Goal: Task Accomplishment & Management: Manage account settings

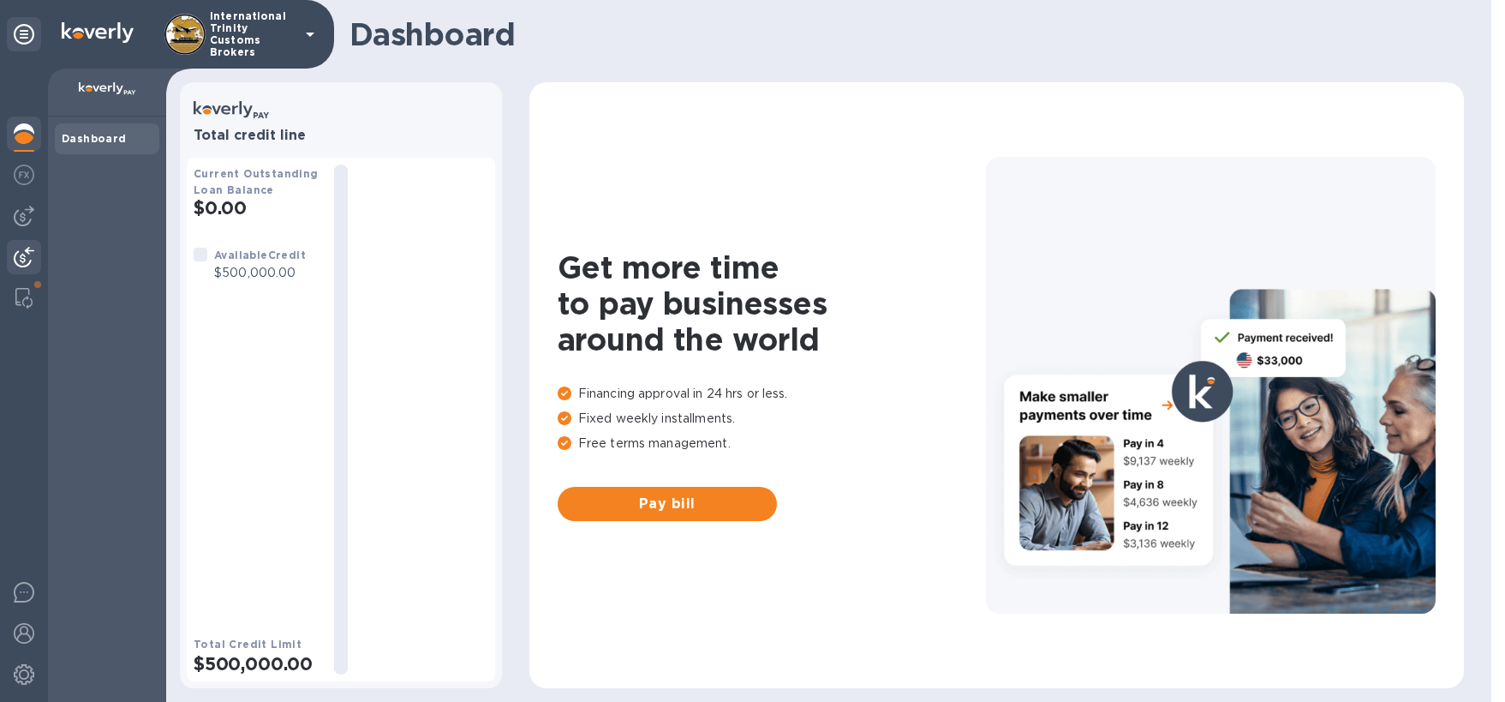
click at [22, 248] on img at bounding box center [24, 257] width 21 height 21
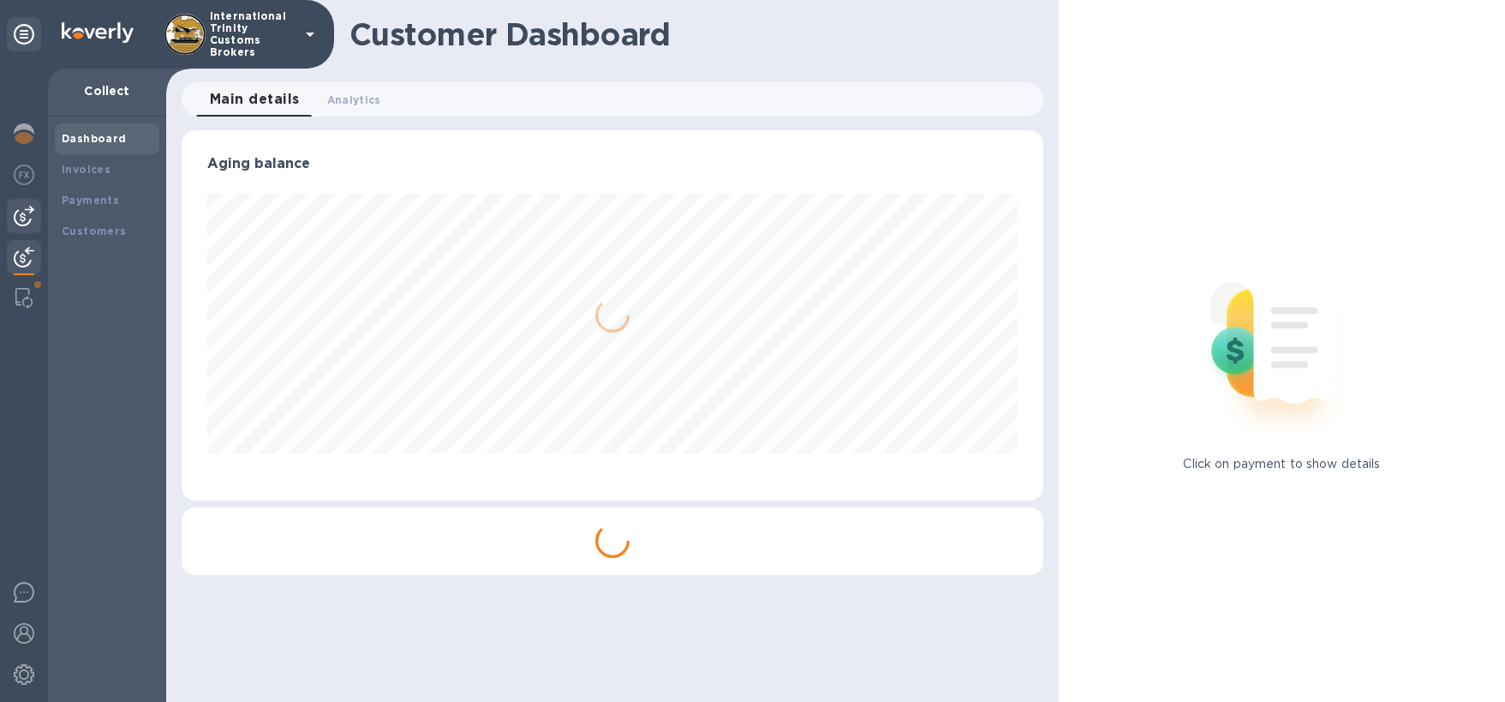
click at [29, 221] on img at bounding box center [24, 216] width 21 height 21
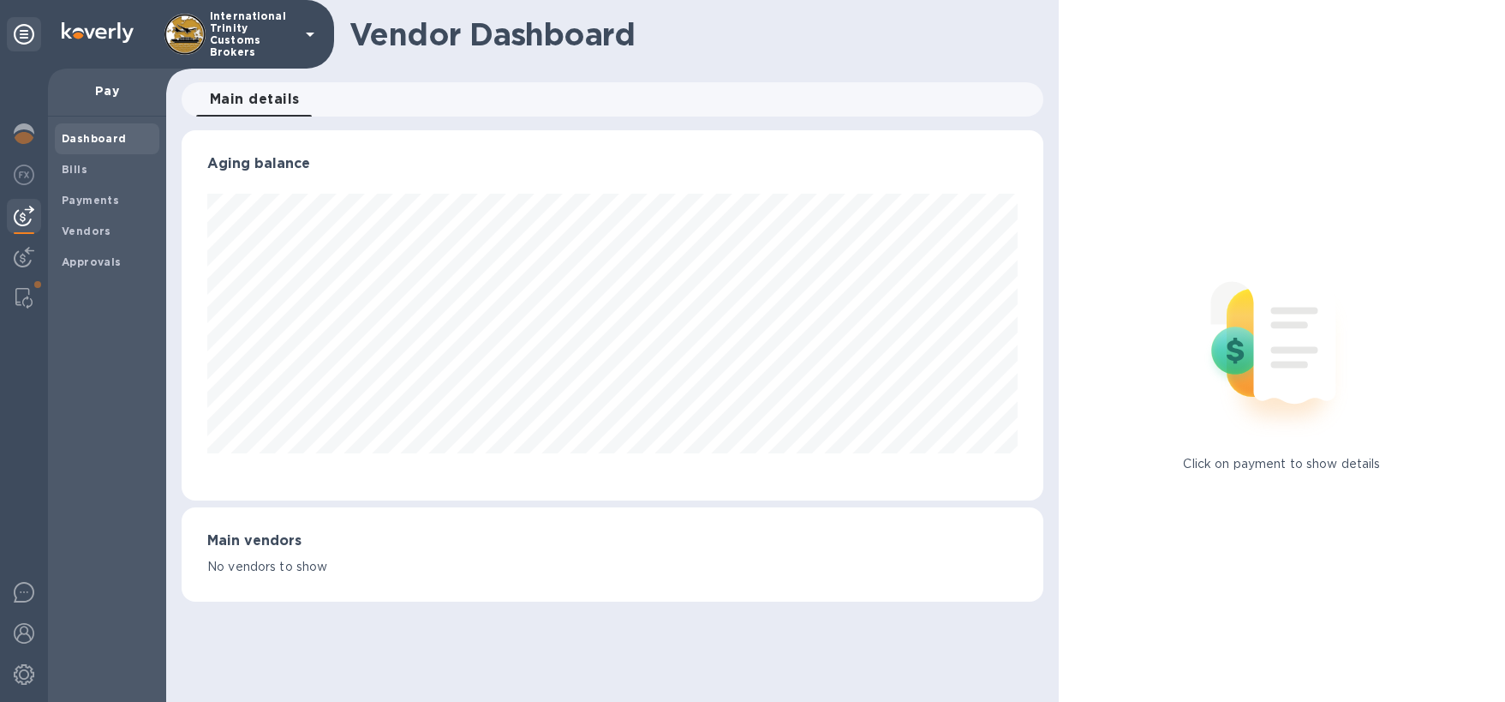
scroll to position [370, 862]
click at [111, 200] on b "Payments" at bounding box center [90, 200] width 57 height 13
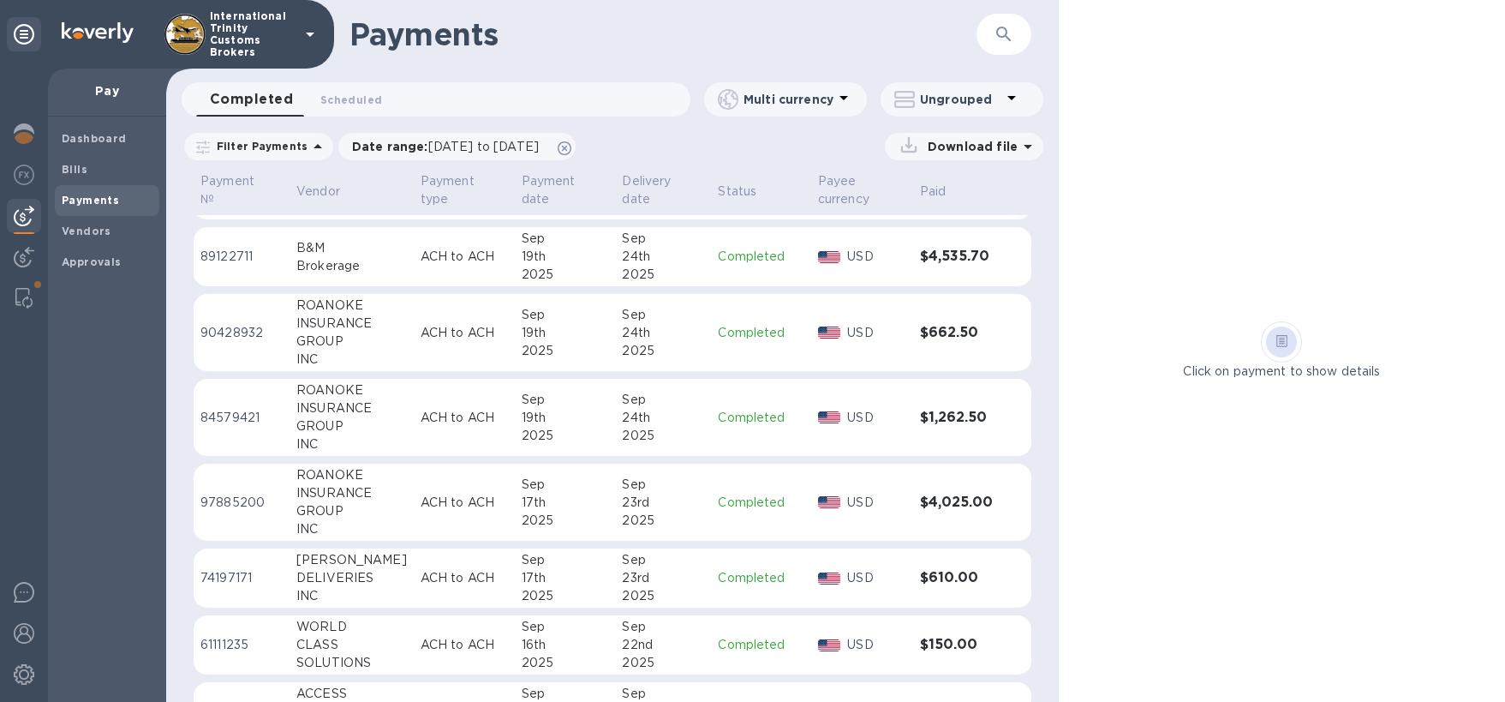
scroll to position [414, 0]
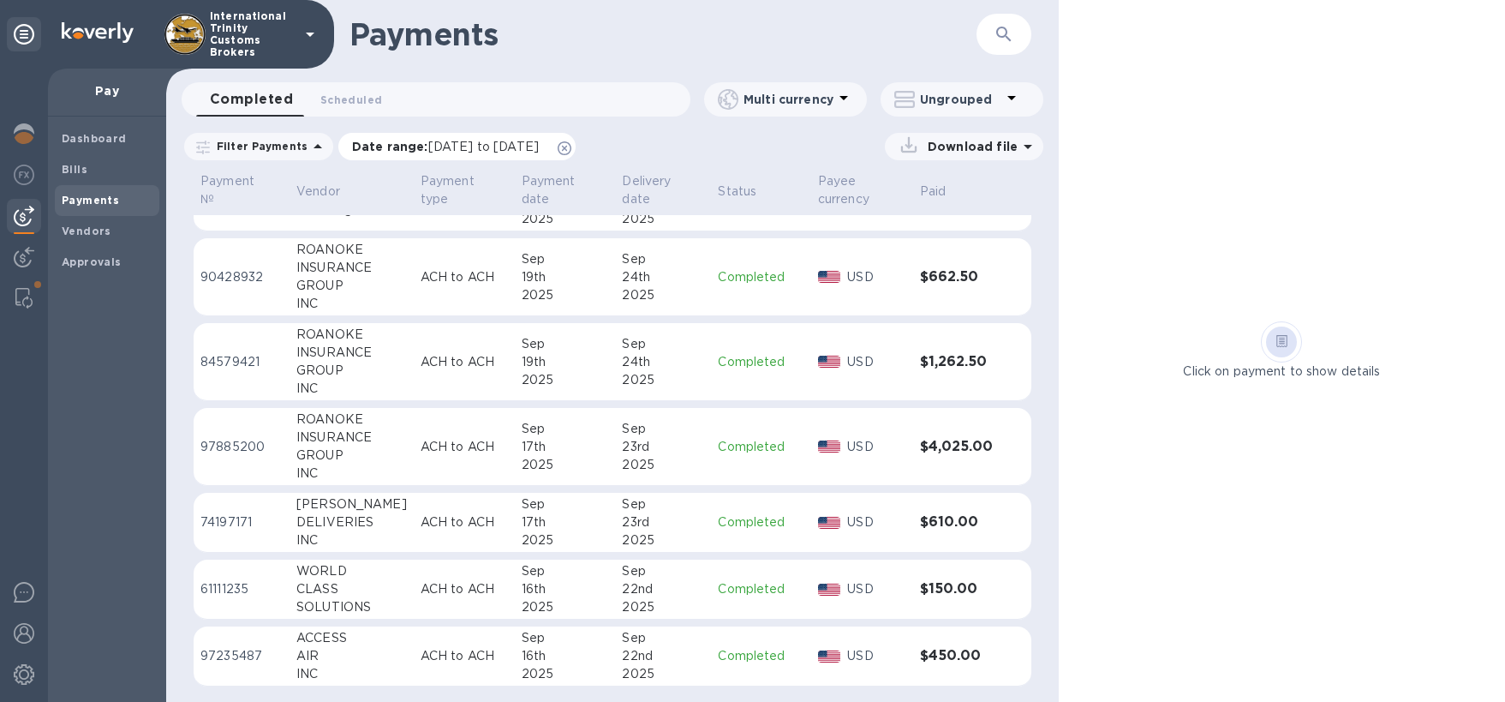
click at [405, 142] on p "Date range : [DATE] to [DATE]" at bounding box center [449, 146] width 195 height 17
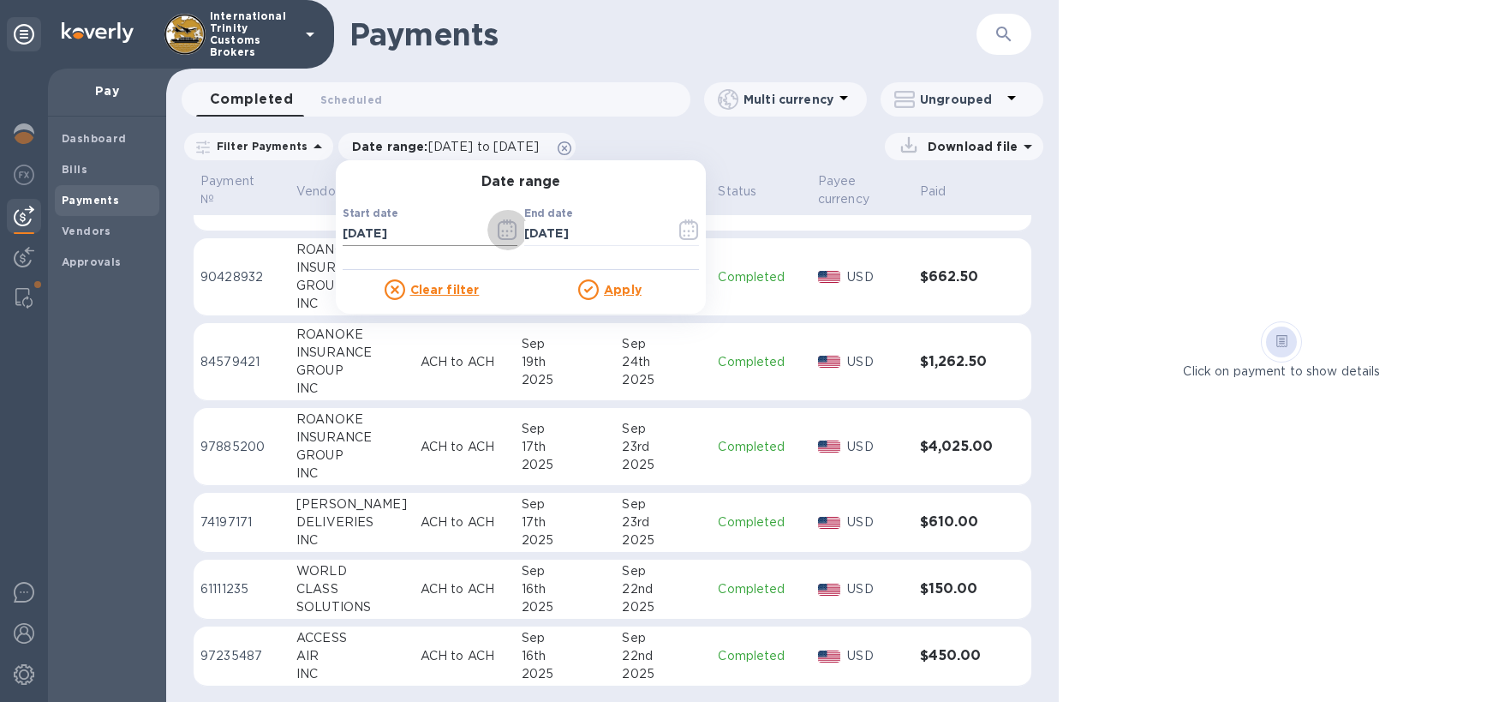
click at [498, 232] on icon "button" at bounding box center [507, 229] width 19 height 21
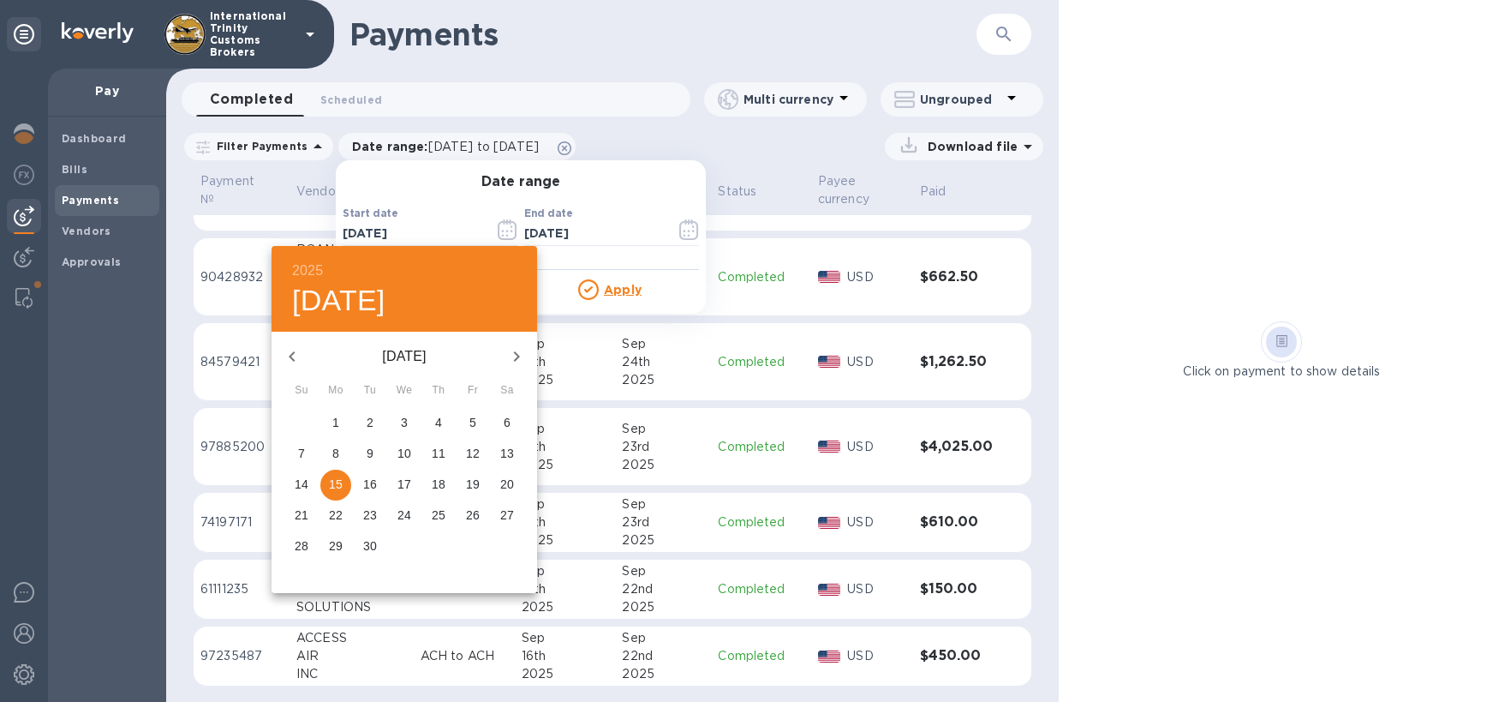
click at [290, 354] on icon "button" at bounding box center [292, 356] width 21 height 21
click at [480, 429] on span "1" at bounding box center [472, 422] width 31 height 17
type input "[DATE]"
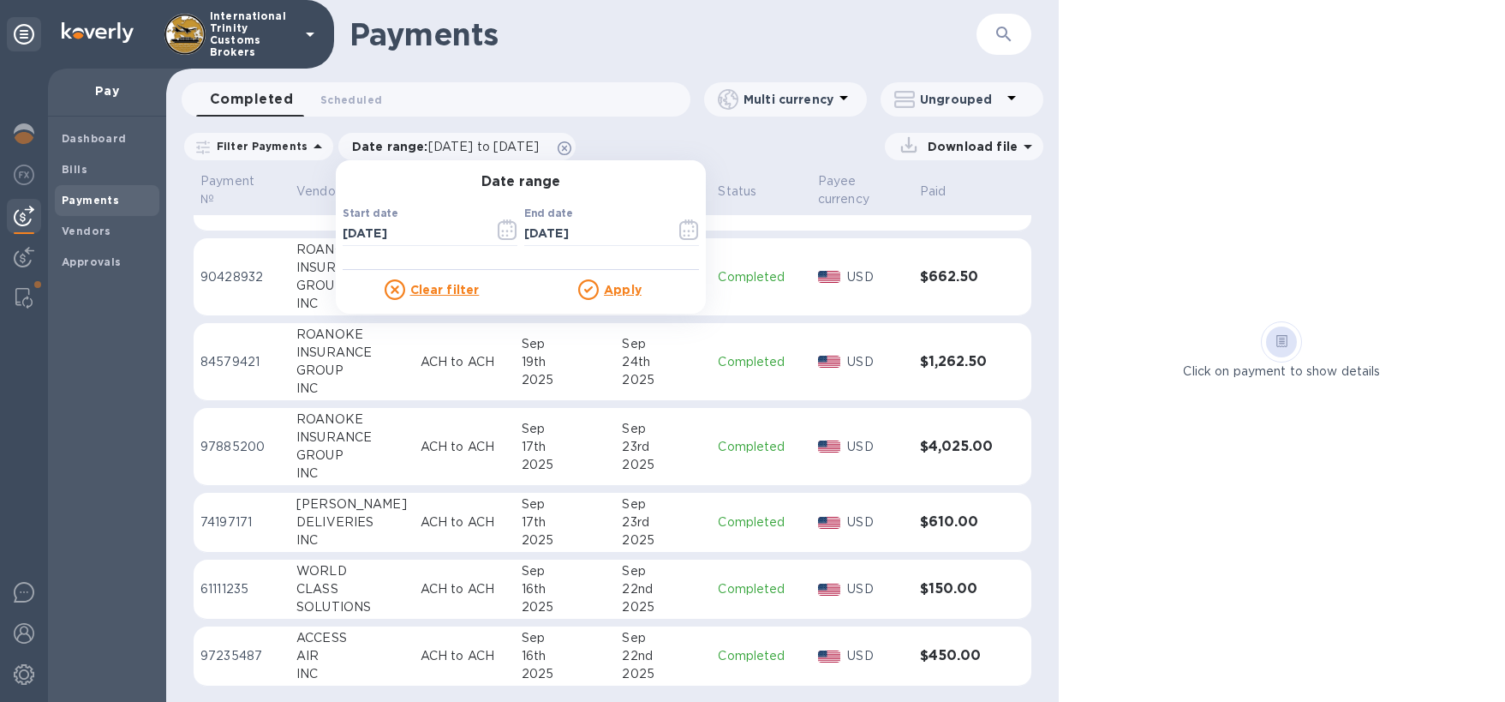
click at [619, 291] on u "Apply" at bounding box center [623, 290] width 38 height 14
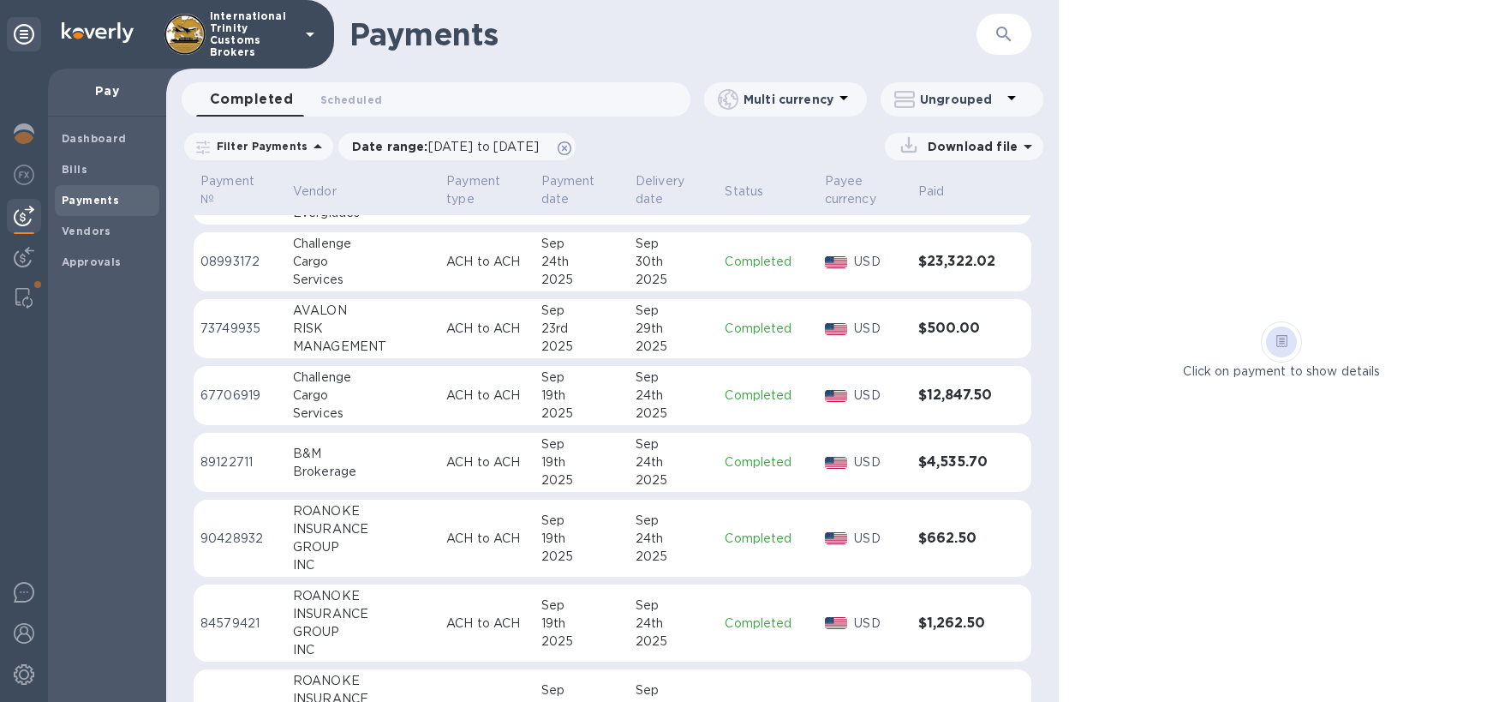
scroll to position [0, 0]
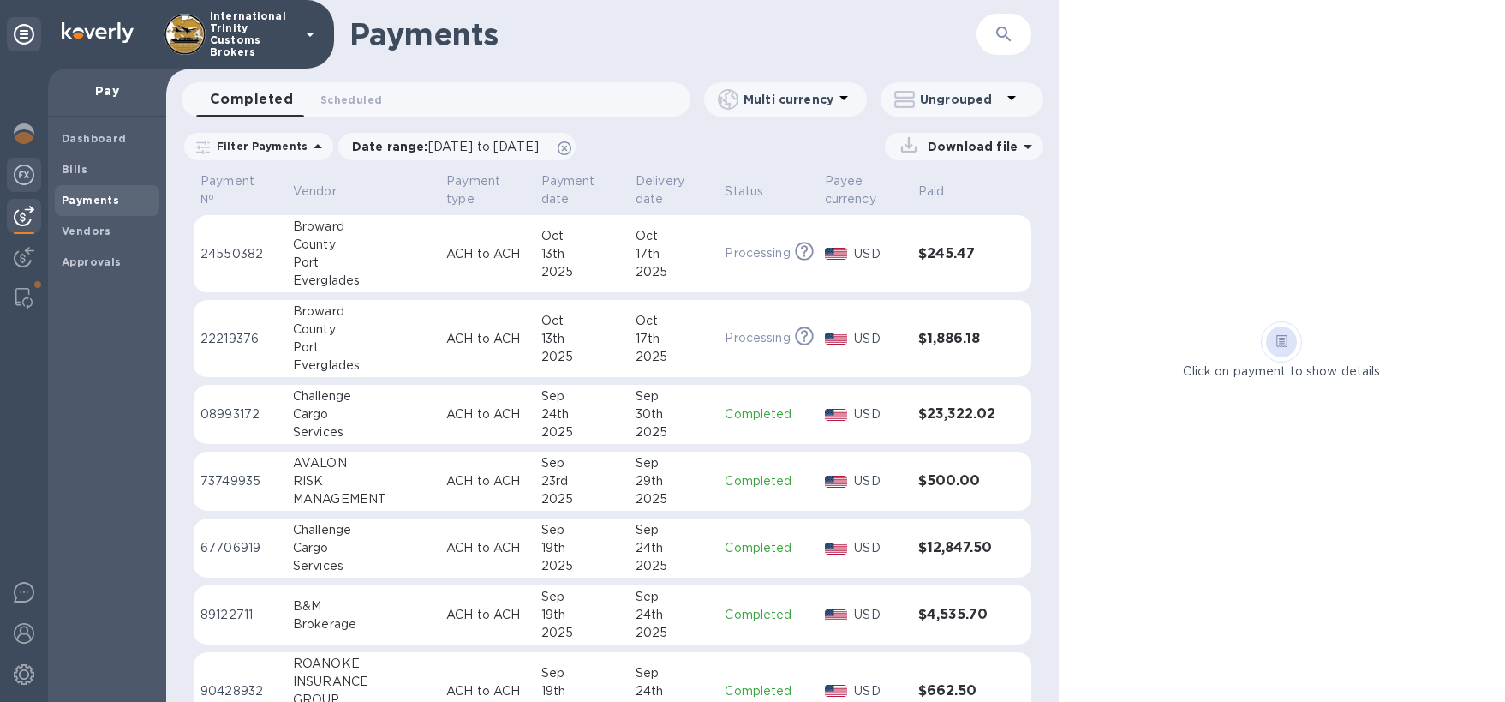
click at [25, 174] on img at bounding box center [24, 174] width 21 height 21
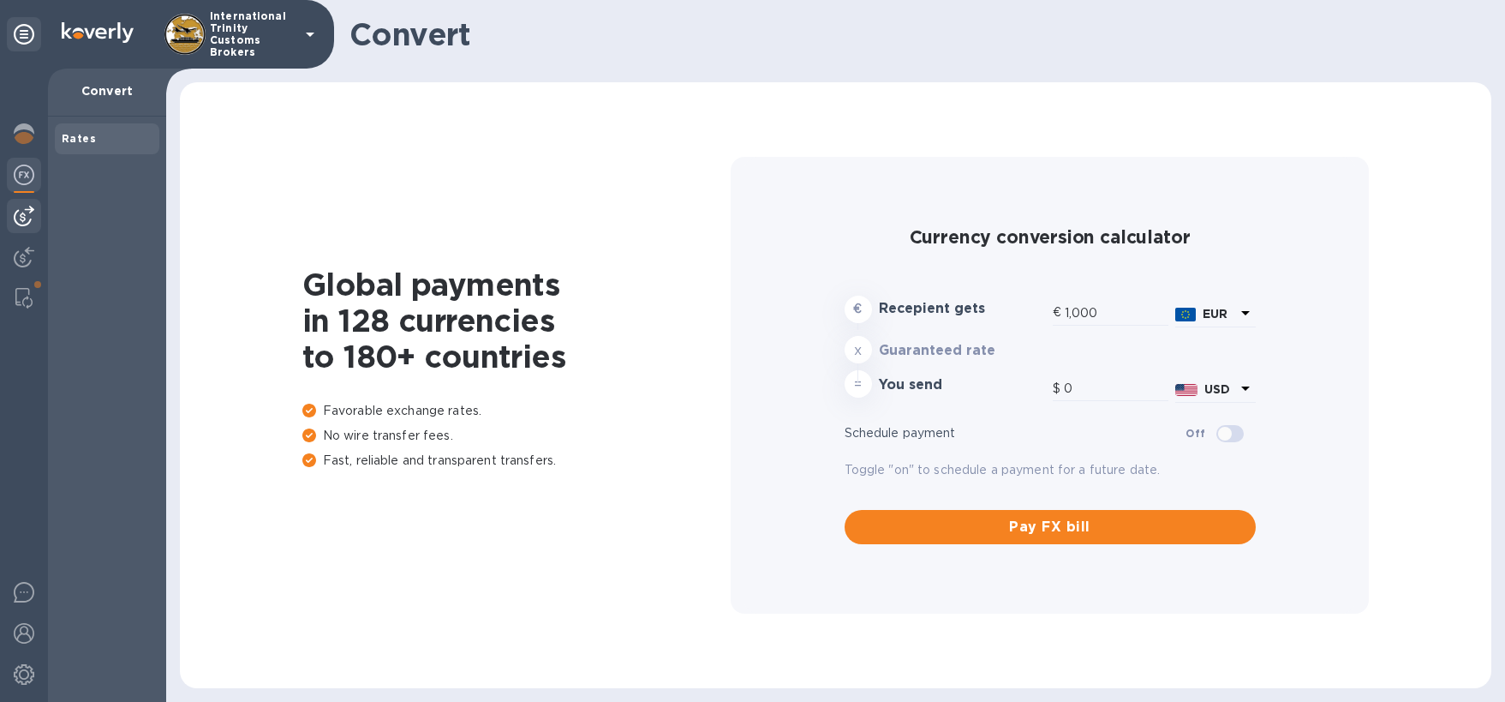
click at [25, 202] on div at bounding box center [24, 216] width 34 height 34
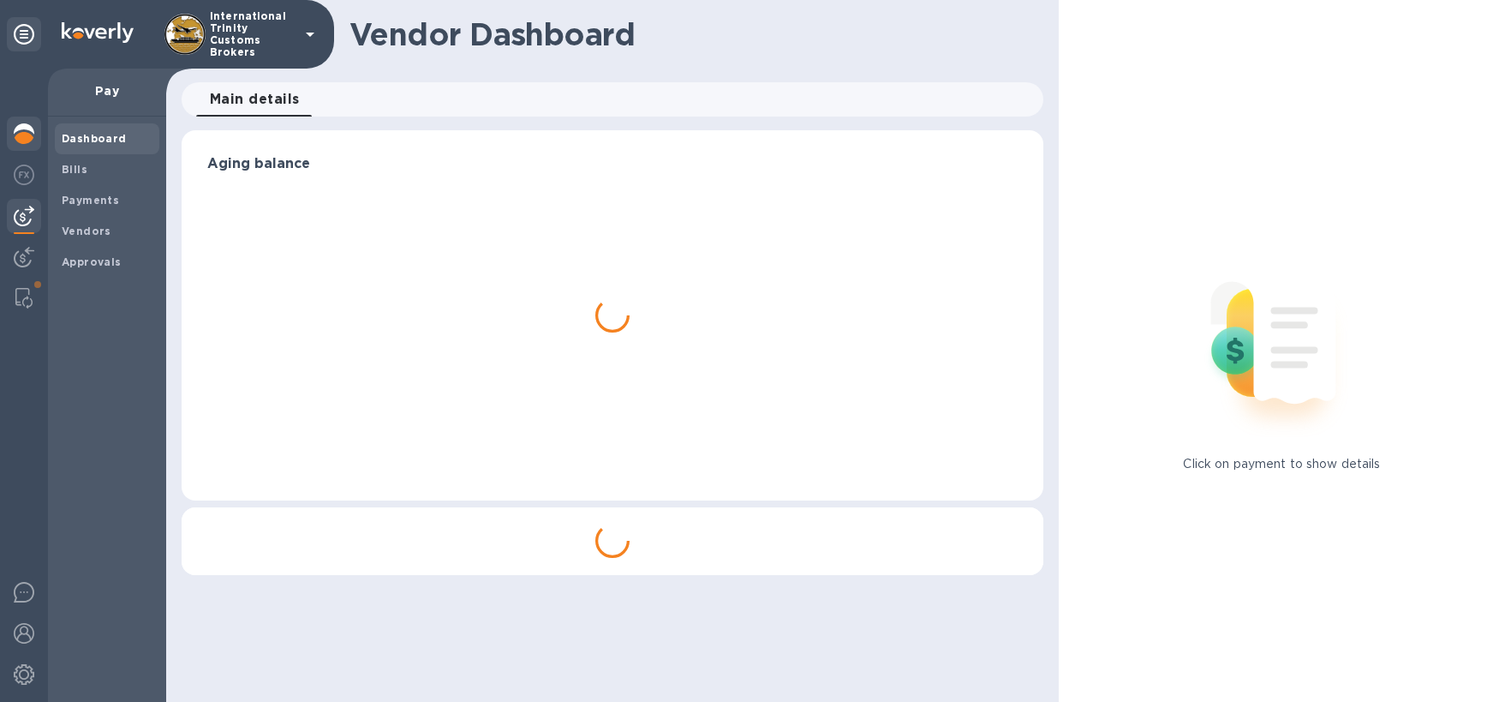
click at [19, 138] on img at bounding box center [24, 133] width 21 height 21
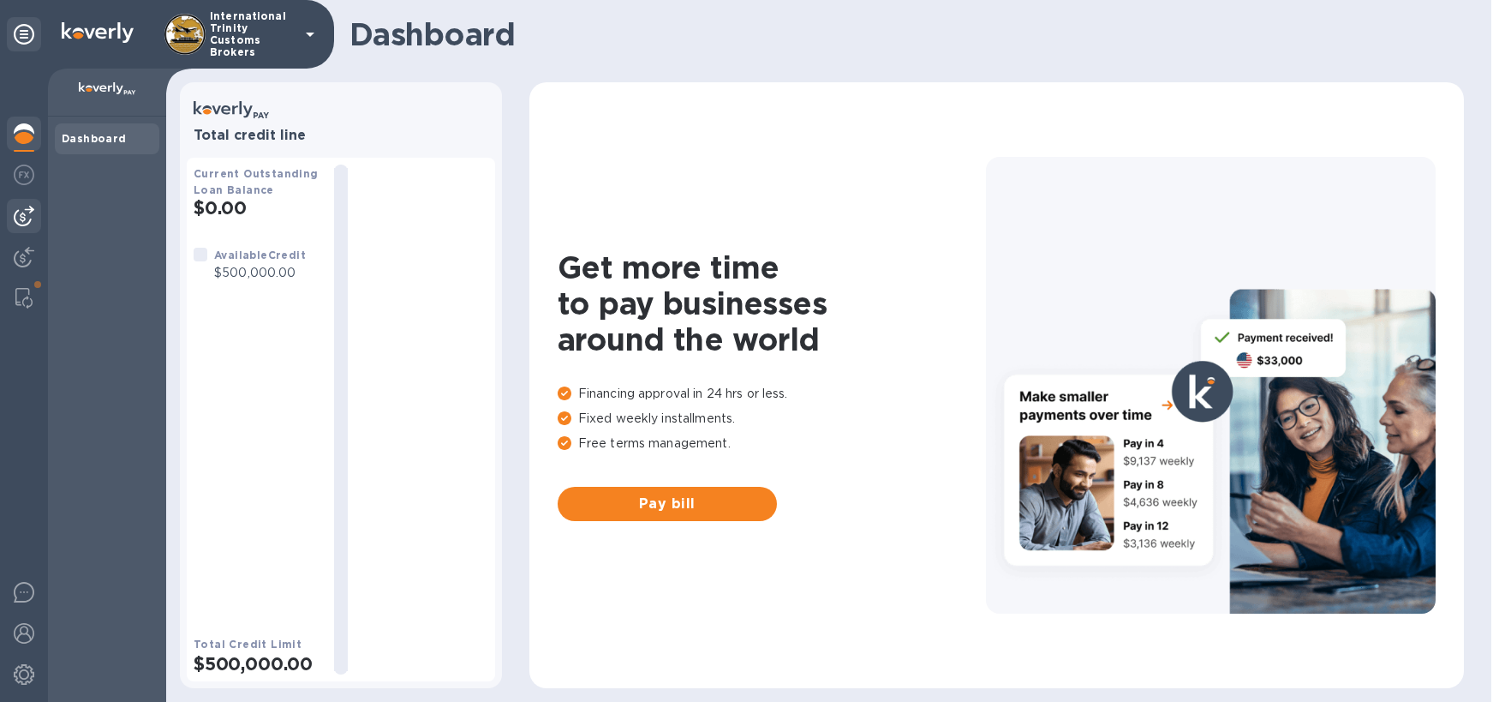
click at [26, 224] on img at bounding box center [24, 216] width 21 height 21
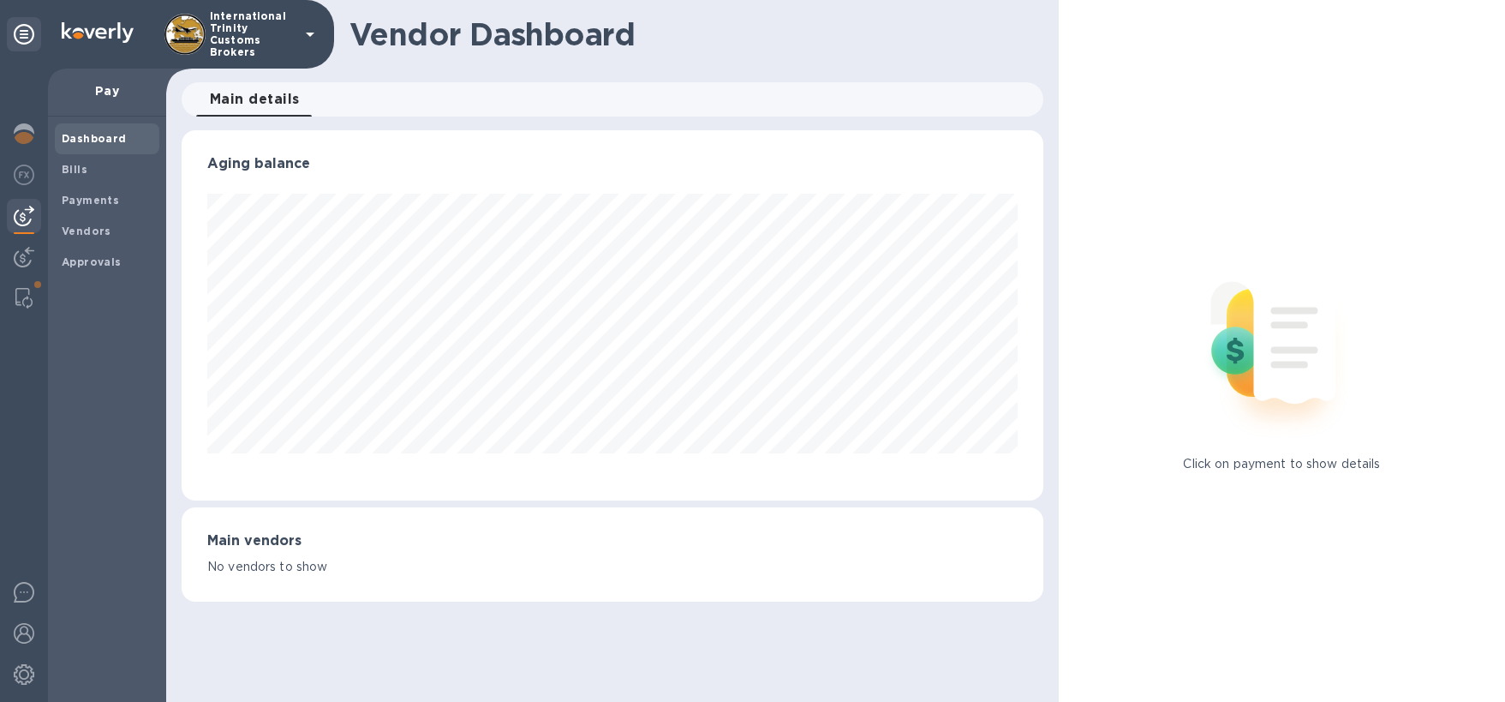
scroll to position [370, 862]
click at [110, 78] on div "Pay" at bounding box center [107, 93] width 118 height 48
click at [108, 88] on p "Pay" at bounding box center [107, 90] width 91 height 17
click at [27, 222] on img at bounding box center [24, 216] width 21 height 21
click at [105, 83] on p "Pay" at bounding box center [107, 90] width 91 height 17
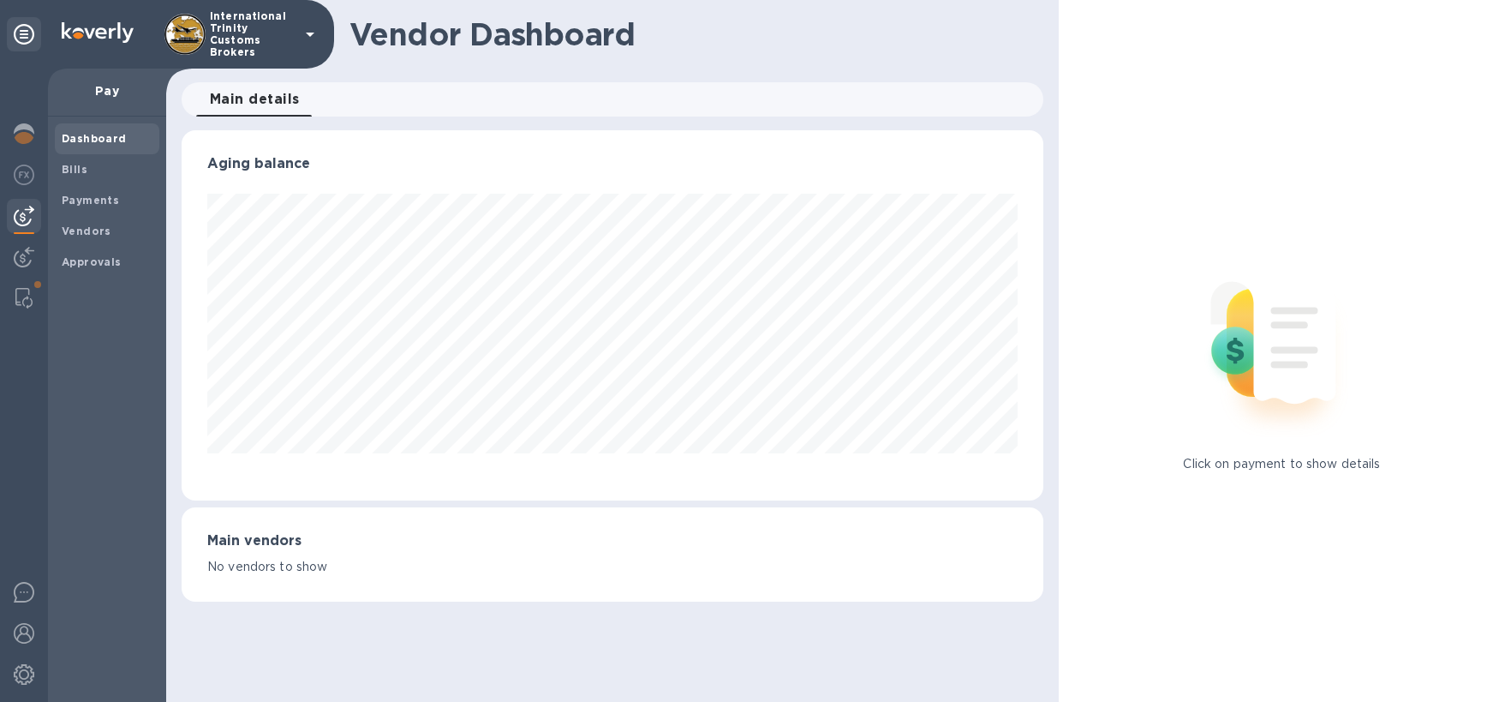
click at [106, 93] on p "Pay" at bounding box center [107, 90] width 91 height 17
click at [93, 170] on span "Bills" at bounding box center [107, 169] width 91 height 17
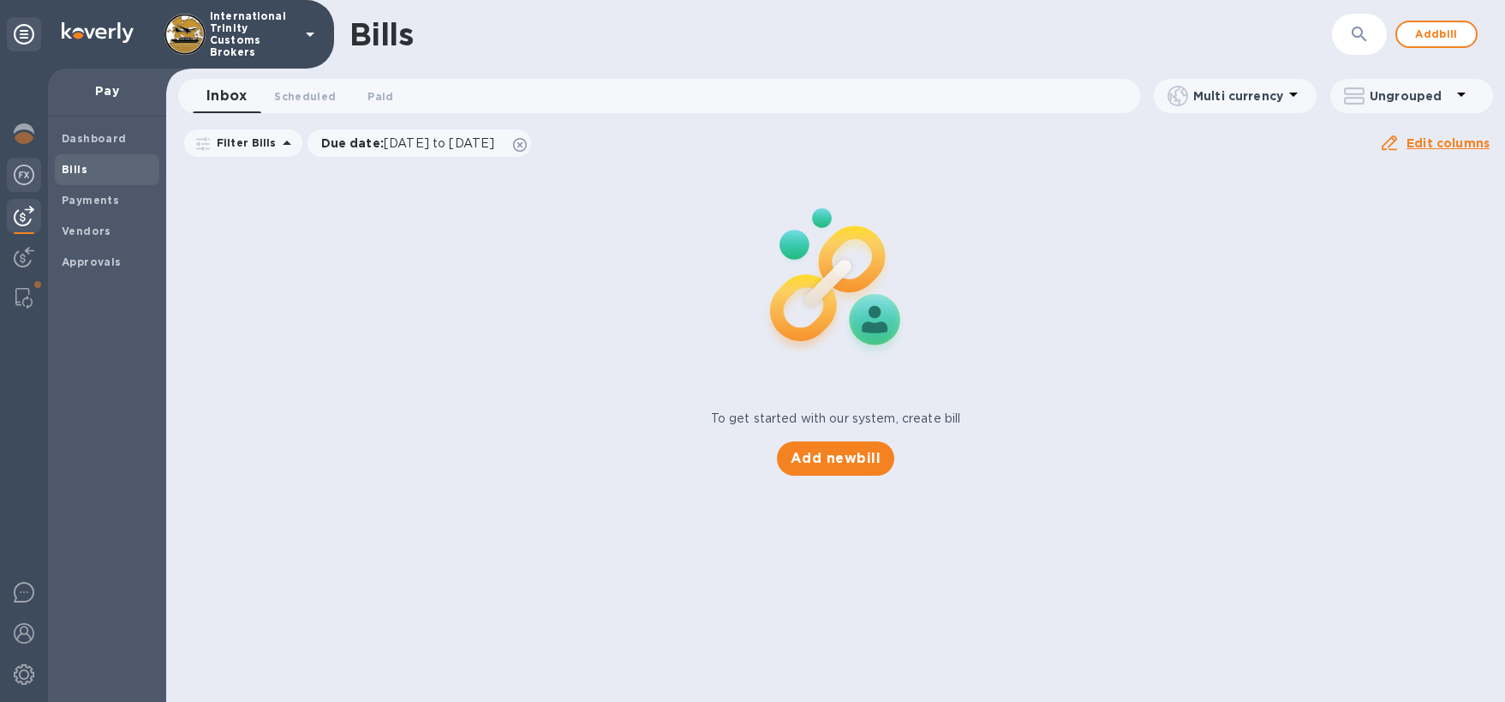
click at [23, 169] on img at bounding box center [24, 174] width 21 height 21
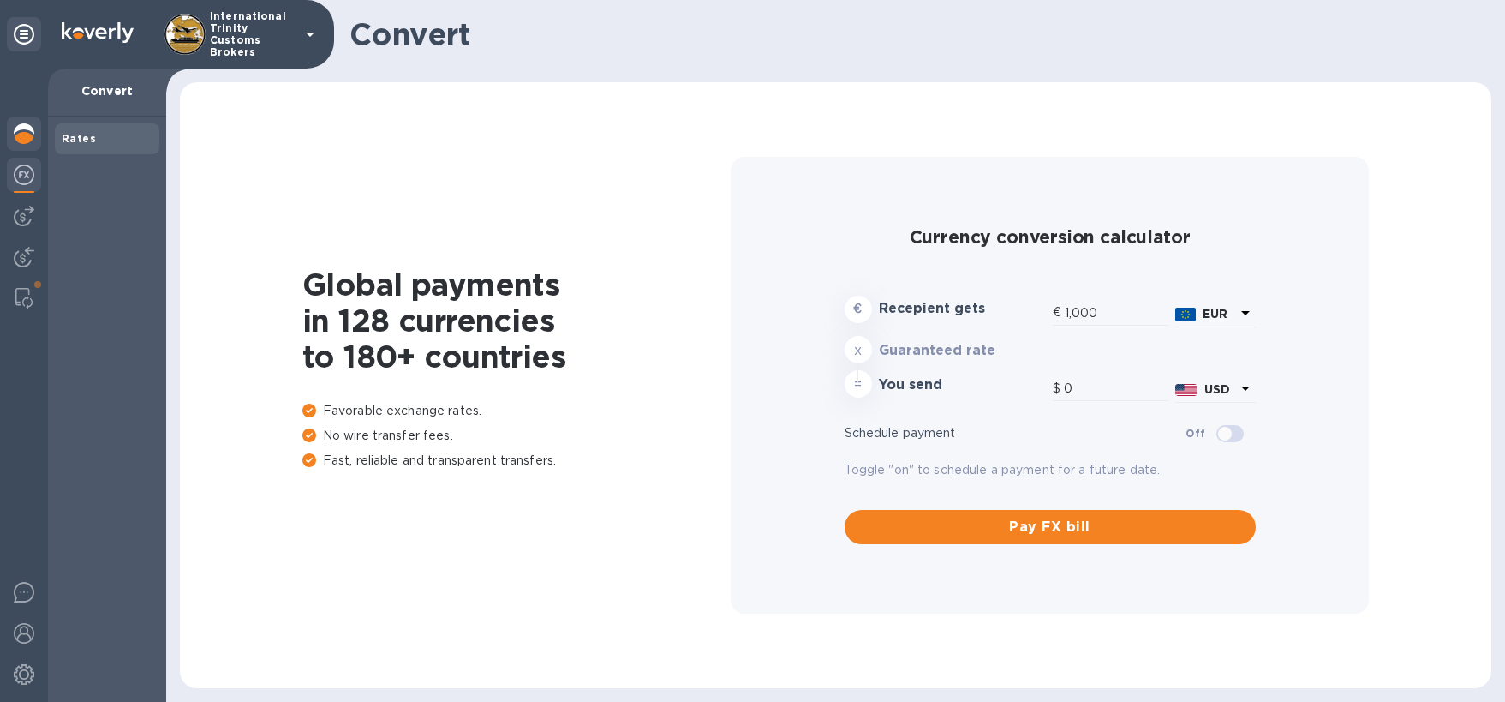
type input "1,171.64"
click at [28, 134] on img at bounding box center [24, 133] width 21 height 21
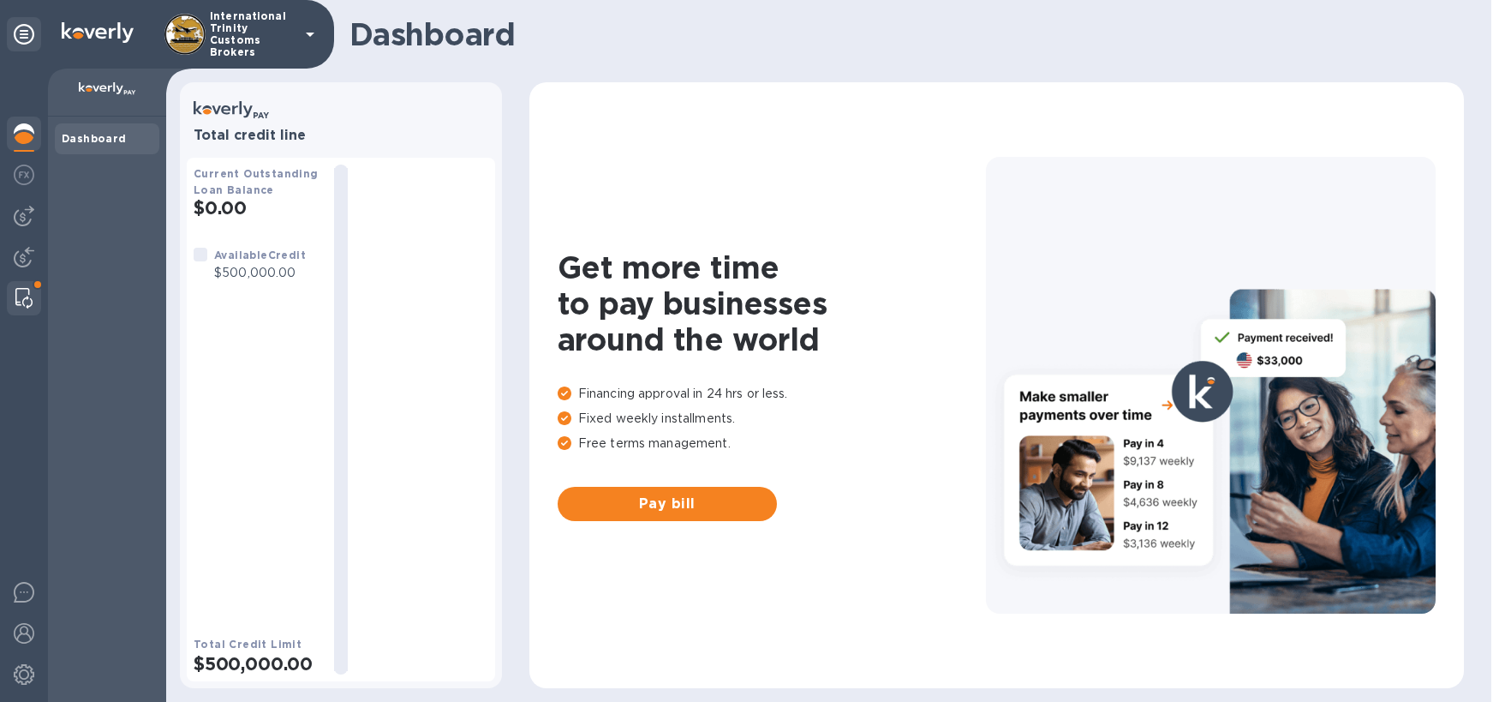
click at [21, 301] on img at bounding box center [23, 298] width 17 height 21
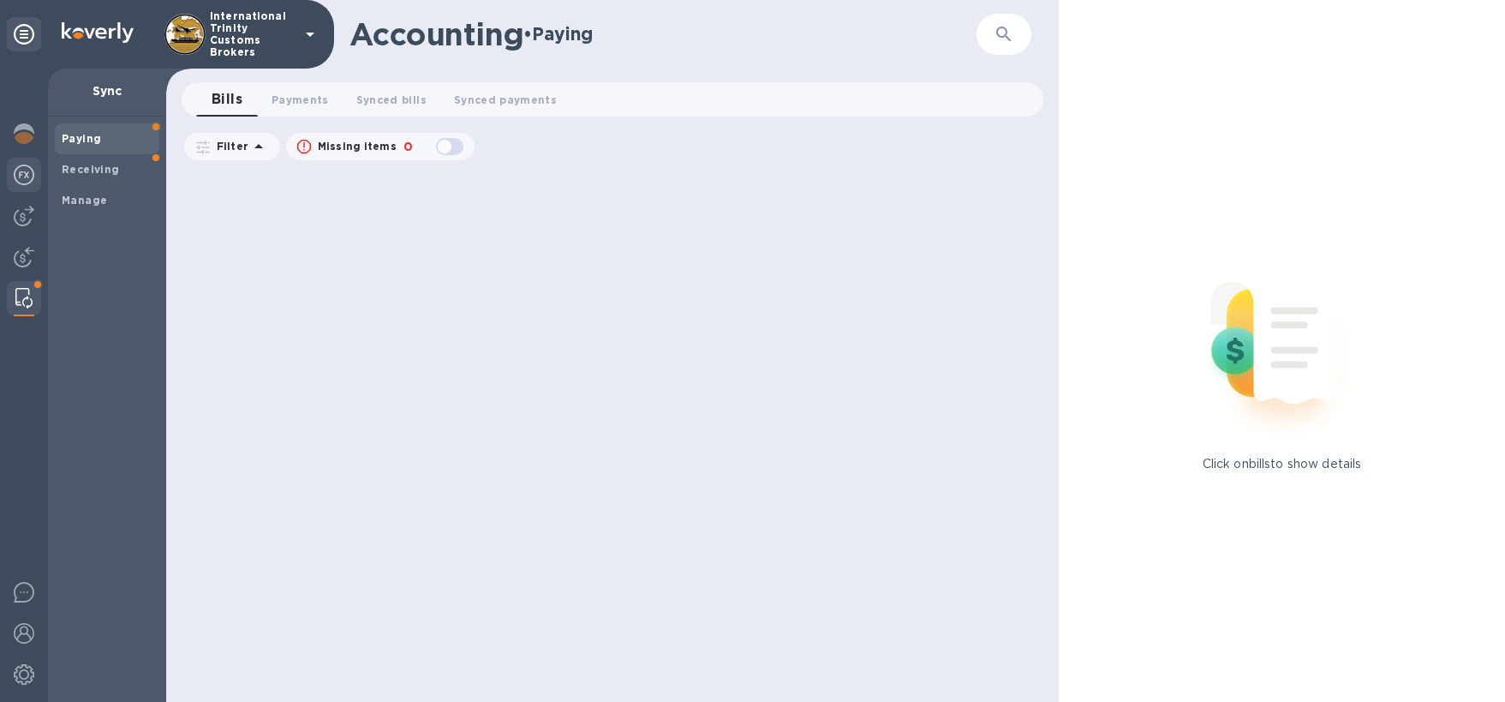
click at [29, 189] on div at bounding box center [24, 177] width 34 height 38
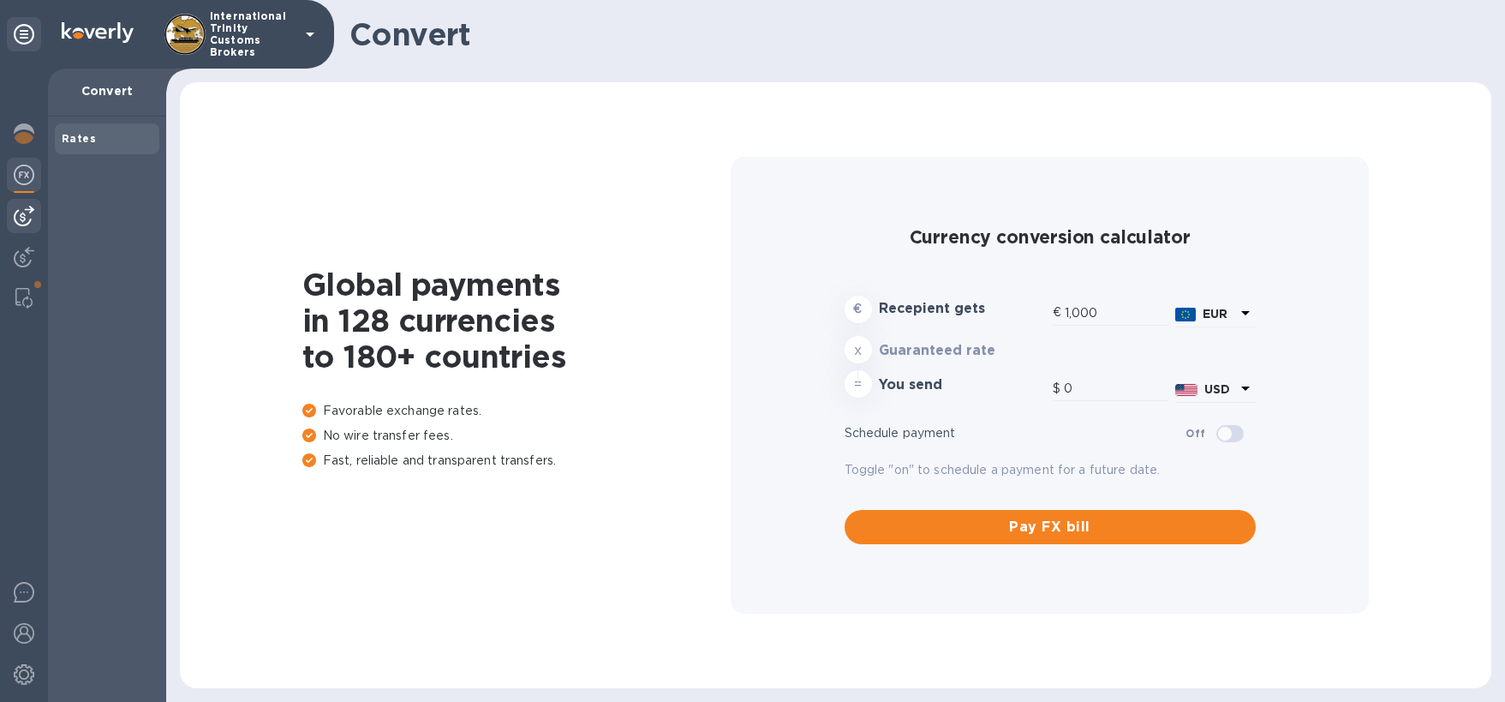
click at [23, 216] on img at bounding box center [24, 216] width 21 height 21
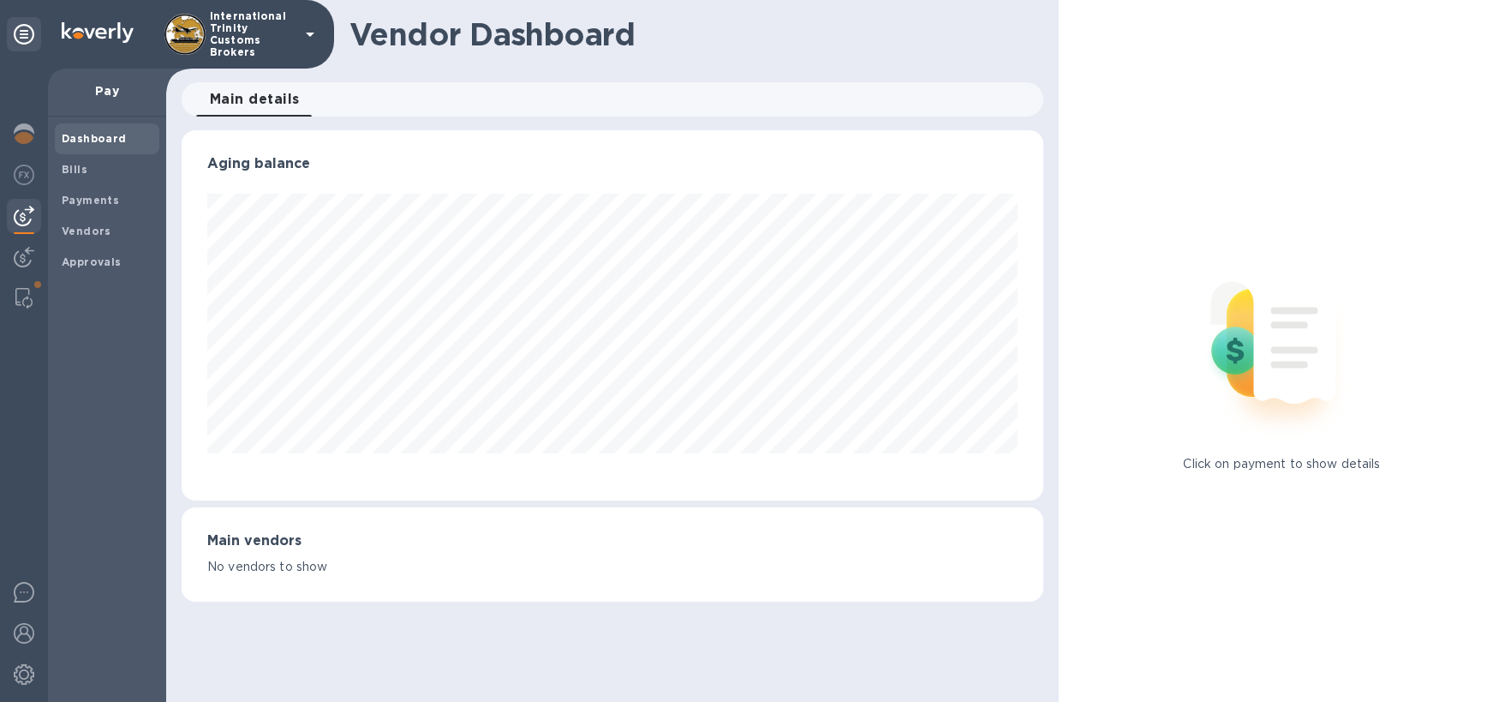
scroll to position [370, 862]
click at [110, 228] on span "Vendors" at bounding box center [107, 231] width 91 height 17
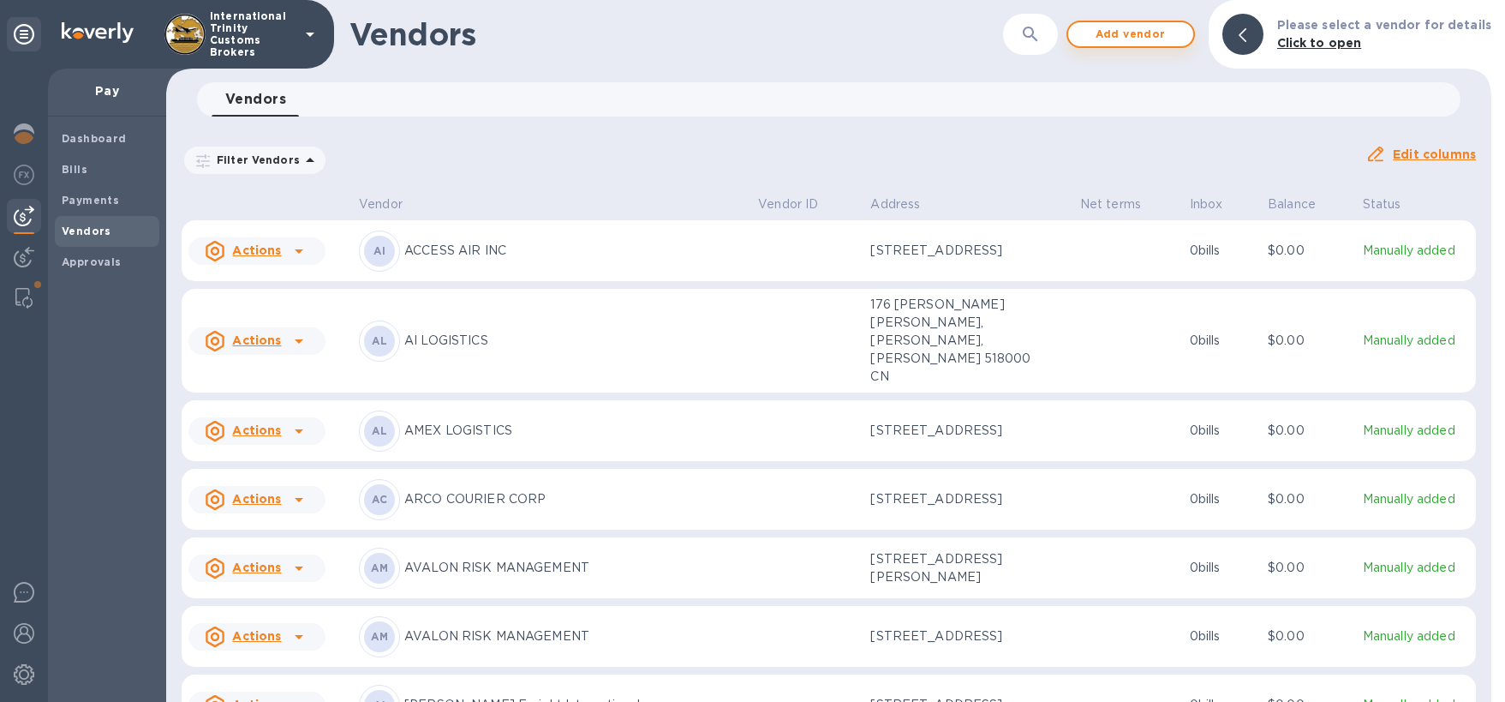
click at [1138, 36] on span "Add vendor" at bounding box center [1131, 34] width 98 height 21
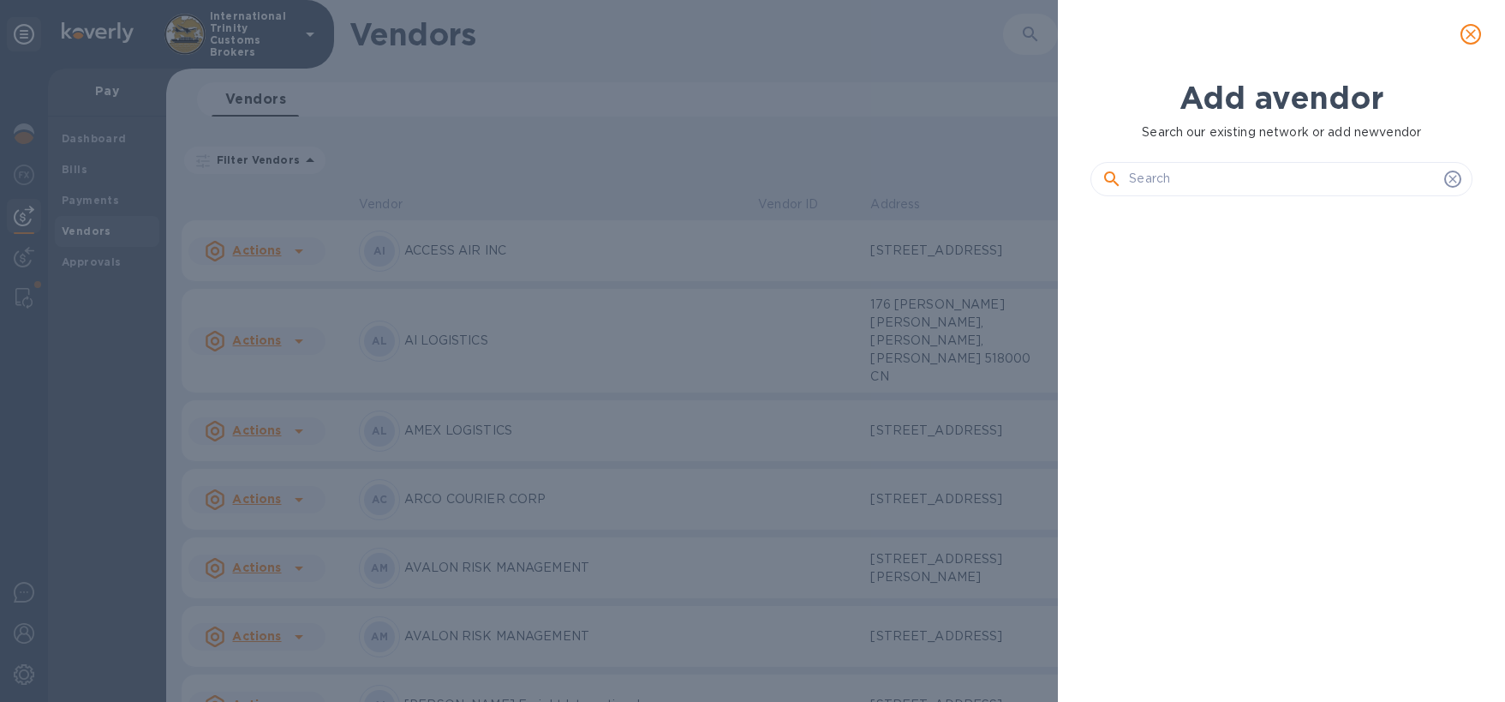
scroll to position [433, 388]
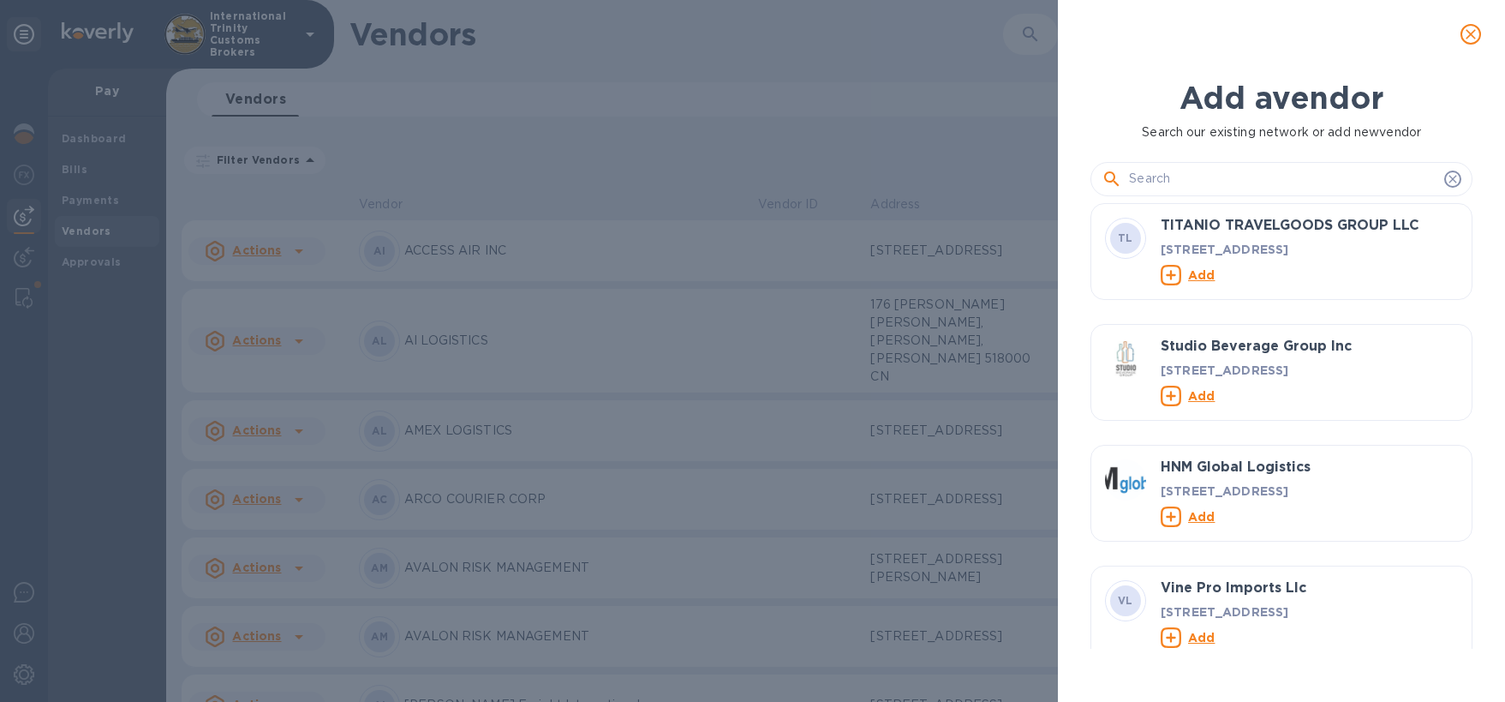
click at [1208, 185] on input "text" at bounding box center [1283, 179] width 308 height 26
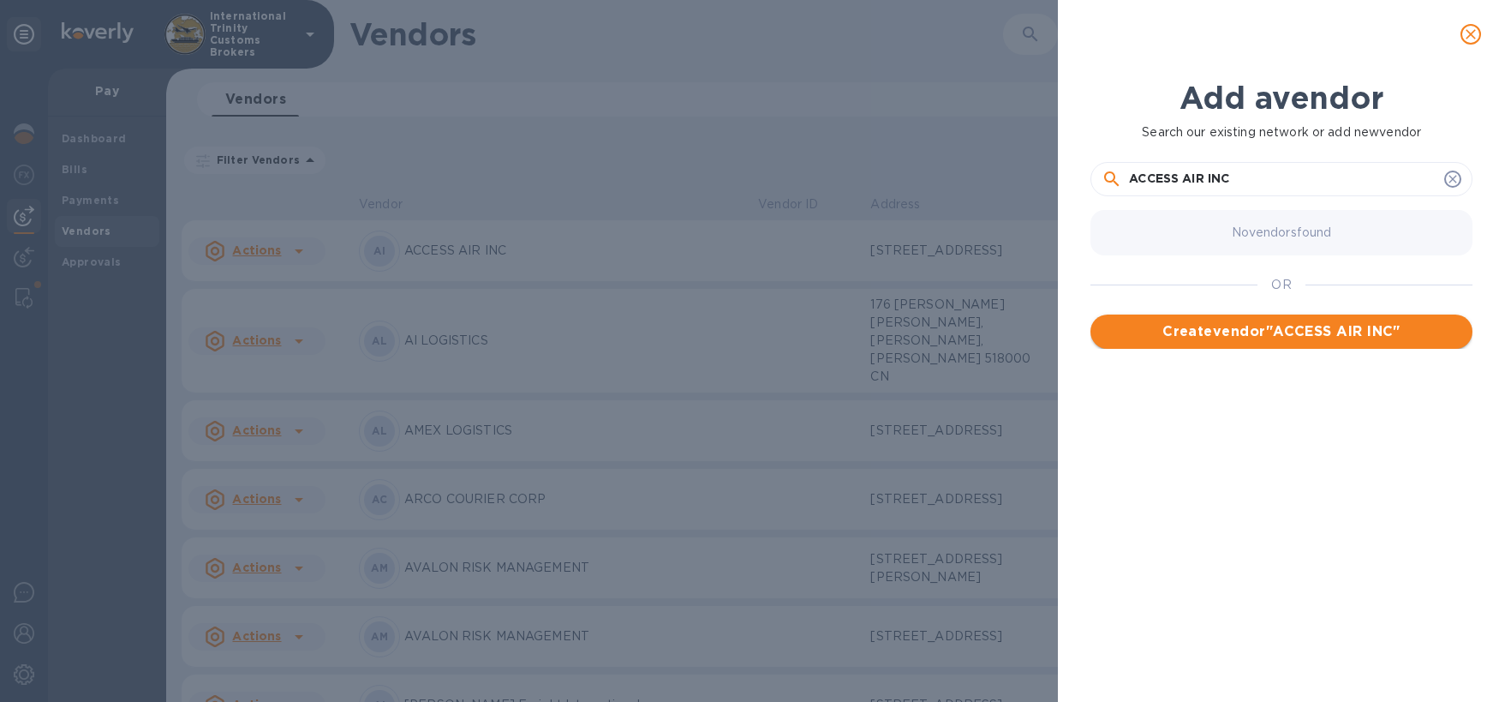
type input "ACCESS AIR INC"
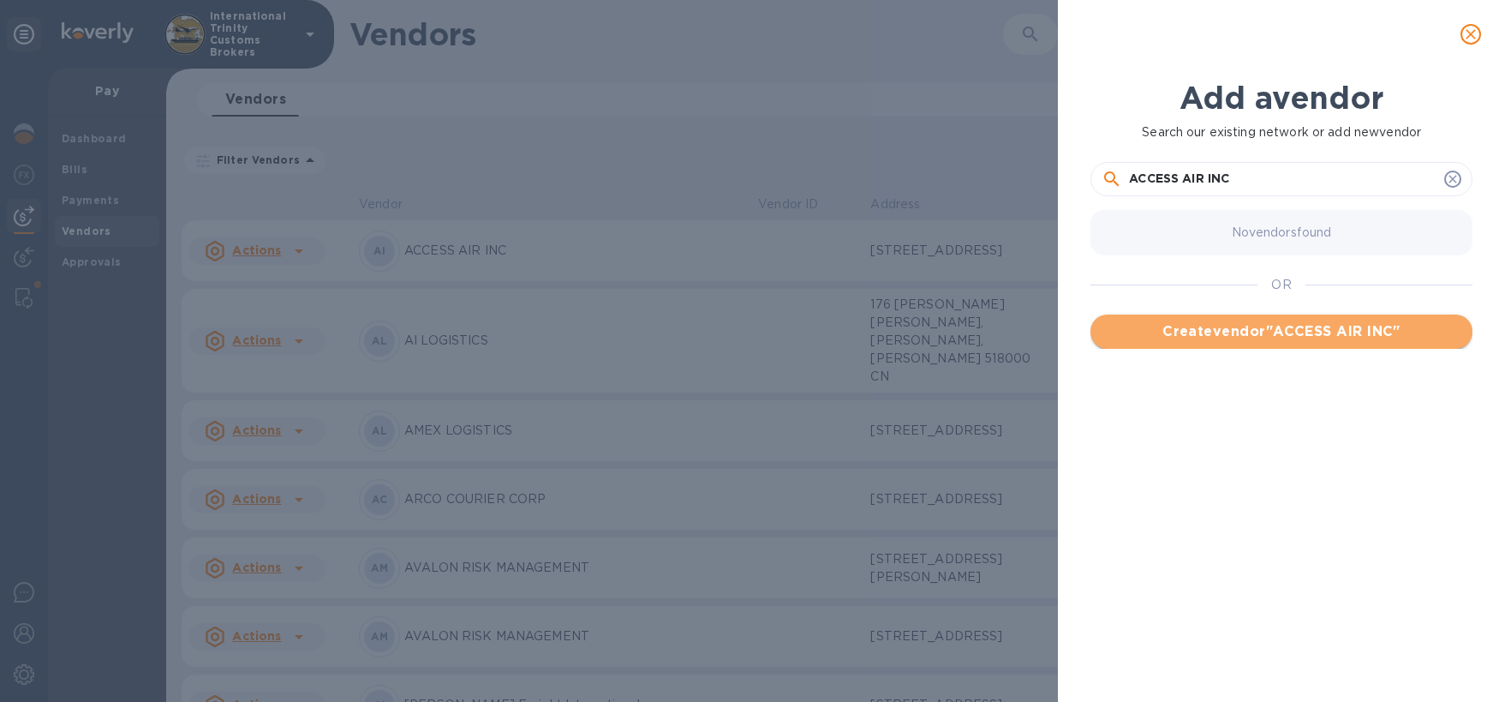
click at [1239, 341] on span "Create vendor " ACCESS AIR INC "" at bounding box center [1281, 331] width 355 height 21
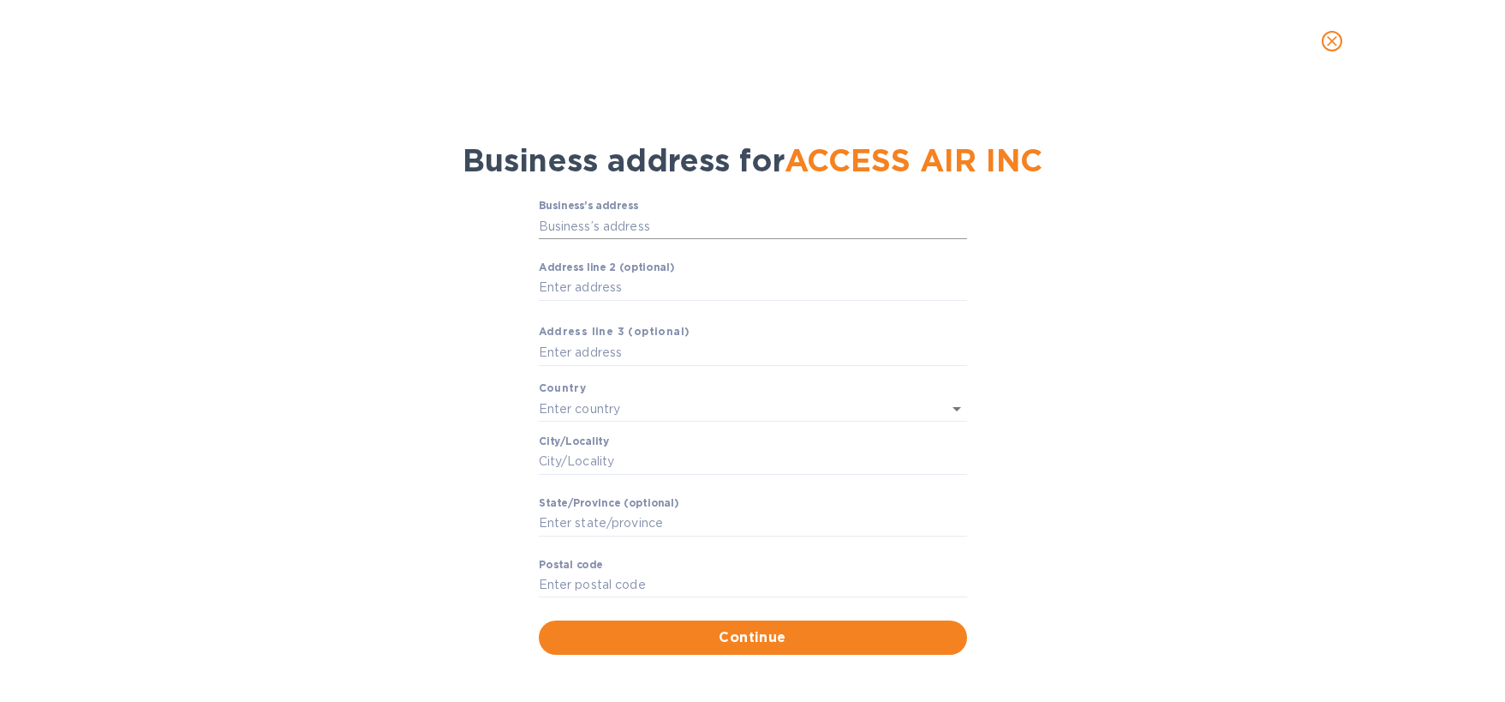
click at [660, 234] on input "Business’s аddress" at bounding box center [753, 226] width 428 height 26
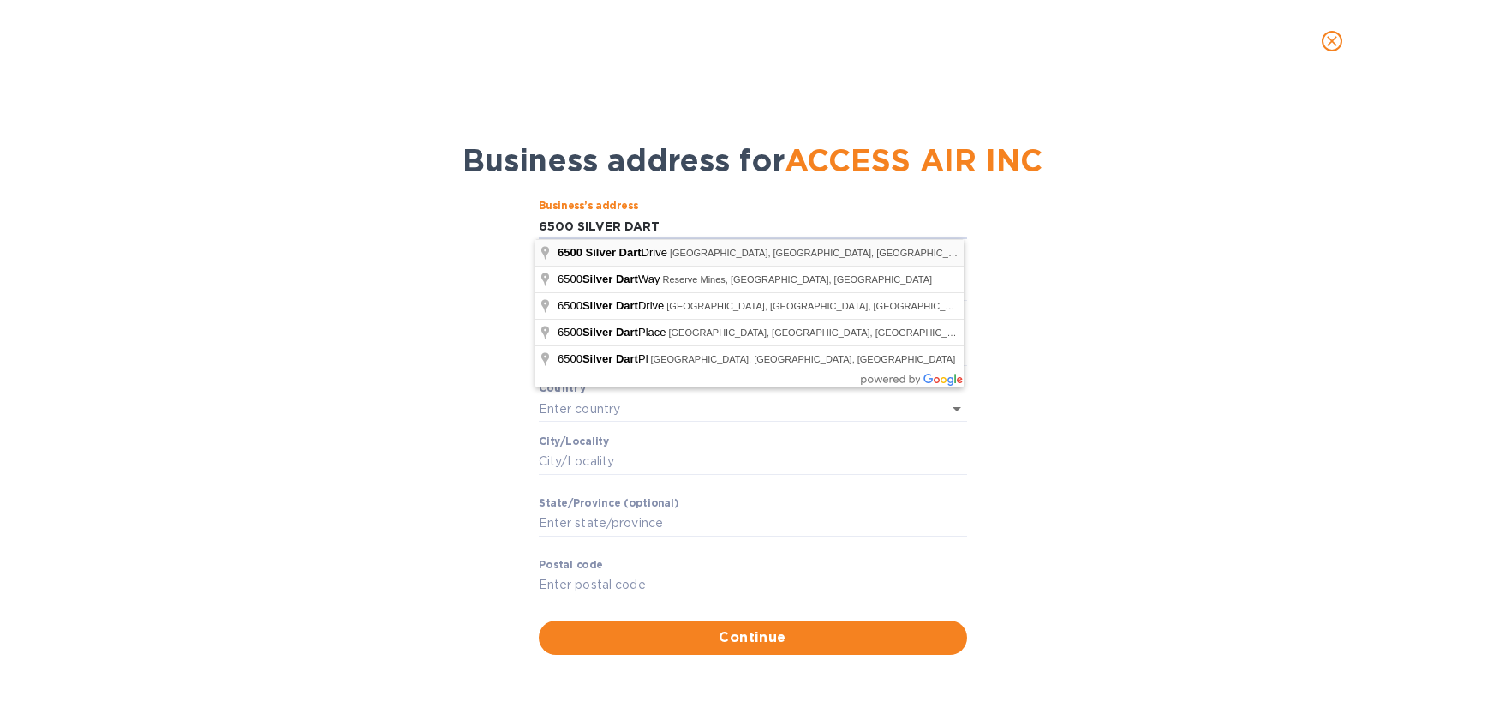
type input "[STREET_ADDRESS]"
type input "[GEOGRAPHIC_DATA]"
type input "ON"
type input "L5P 1B1"
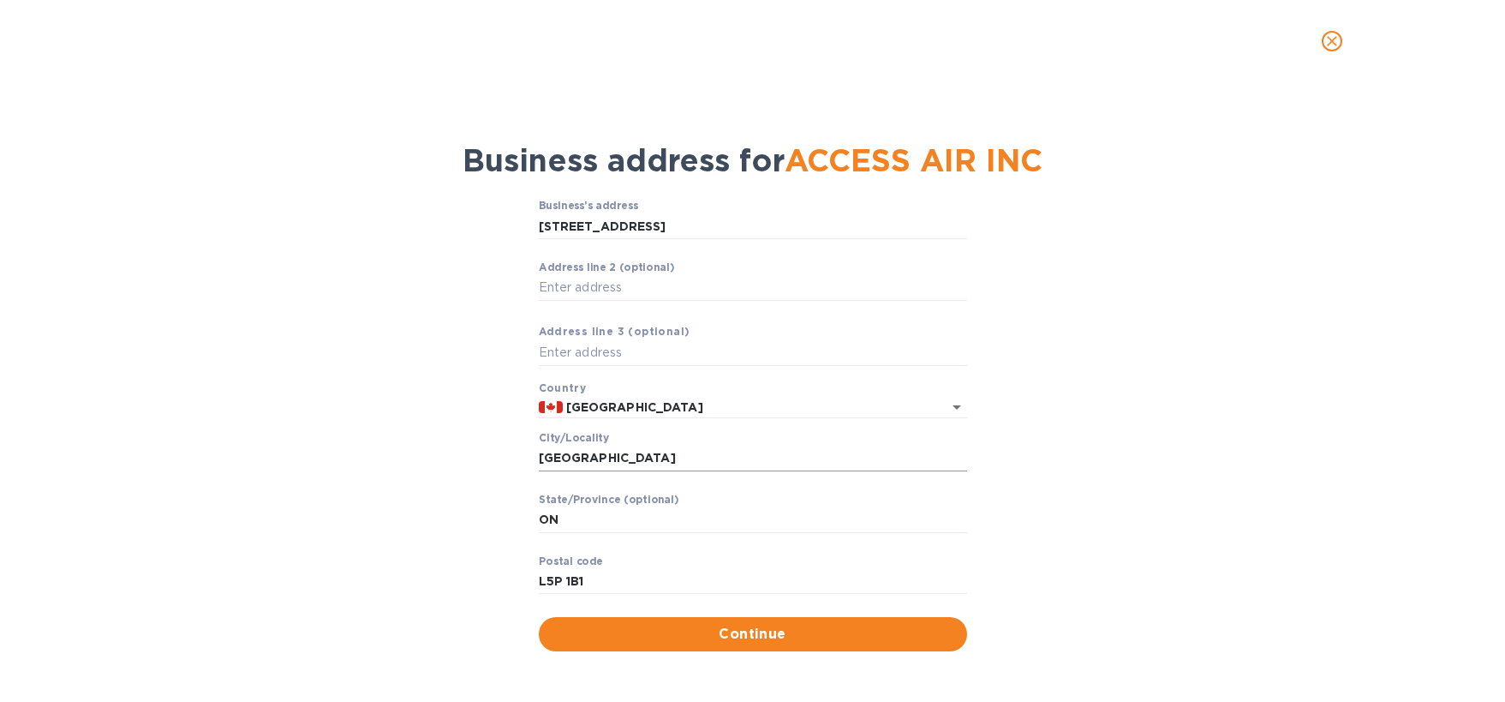
scroll to position [3, 0]
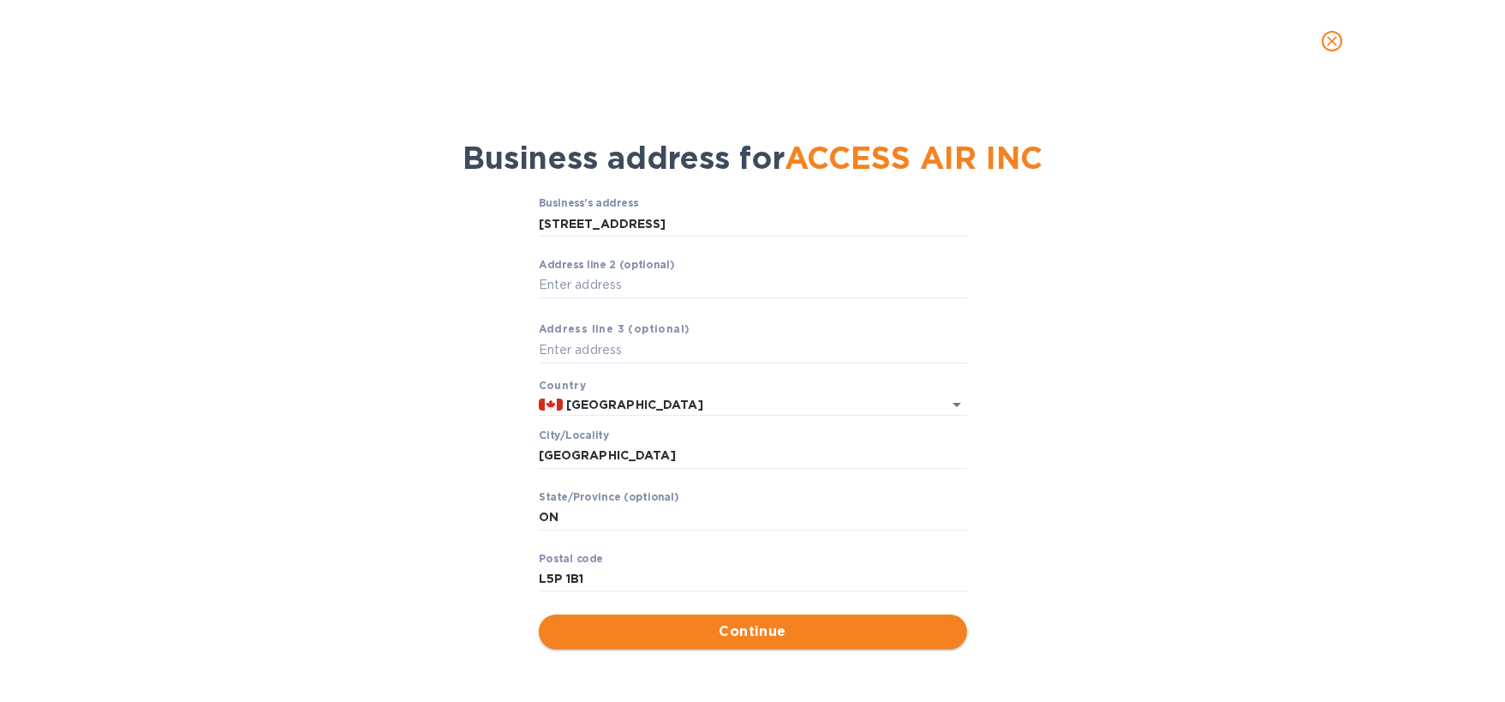
click at [749, 629] on span "Continue" at bounding box center [752, 631] width 401 height 21
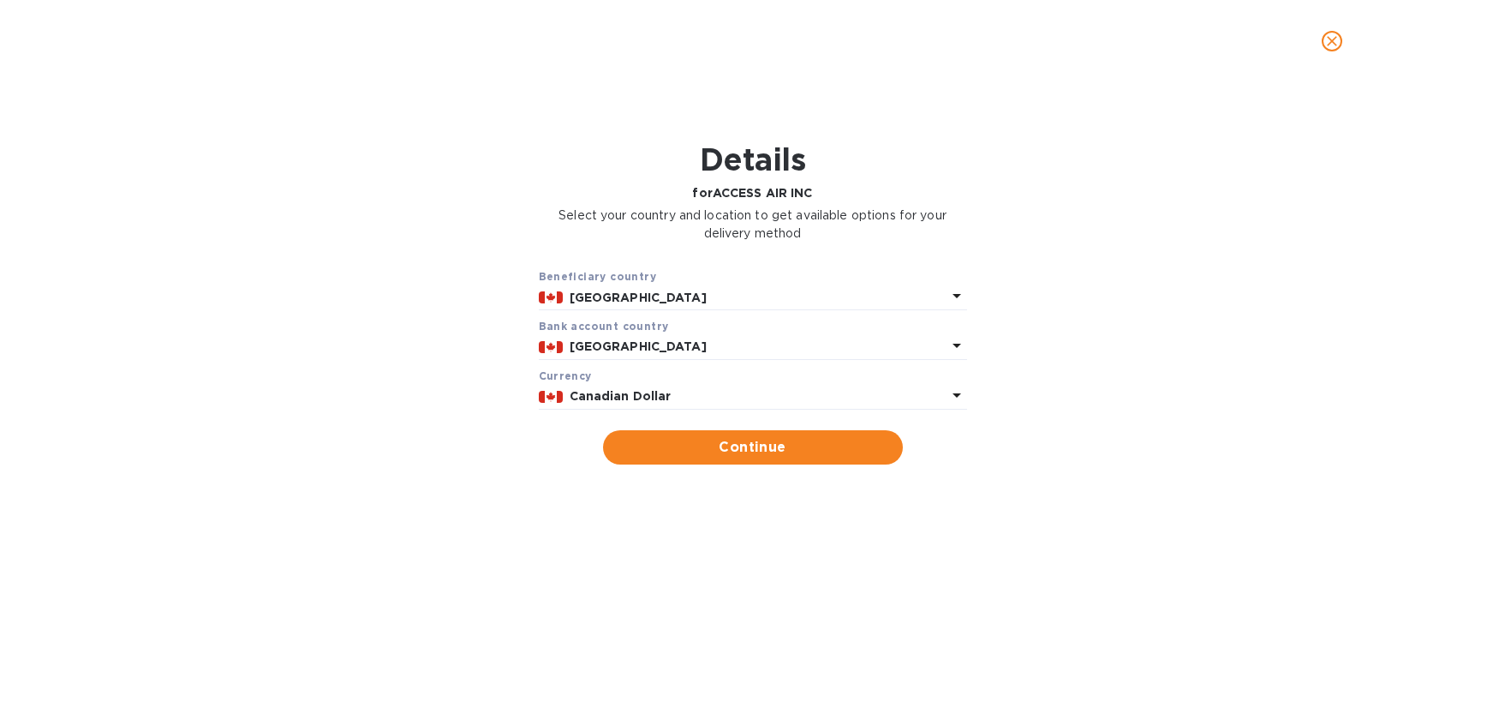
click at [695, 296] on p "[GEOGRAPHIC_DATA]" at bounding box center [758, 298] width 377 height 18
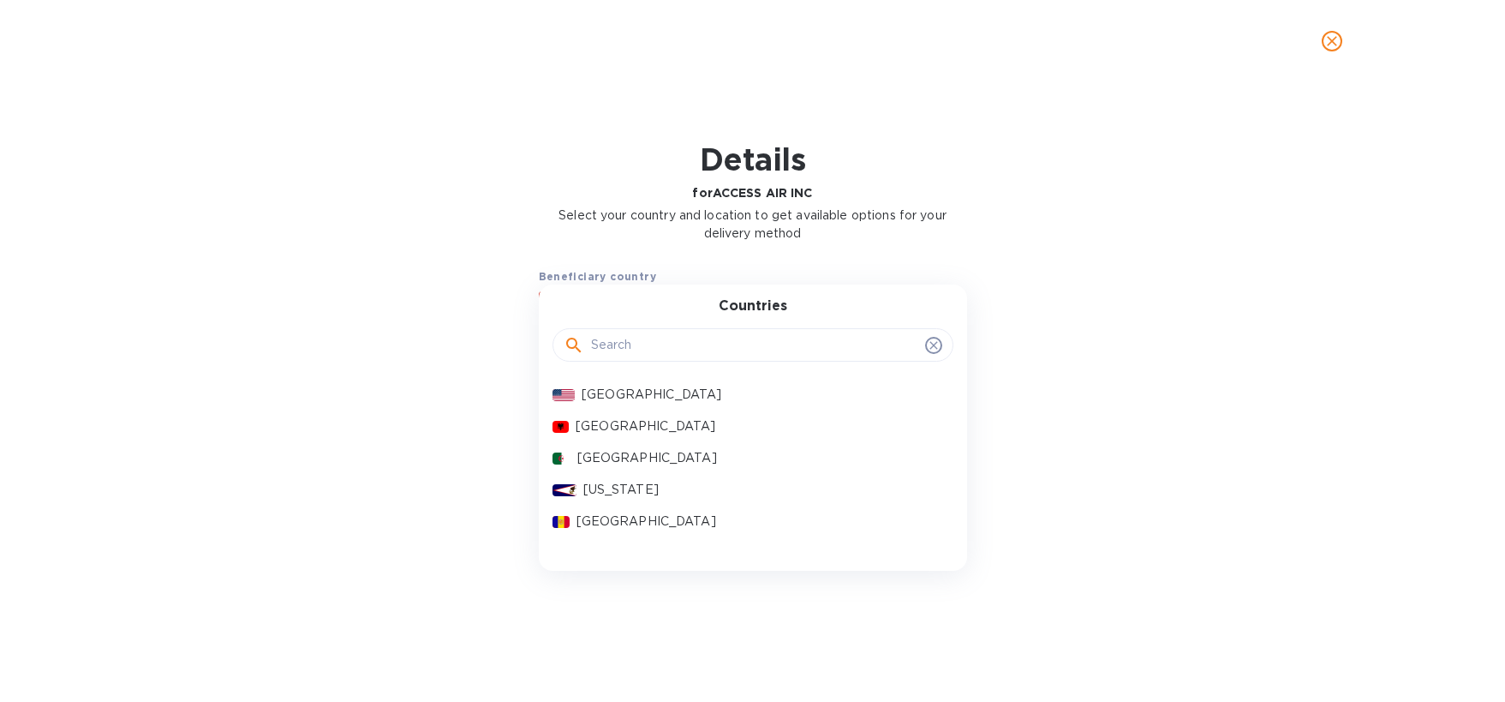
click at [543, 300] on div "Countries" at bounding box center [753, 335] width 428 height 74
click at [456, 296] on div "Beneficiary country [GEOGRAPHIC_DATA] Countries [GEOGRAPHIC_DATA] [GEOGRAPHIC_D…" at bounding box center [752, 366] width 1460 height 218
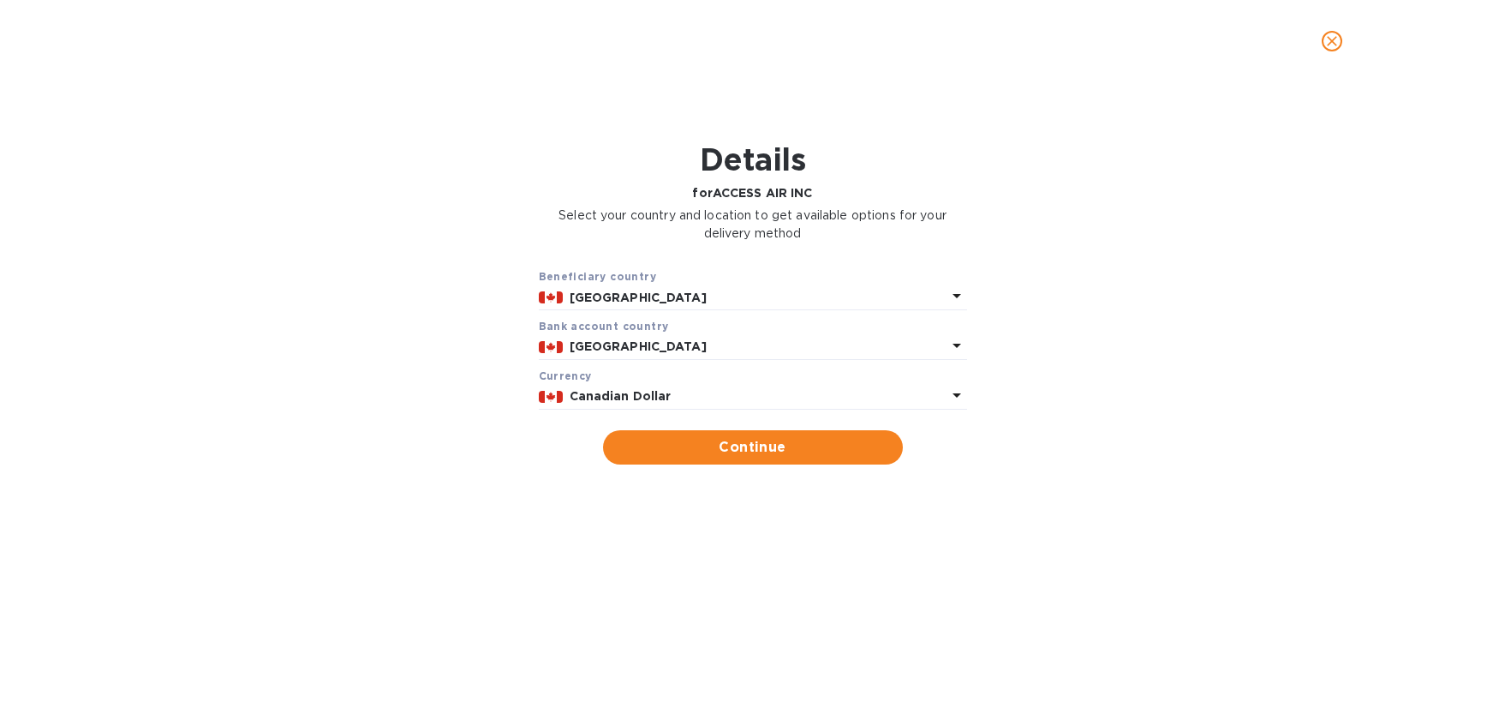
click at [648, 295] on p "[GEOGRAPHIC_DATA]" at bounding box center [758, 298] width 377 height 18
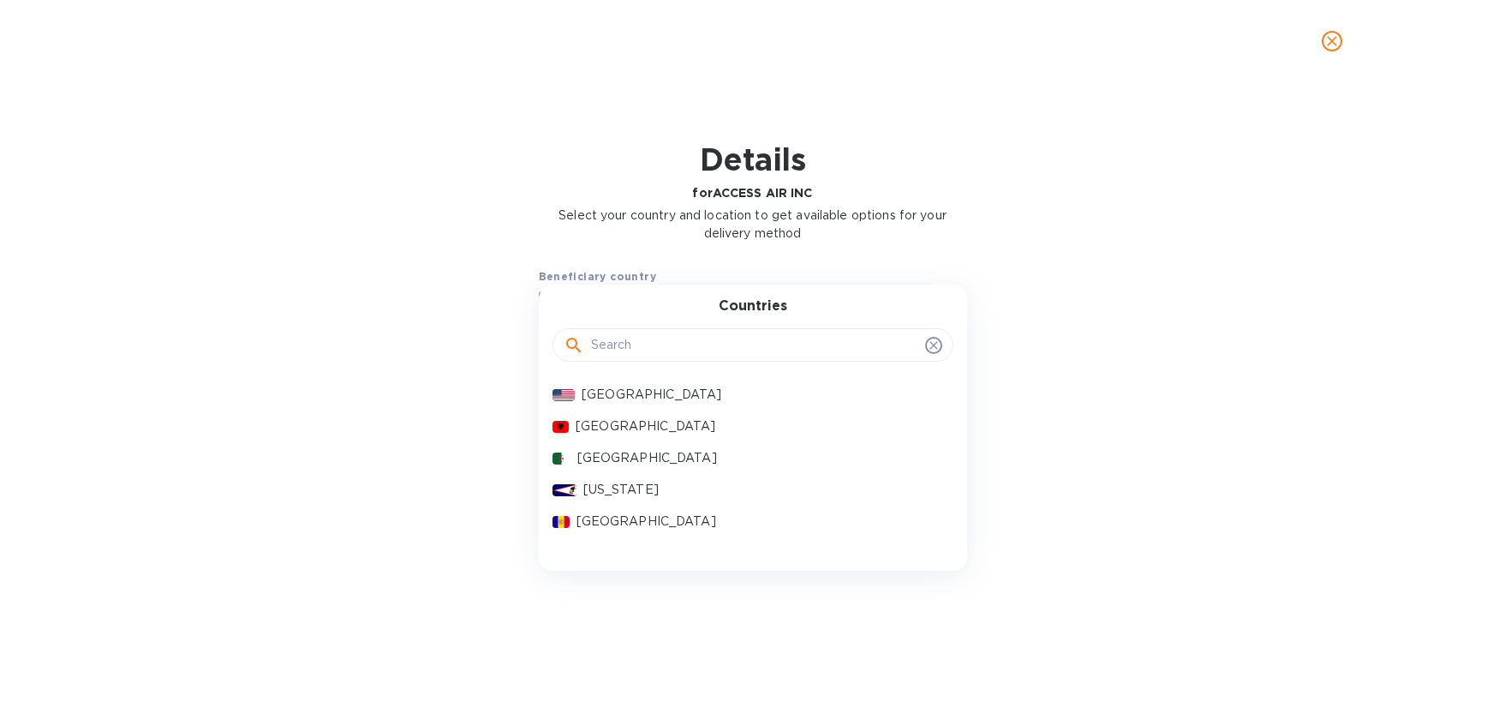
click at [633, 395] on p "[GEOGRAPHIC_DATA]" at bounding box center [760, 394] width 357 height 18
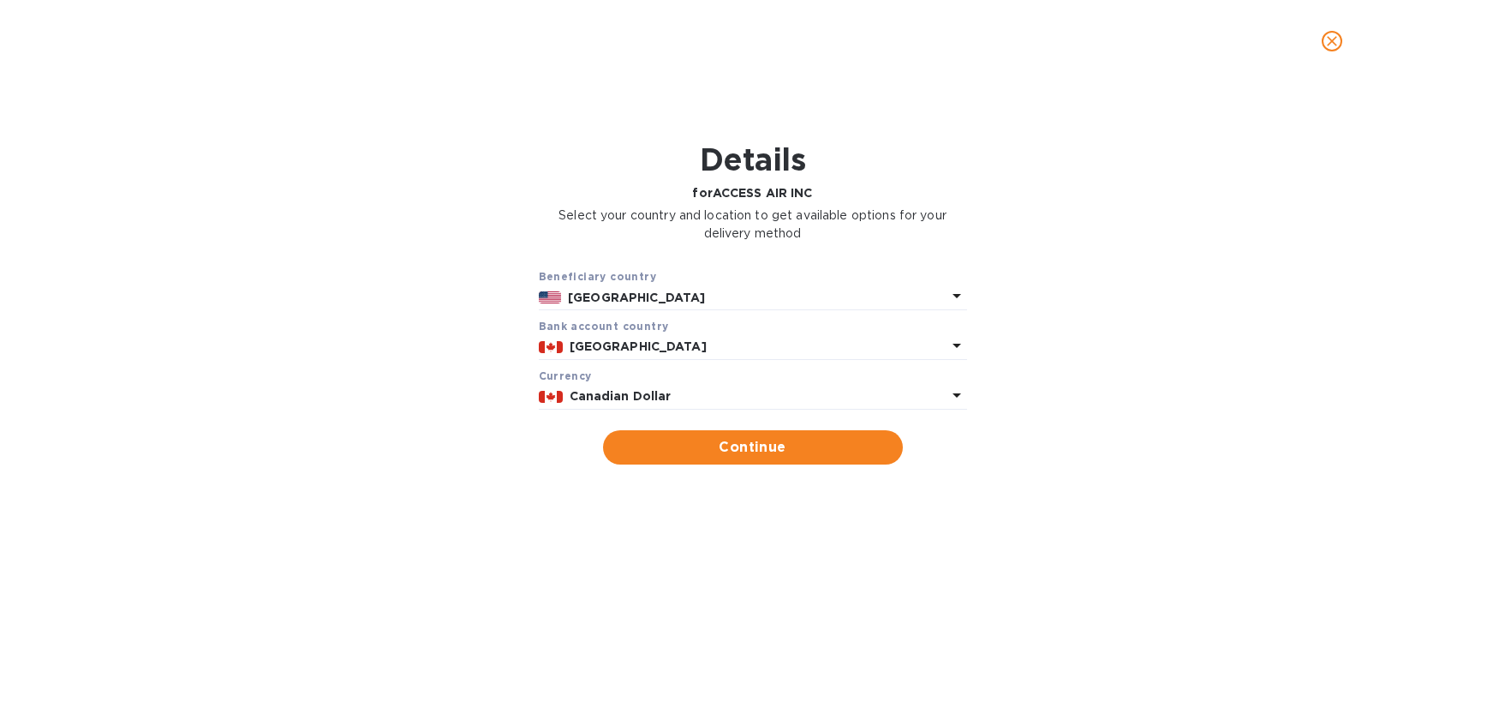
click at [666, 331] on div "Bank account cоuntry" at bounding box center [753, 326] width 428 height 18
click at [675, 359] on div "Bank account cоuntry [GEOGRAPHIC_DATA]" at bounding box center [753, 338] width 428 height 43
click at [737, 349] on p "[GEOGRAPHIC_DATA]" at bounding box center [758, 346] width 377 height 18
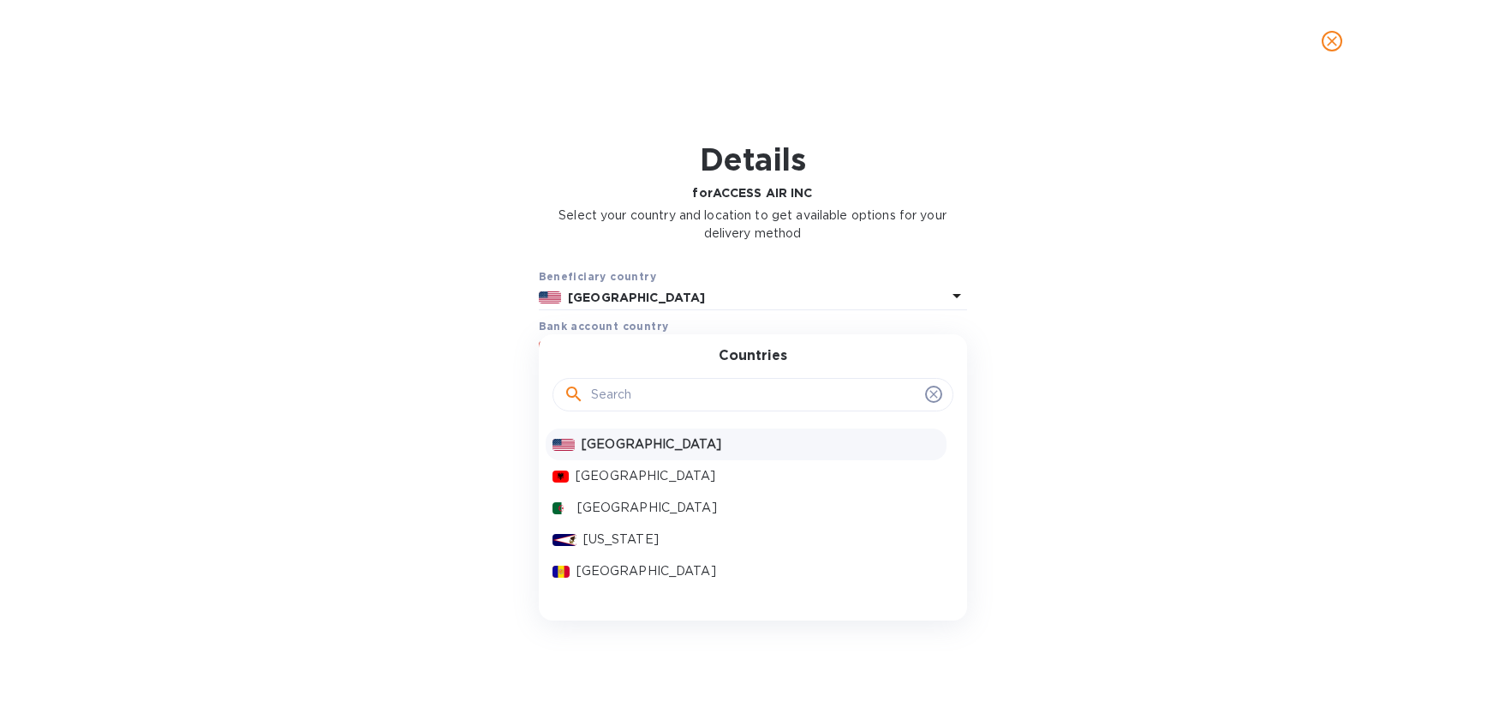
click at [732, 445] on p "[GEOGRAPHIC_DATA]" at bounding box center [760, 444] width 357 height 18
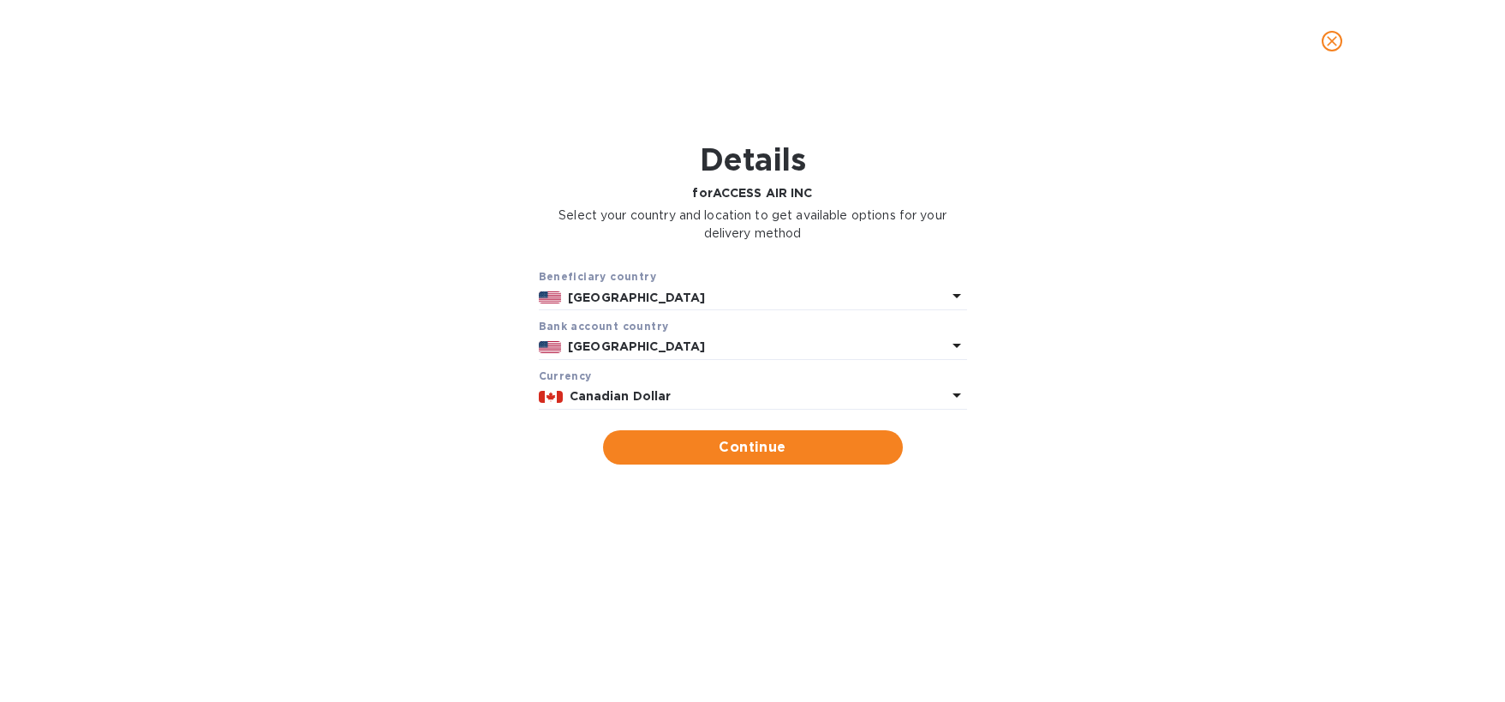
click at [746, 387] on p "Canadian Dollar" at bounding box center [758, 396] width 377 height 18
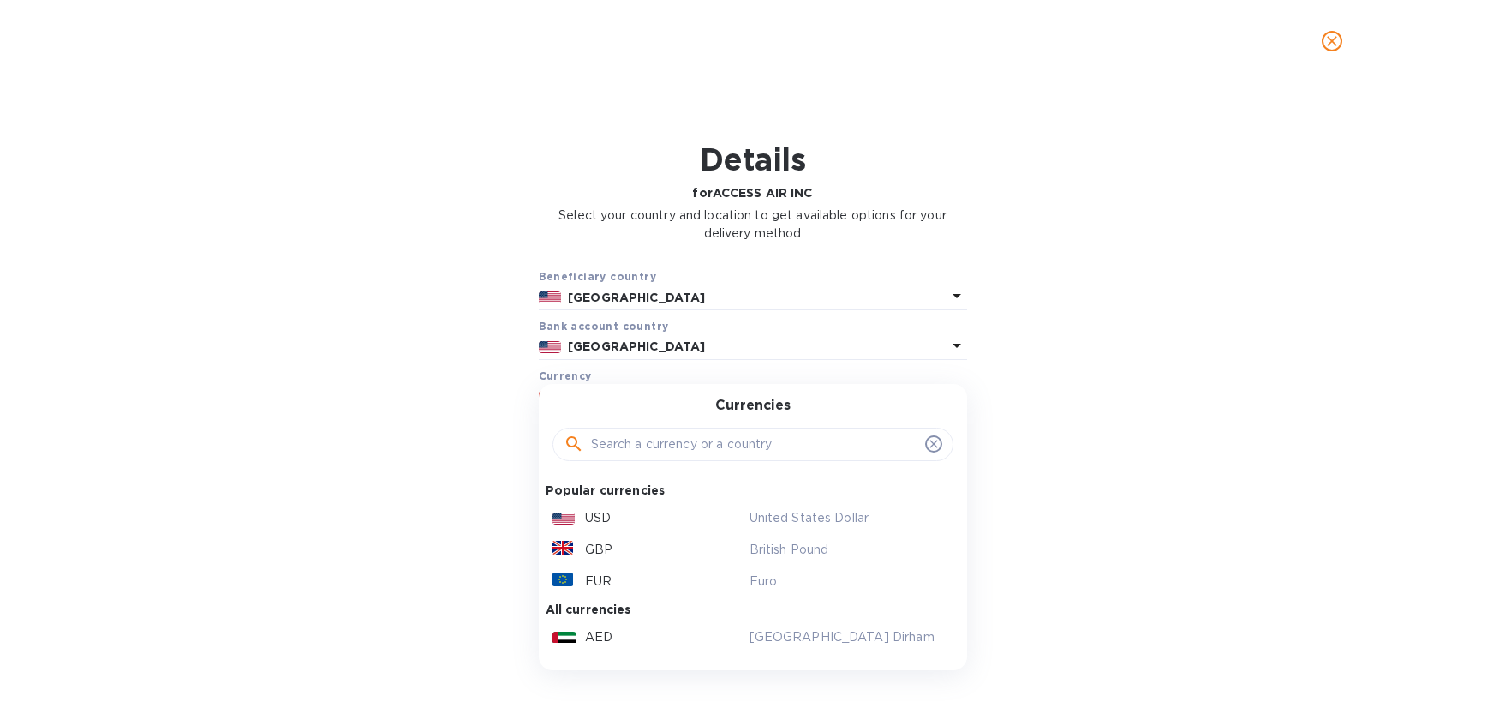
click at [708, 509] on div "USD" at bounding box center [647, 517] width 197 height 25
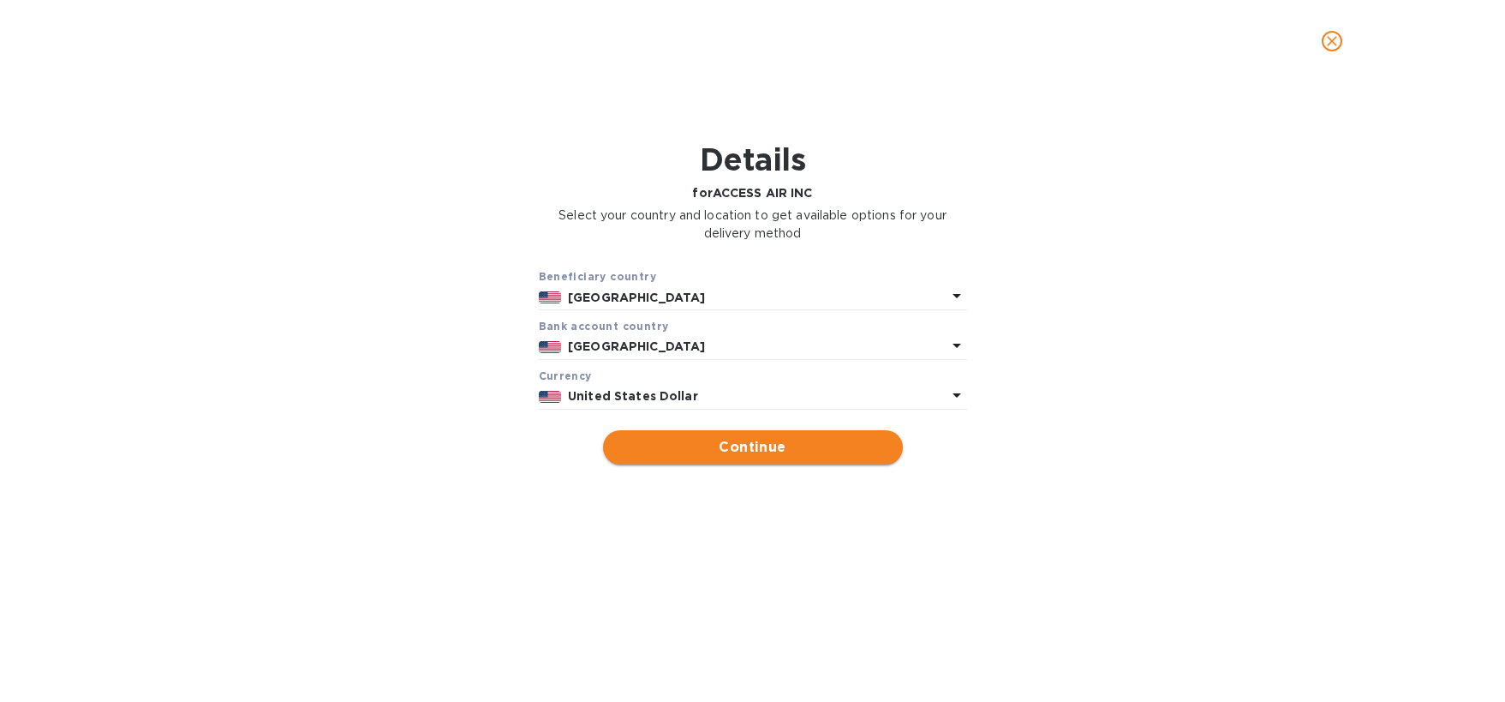
click at [735, 462] on button "Continue" at bounding box center [753, 447] width 300 height 34
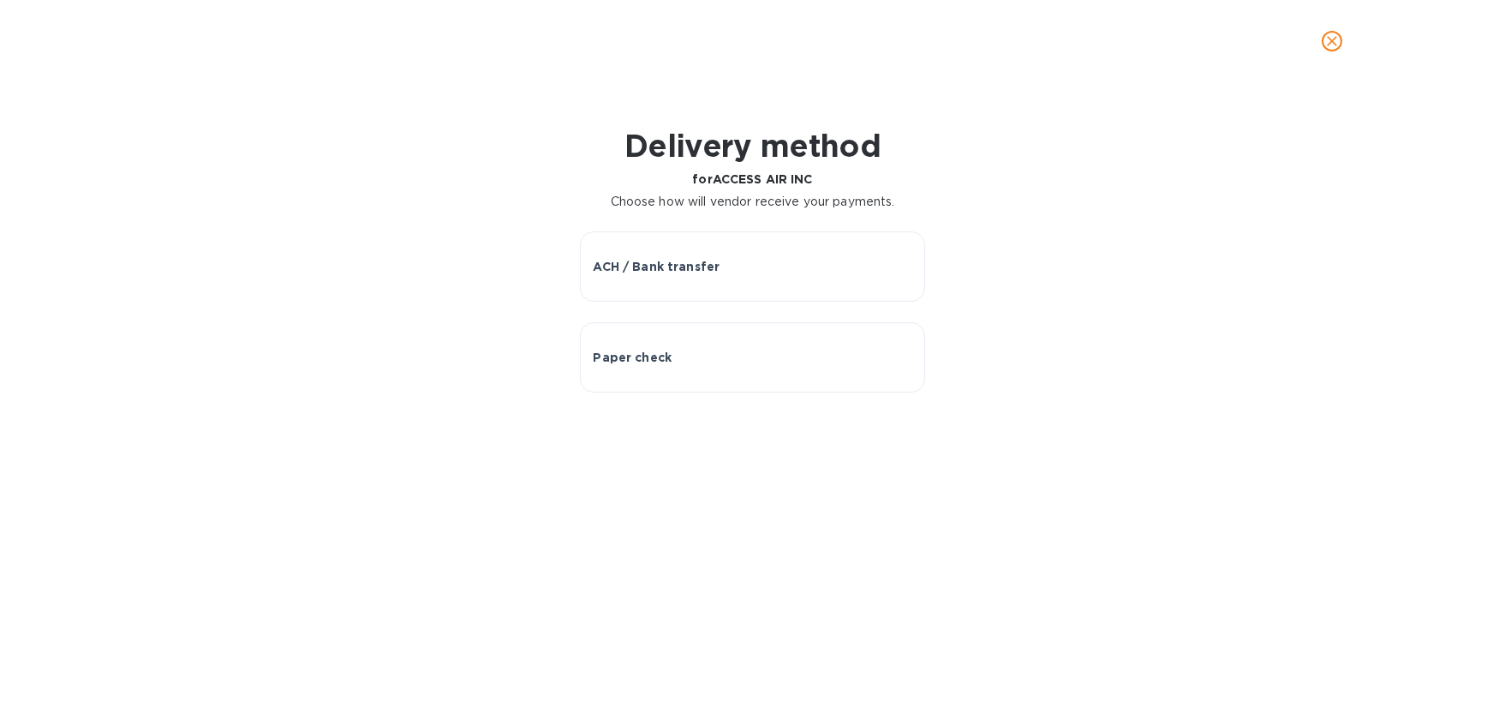
click at [743, 454] on div "Delivery method for ACCESS AIR INC Choose how will vendor receive your payments…" at bounding box center [752, 391] width 1505 height 619
click at [716, 269] on p "ACH / Bank transfer" at bounding box center [656, 266] width 127 height 17
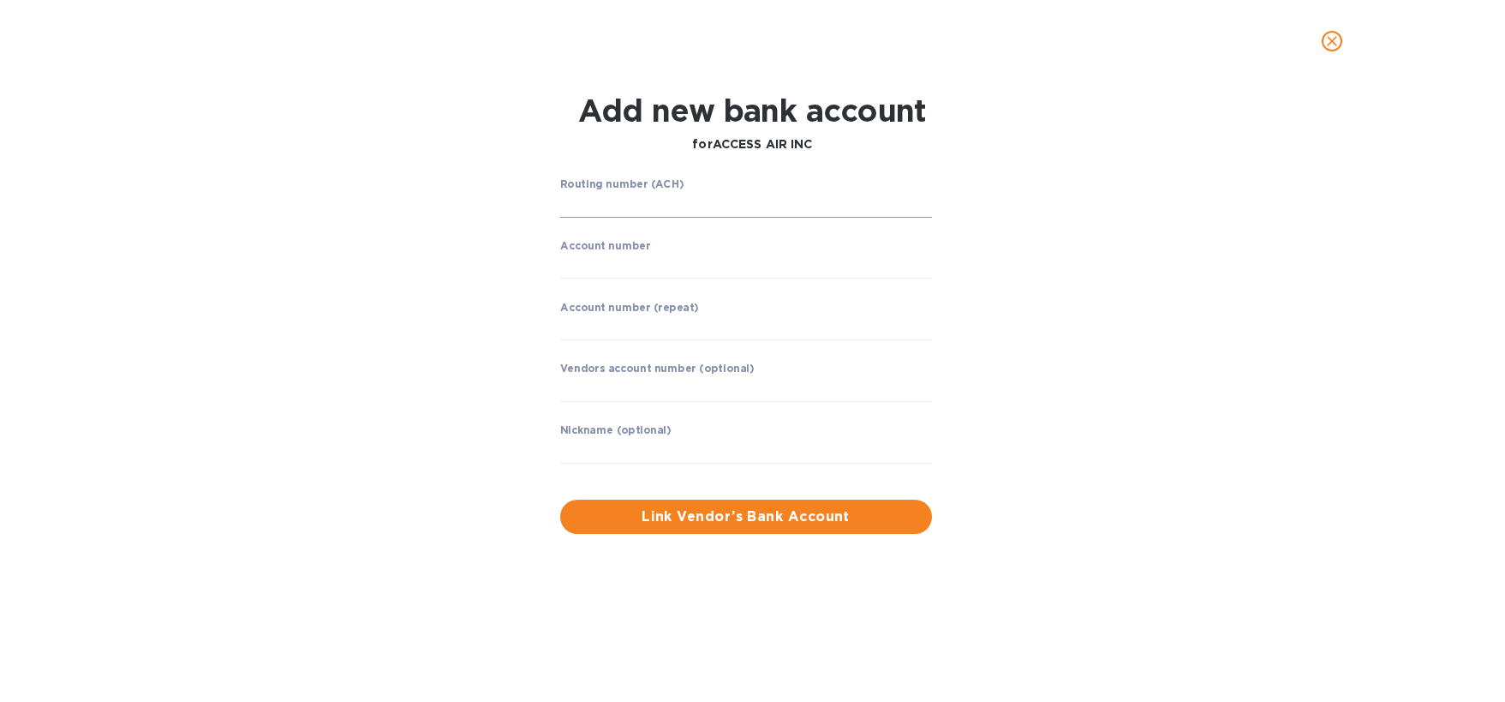
click at [674, 199] on input "string" at bounding box center [746, 205] width 372 height 26
click at [491, 230] on div "Routing number (ACH) ​ Account number ​ Account number (repeat) ​ Vendors accou…" at bounding box center [753, 356] width 974 height 376
click at [651, 206] on input "string" at bounding box center [746, 205] width 372 height 26
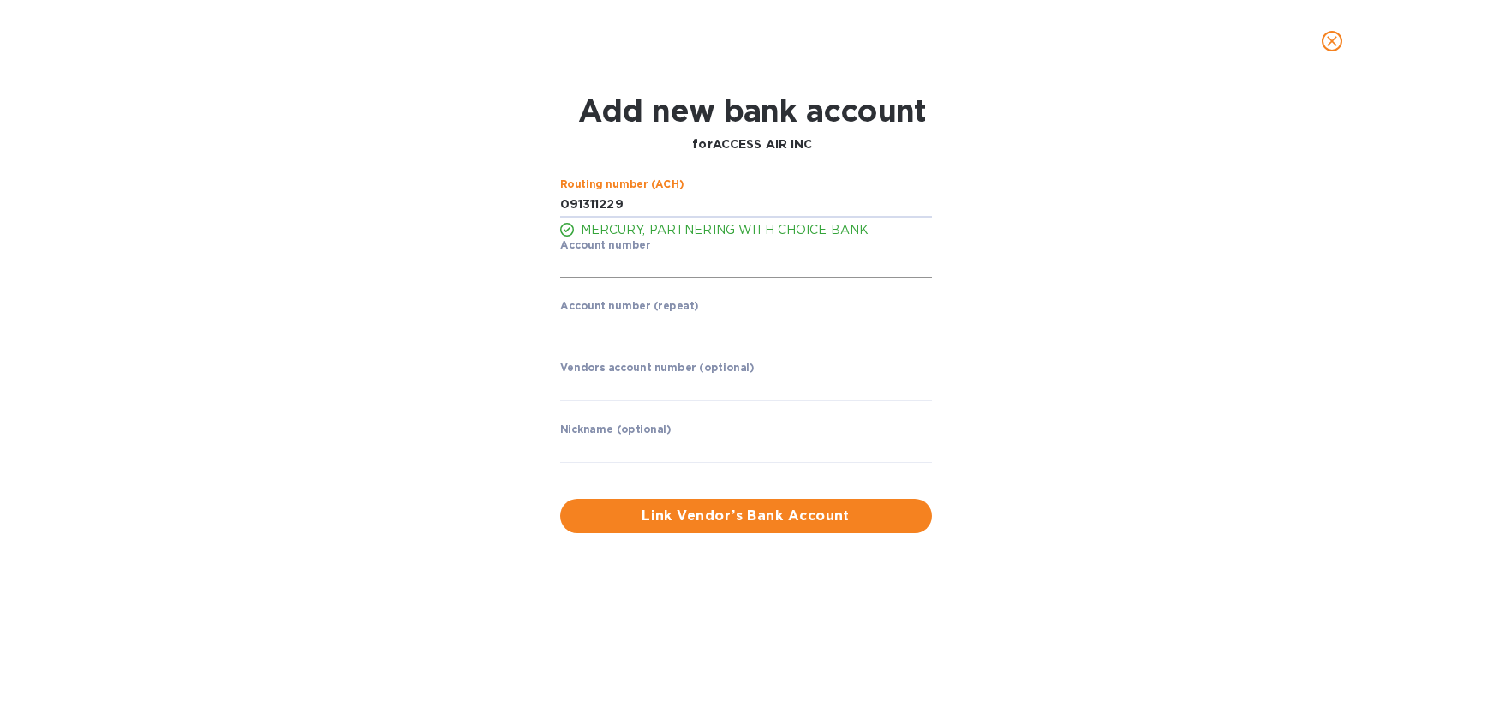
type input "091311229"
click at [633, 256] on input "string" at bounding box center [746, 266] width 372 height 26
type input "202215660299"
click at [619, 301] on div "Routing number (ACH) MERCURY, PARTNERING WITH CHOICE BANK Account number ​ Acco…" at bounding box center [745, 331] width 385 height 320
click at [612, 324] on input "string" at bounding box center [746, 327] width 372 height 26
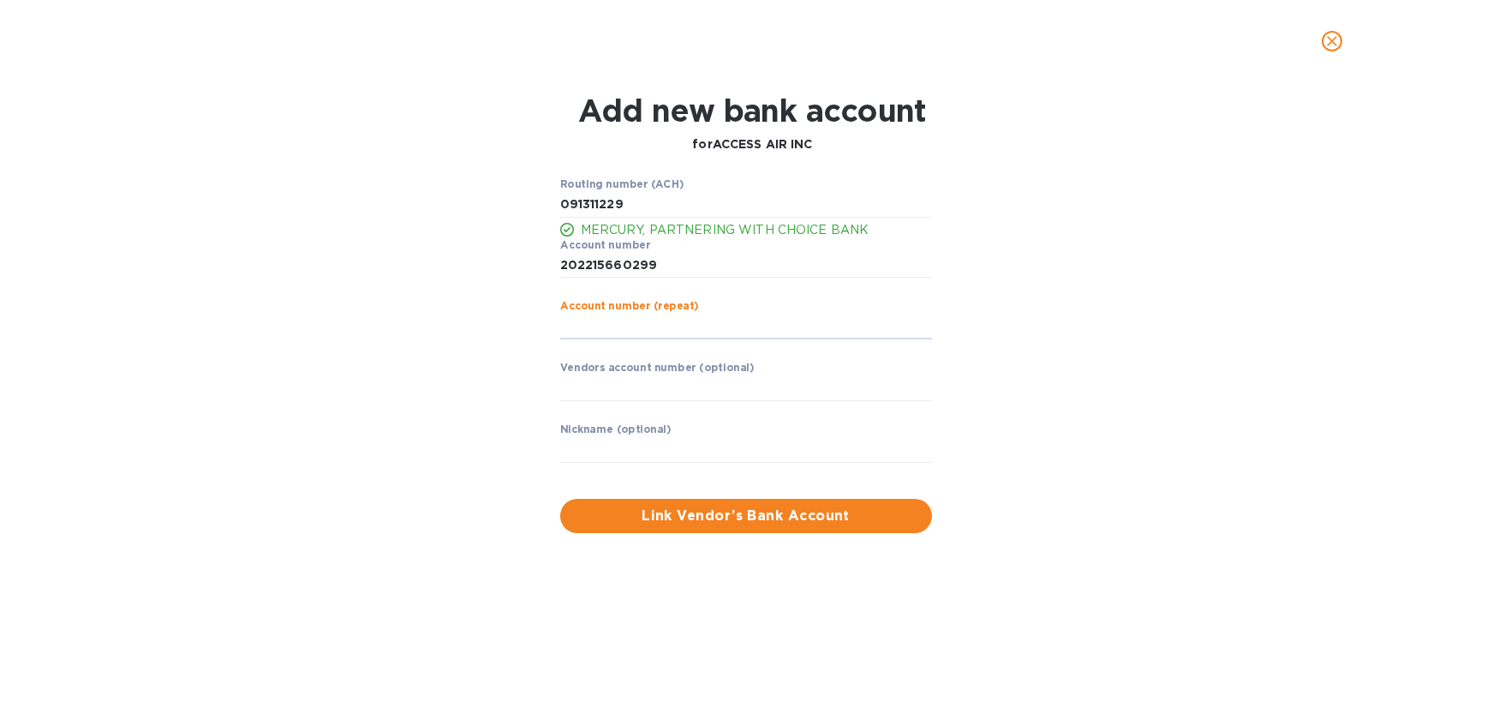
click at [498, 337] on div "Routing number (ACH) MERCURY, PARTNERING WITH CHOICE BANK Account number ​ Acco…" at bounding box center [753, 355] width 974 height 375
click at [647, 333] on input "string" at bounding box center [746, 327] width 372 height 26
type input "2"
type input "202215660299"
click at [556, 396] on div "Routing number (ACH) MERCURY, PARTNERING WITH CHOICE BANK Account number ​ Acco…" at bounding box center [745, 331] width 385 height 320
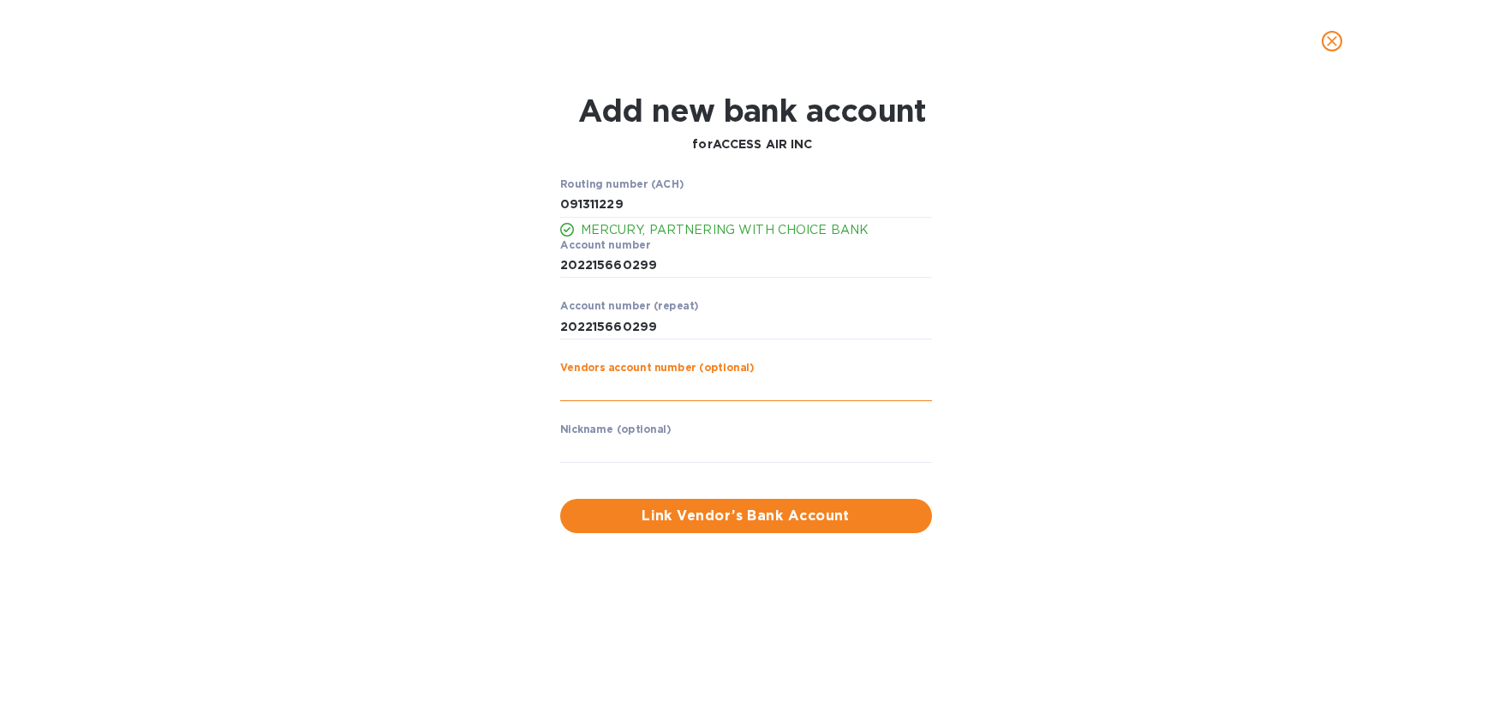
click at [608, 385] on input "text" at bounding box center [746, 388] width 372 height 26
drag, startPoint x: 630, startPoint y: 438, endPoint x: 638, endPoint y: 449, distance: 14.0
click at [630, 439] on input "text" at bounding box center [746, 450] width 372 height 26
click at [481, 400] on div "Routing number (ACH) MERCURY, PARTNERING WITH CHOICE BANK Account number ​ Acco…" at bounding box center [753, 355] width 974 height 375
click at [728, 513] on span "Link Vendor’s Bank Account" at bounding box center [746, 515] width 344 height 21
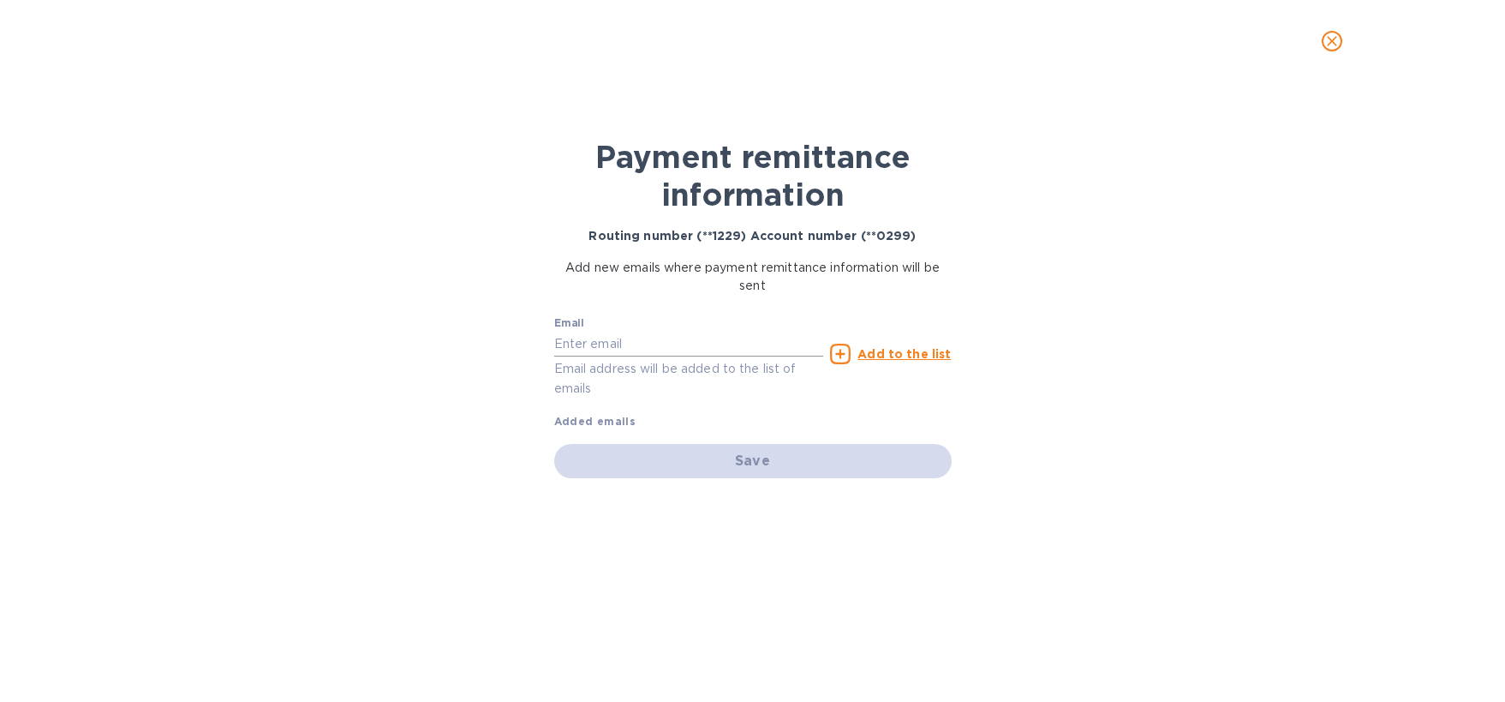
click at [635, 344] on input "text" at bounding box center [689, 344] width 270 height 26
paste input "[EMAIL_ADDRESS][DOMAIN_NAME]"
drag, startPoint x: 855, startPoint y: 435, endPoint x: 837, endPoint y: 427, distance: 19.9
click at [855, 435] on div "Email [EMAIL_ADDRESS][DOMAIN_NAME] Email address will be added to the list of e…" at bounding box center [752, 369] width 411 height 135
click at [743, 337] on input "[EMAIL_ADDRESS][DOMAIN_NAME]" at bounding box center [689, 344] width 270 height 26
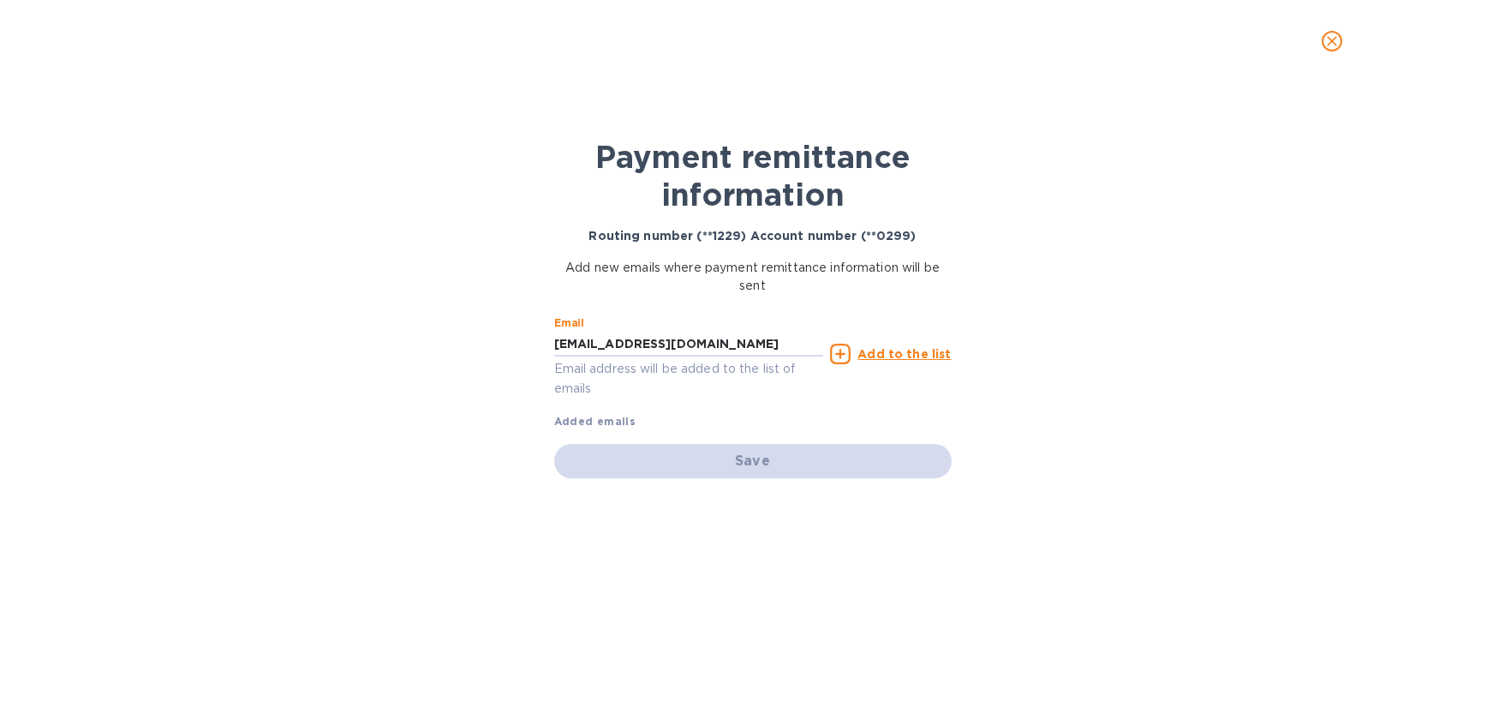
click at [791, 397] on p "Email address will be added to the list of emails" at bounding box center [689, 378] width 270 height 39
click at [817, 462] on div "Save" at bounding box center [752, 461] width 397 height 34
click at [696, 335] on input "[EMAIL_ADDRESS][DOMAIN_NAME]" at bounding box center [689, 344] width 270 height 26
click at [714, 341] on input "[EMAIL_ADDRESS][DOMAIN_NAME]" at bounding box center [689, 344] width 270 height 26
type input "[EMAIL_ADDRESS][DOMAIN_NAME]"
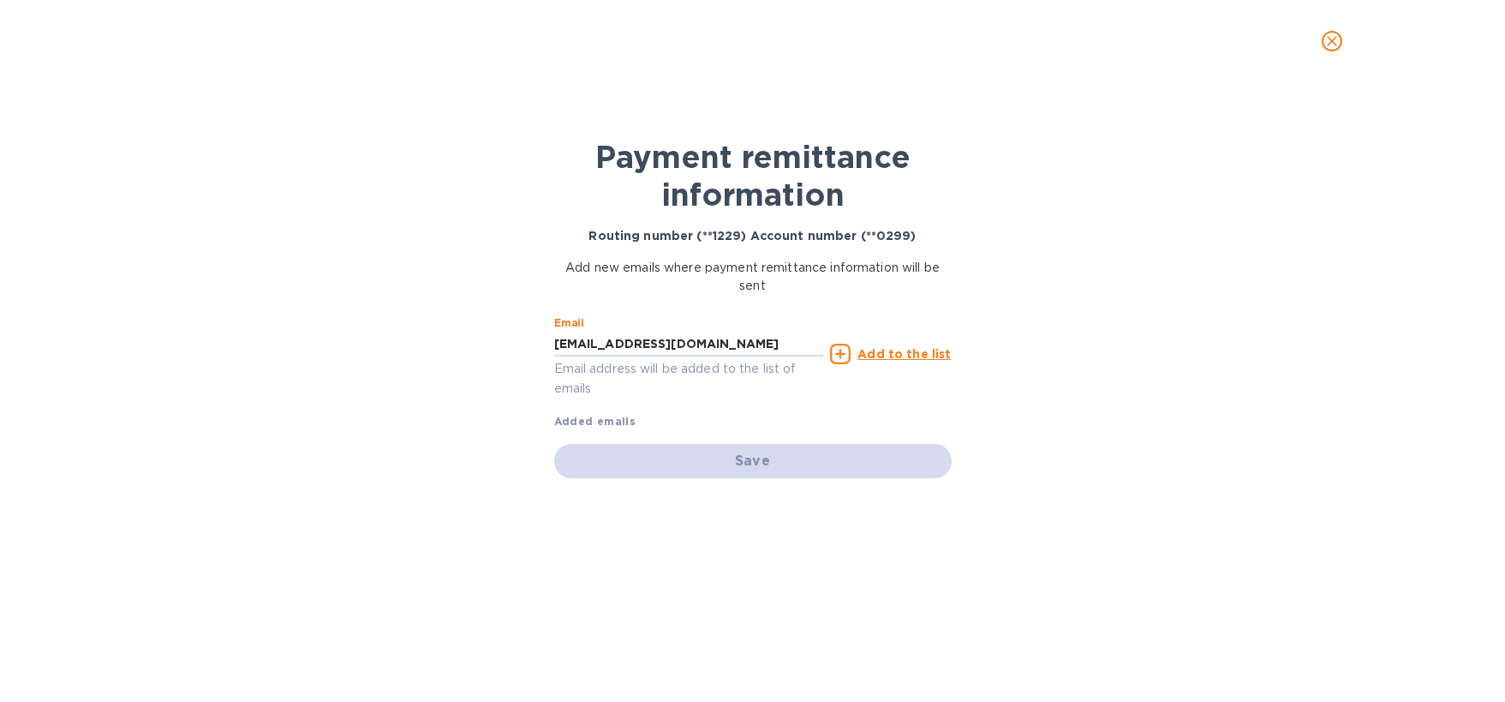
click at [772, 421] on div "Email [EMAIL_ADDRESS][DOMAIN_NAME] Email address will be added to the list of e…" at bounding box center [752, 369] width 397 height 122
click at [869, 358] on u "Add to the list" at bounding box center [903, 354] width 93 height 14
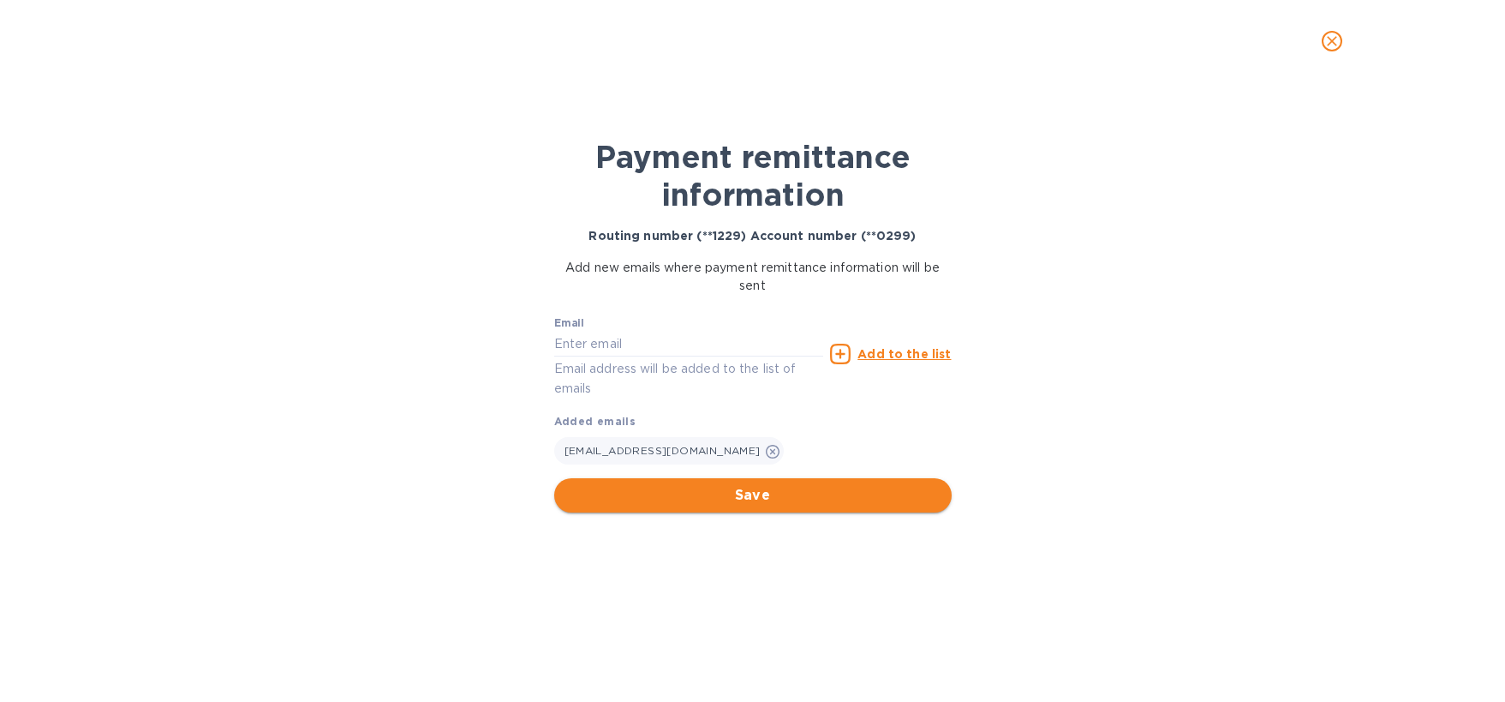
click at [714, 492] on span "Save" at bounding box center [753, 495] width 370 height 21
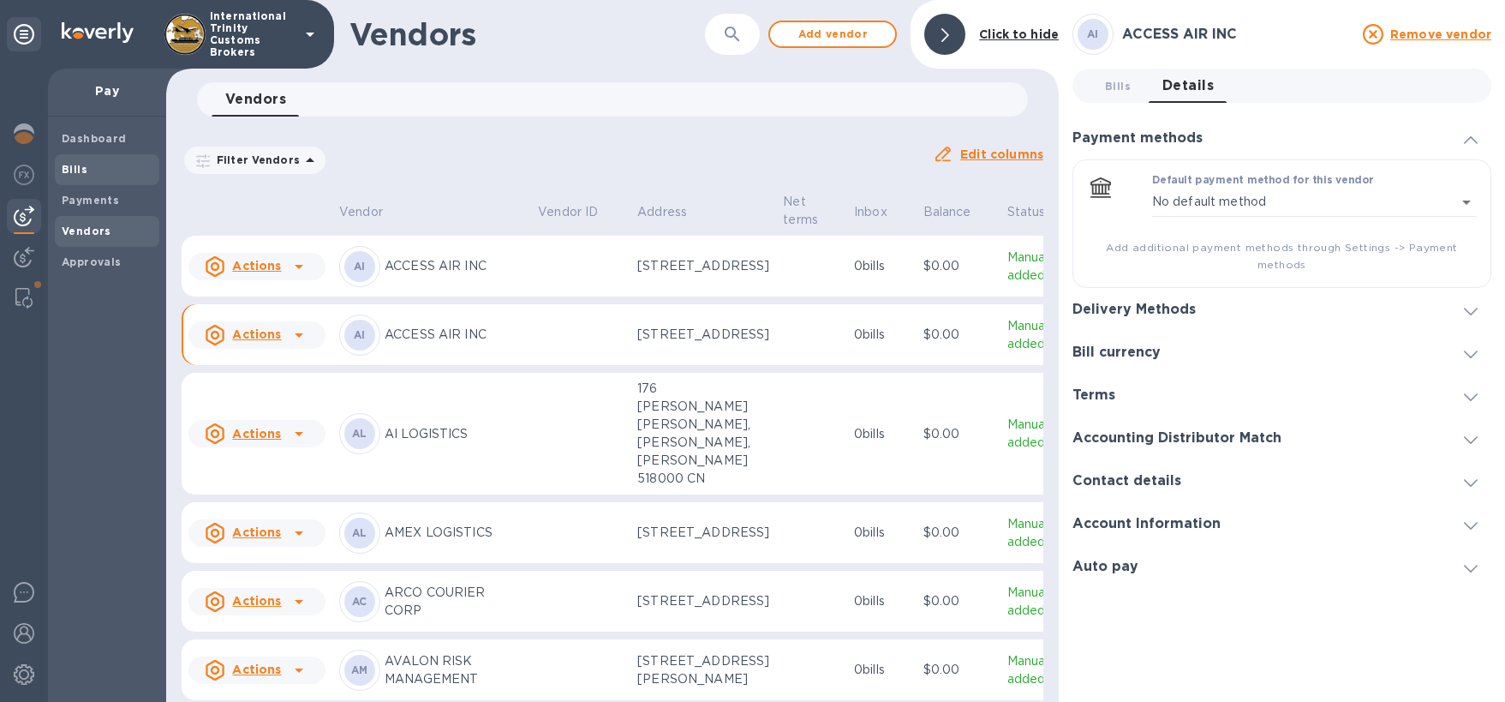
click at [81, 164] on b "Bills" at bounding box center [75, 169] width 26 height 13
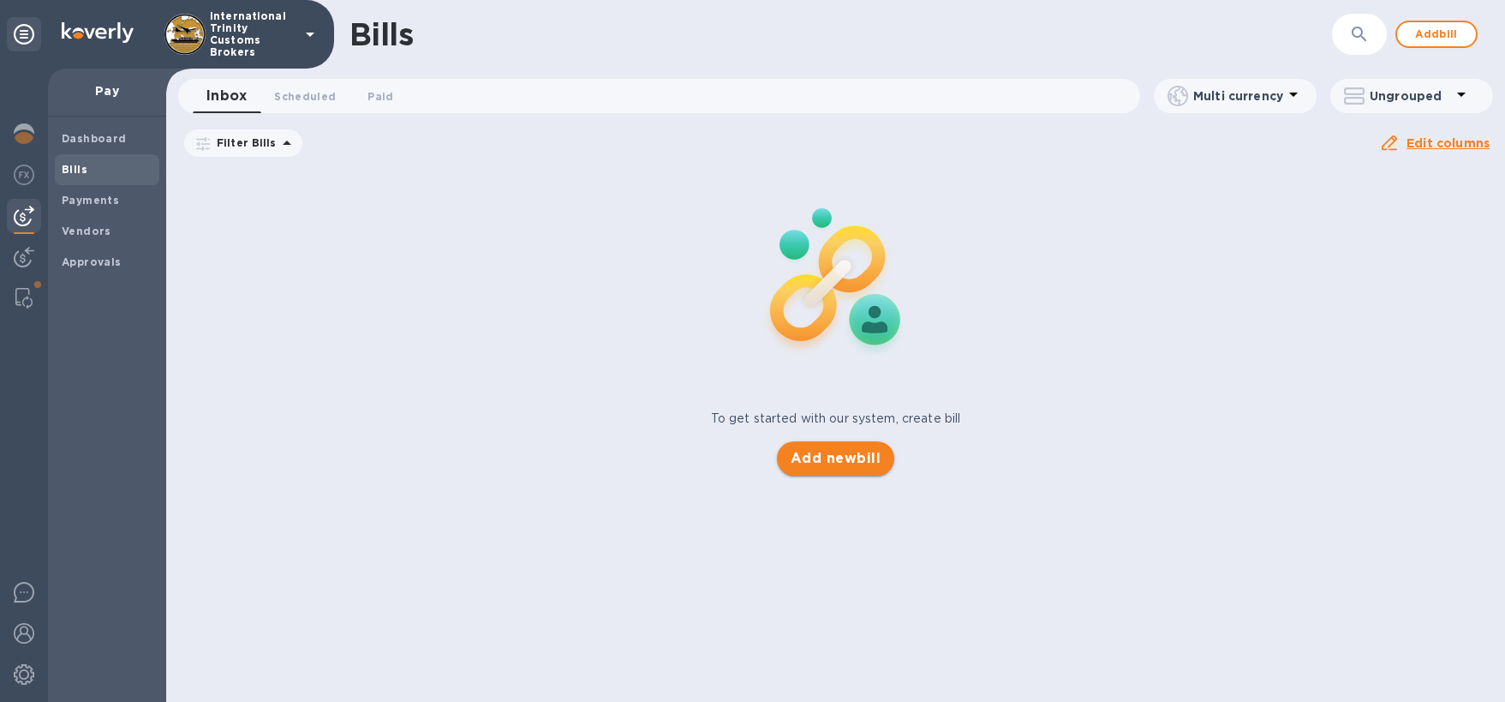
click at [821, 472] on button "Add new bill" at bounding box center [835, 458] width 117 height 34
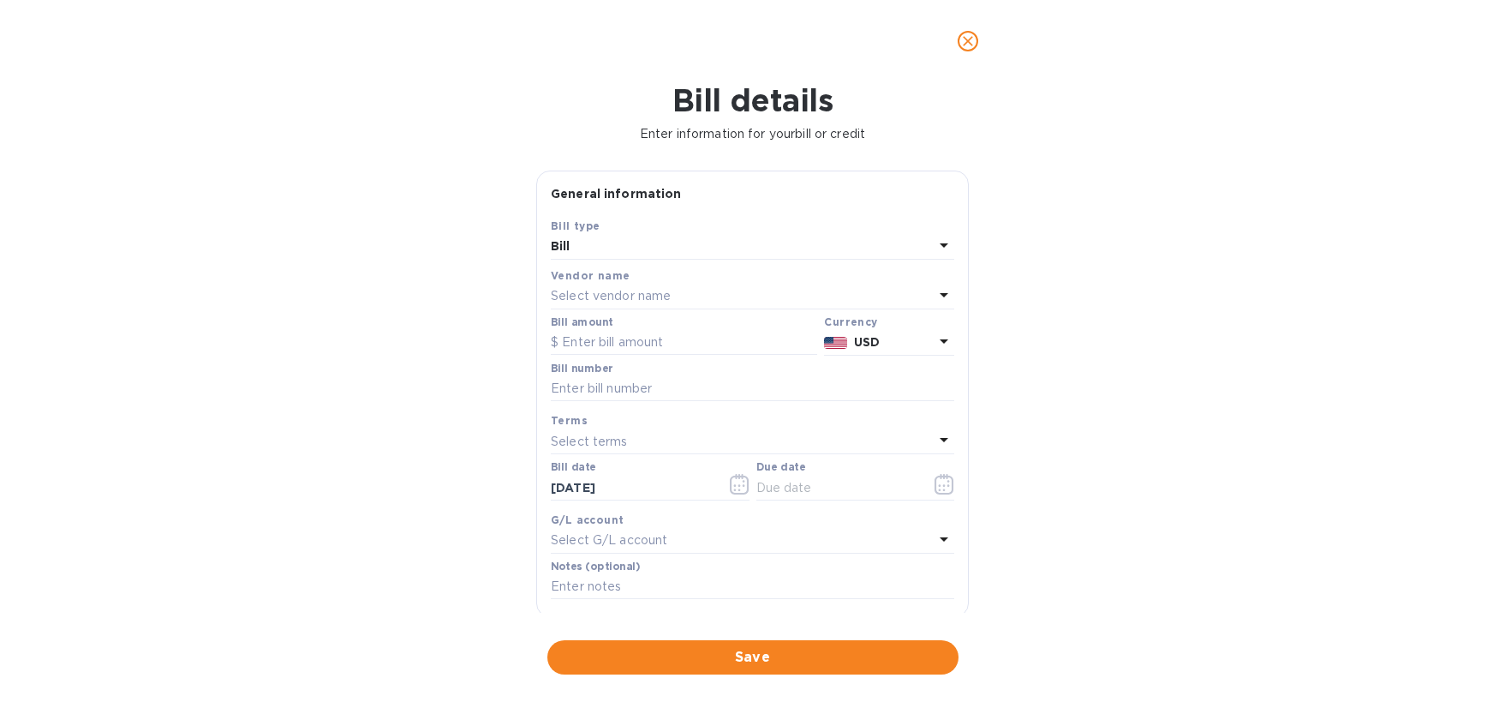
click at [629, 248] on div "Bill" at bounding box center [742, 247] width 383 height 24
click at [510, 260] on div "Bill details Enter information for your bill or credit General information Save…" at bounding box center [752, 391] width 1505 height 619
click at [630, 299] on p "Select vendor name" at bounding box center [611, 296] width 120 height 18
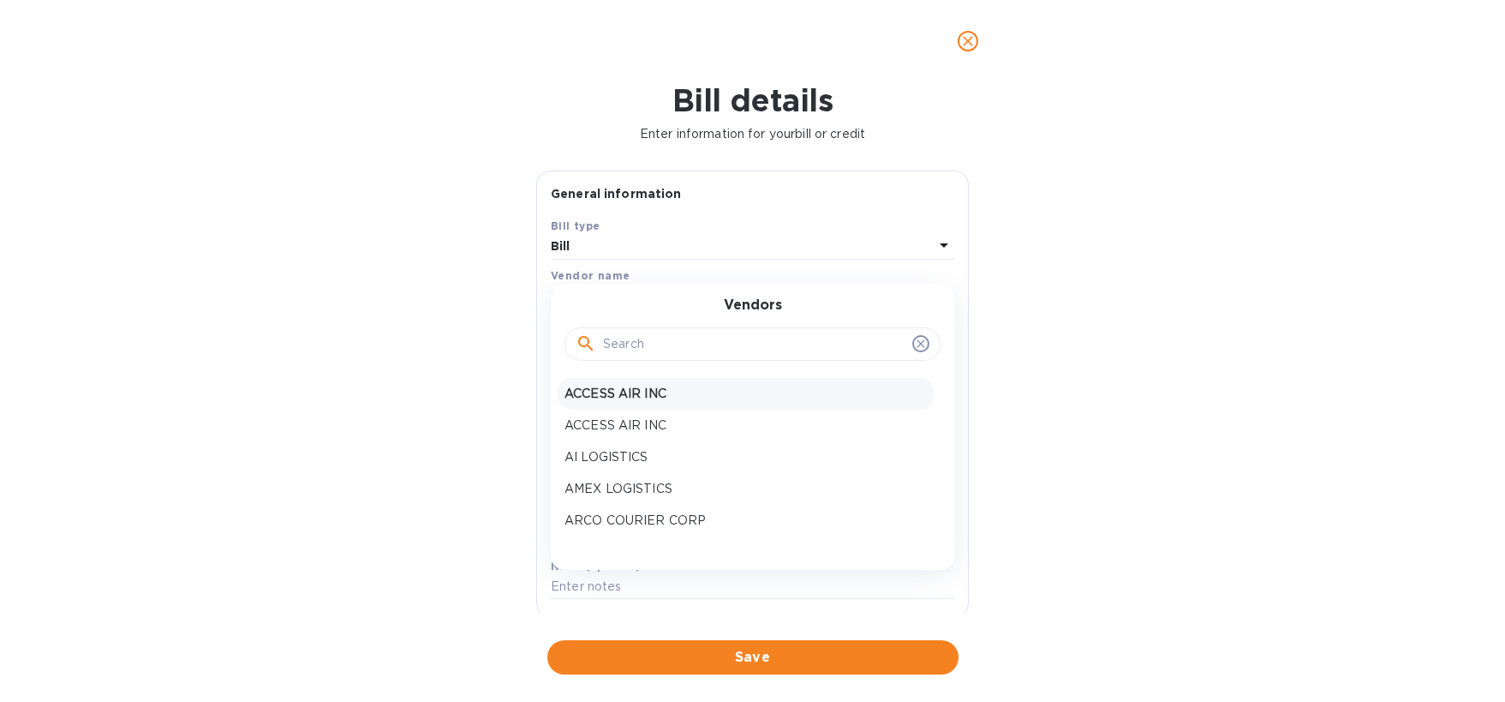
click at [677, 398] on p "ACCESS AIR INC" at bounding box center [745, 394] width 362 height 18
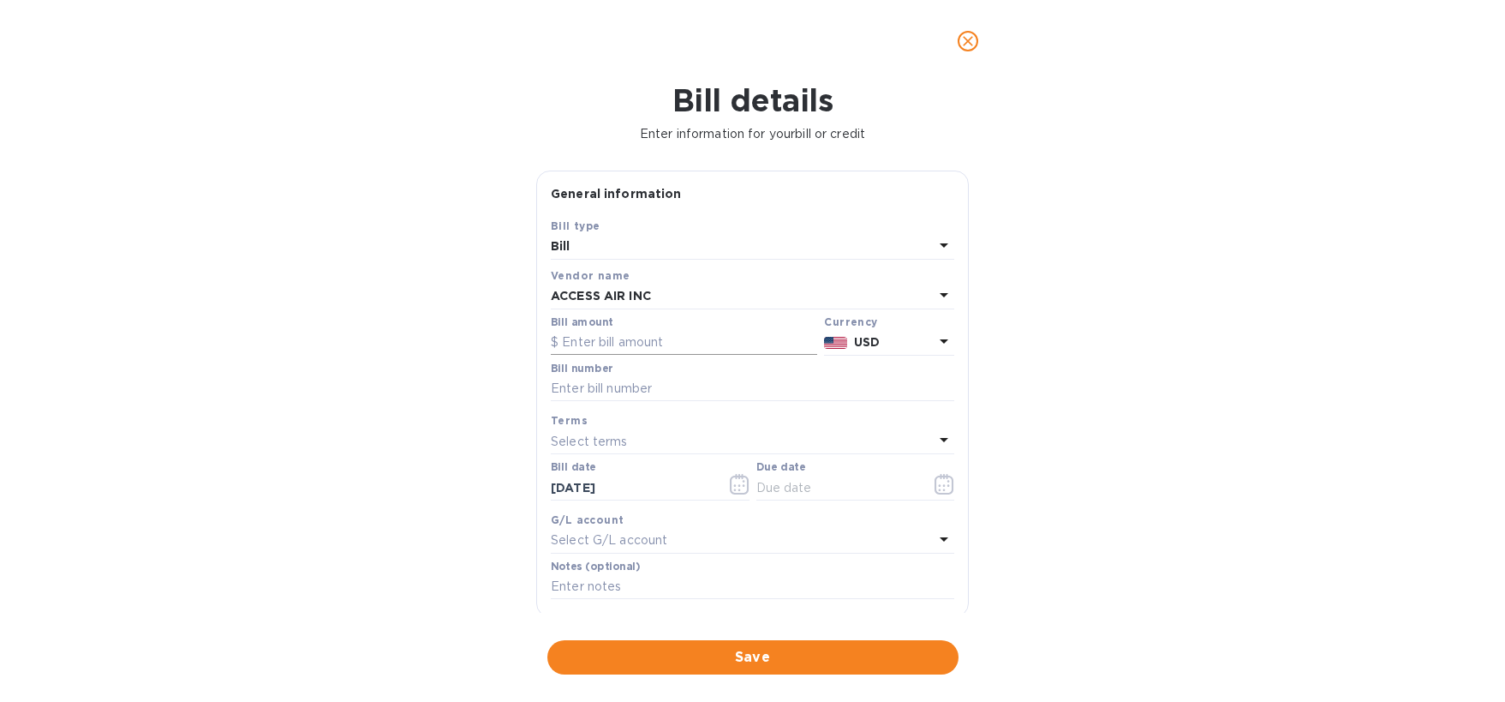
click at [666, 339] on input "text" at bounding box center [684, 343] width 266 height 26
type input "697.72"
click at [454, 405] on div "Bill details Enter information for your bill or credit General information Save…" at bounding box center [752, 391] width 1505 height 619
click at [676, 385] on input "text" at bounding box center [752, 389] width 403 height 26
type input "S00040901"
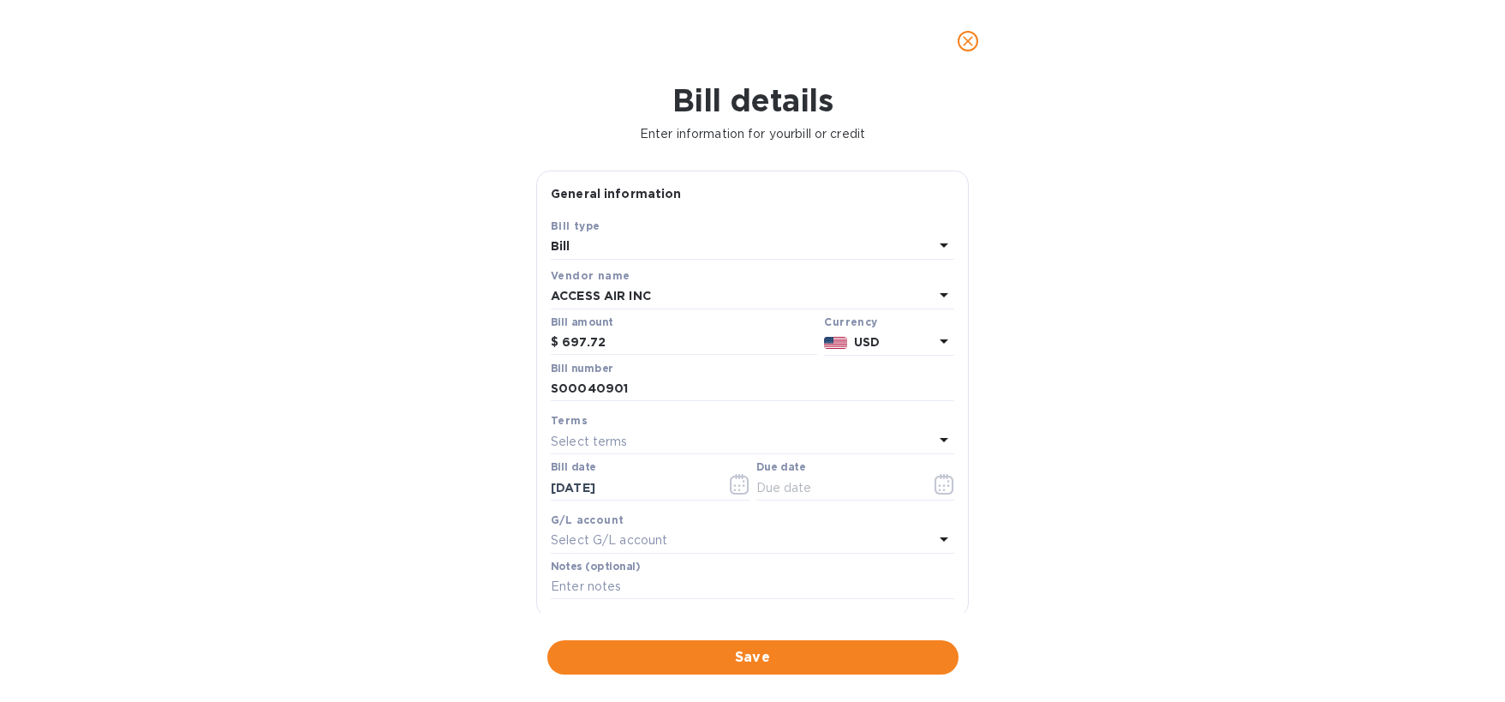
click at [514, 445] on div "Bill details Enter information for your bill or credit General information Save…" at bounding box center [752, 391] width 1505 height 619
click at [623, 439] on p "Select terms" at bounding box center [589, 442] width 77 height 18
click at [645, 558] on div "Due on receipt" at bounding box center [746, 545] width 376 height 32
type input "[DATE]"
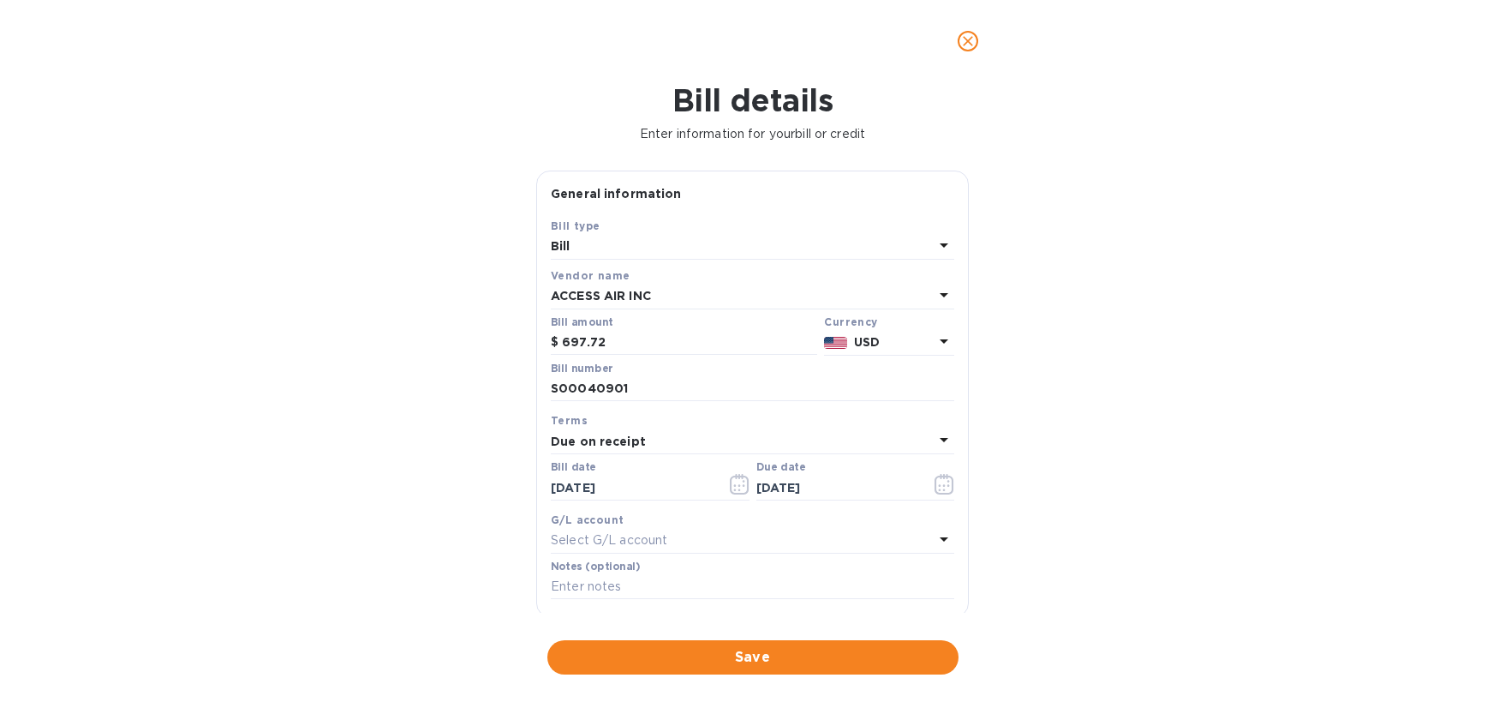
click at [480, 495] on div "Bill details Enter information for your bill or credit General information Save…" at bounding box center [752, 391] width 1505 height 619
click at [623, 588] on input "text" at bounding box center [752, 587] width 403 height 26
click at [537, 562] on div "Save Bill type Bill Vendor name ACCESS AIR INC Bill amount $ 697.72 Currency US…" at bounding box center [752, 416] width 431 height 399
click at [614, 540] on p "Select G/L account" at bounding box center [609, 540] width 116 height 18
click at [505, 540] on div "Bill details Enter information for your bill or credit General information Save…" at bounding box center [752, 391] width 1505 height 619
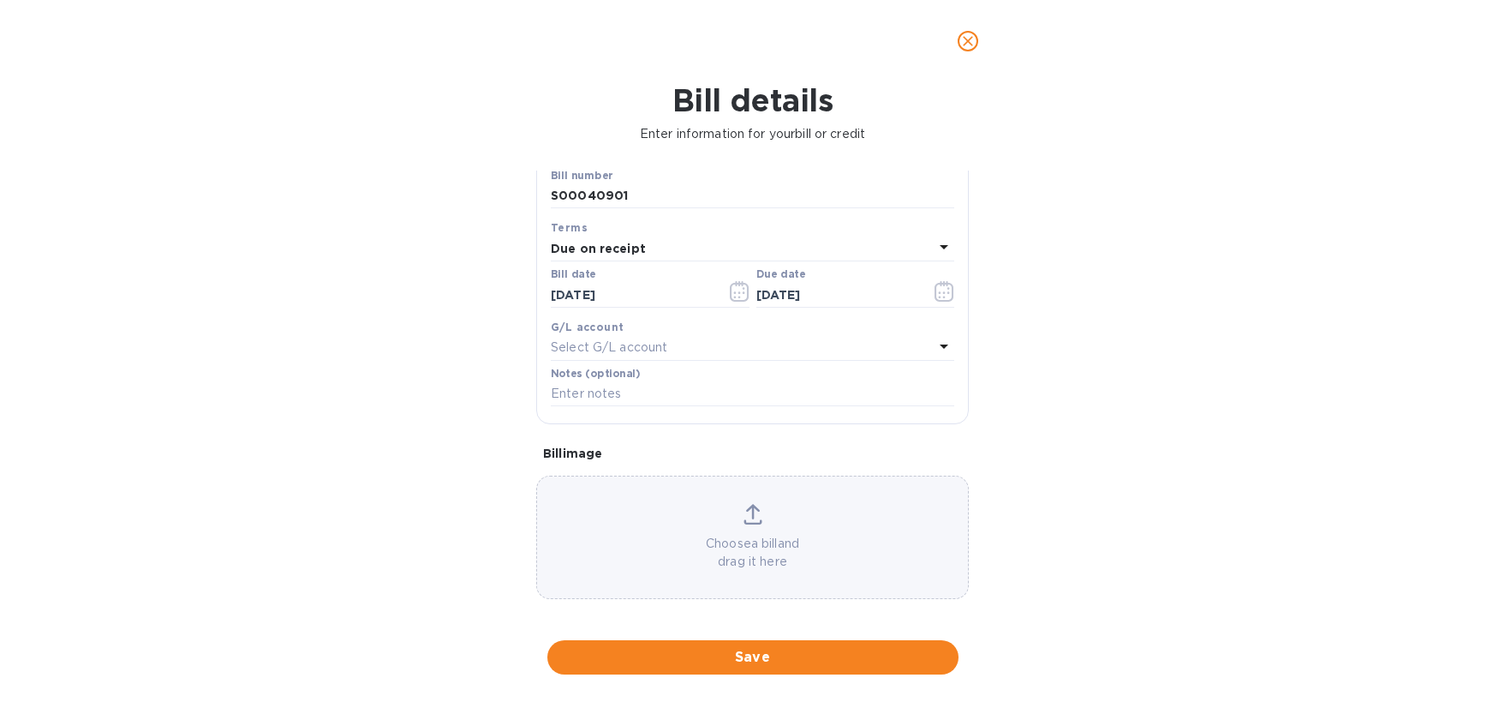
scroll to position [200, 0]
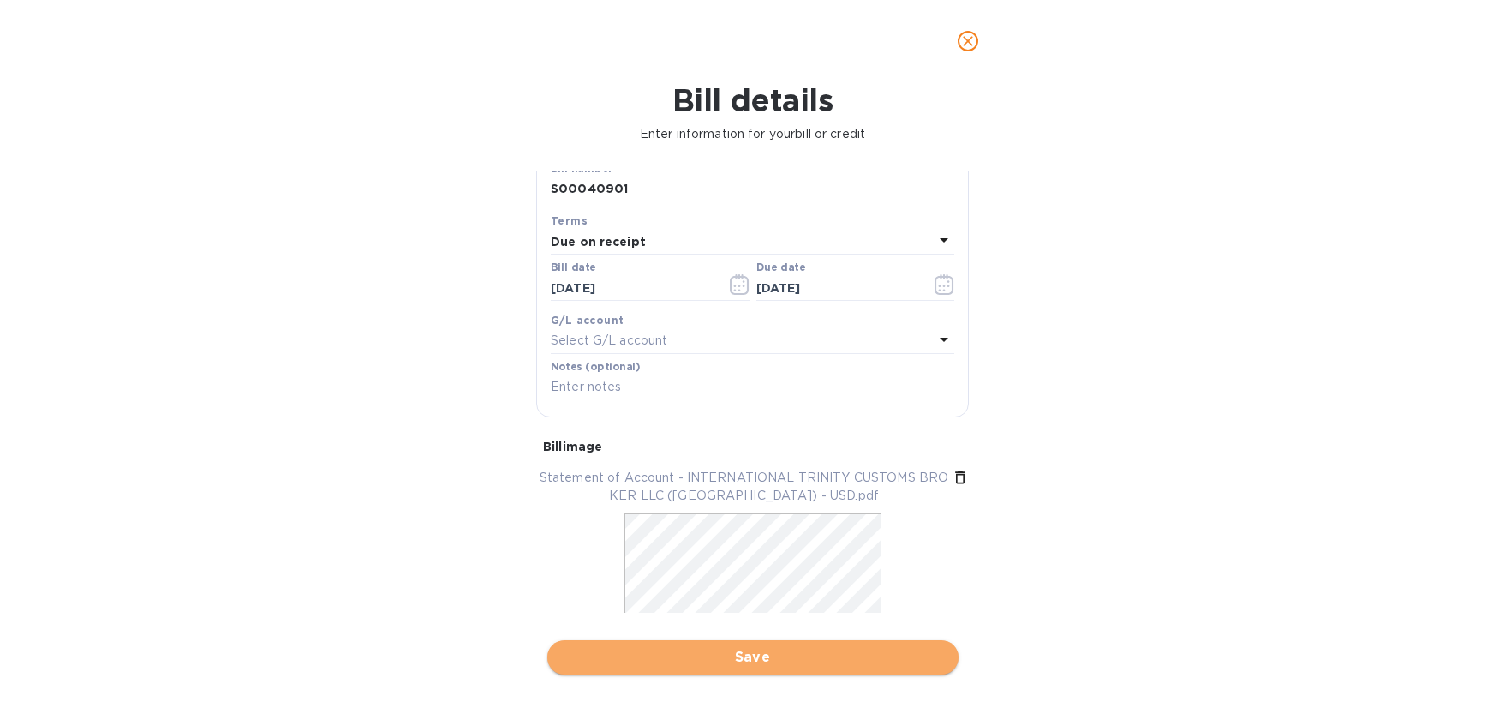
click at [791, 658] on span "Save" at bounding box center [753, 657] width 384 height 21
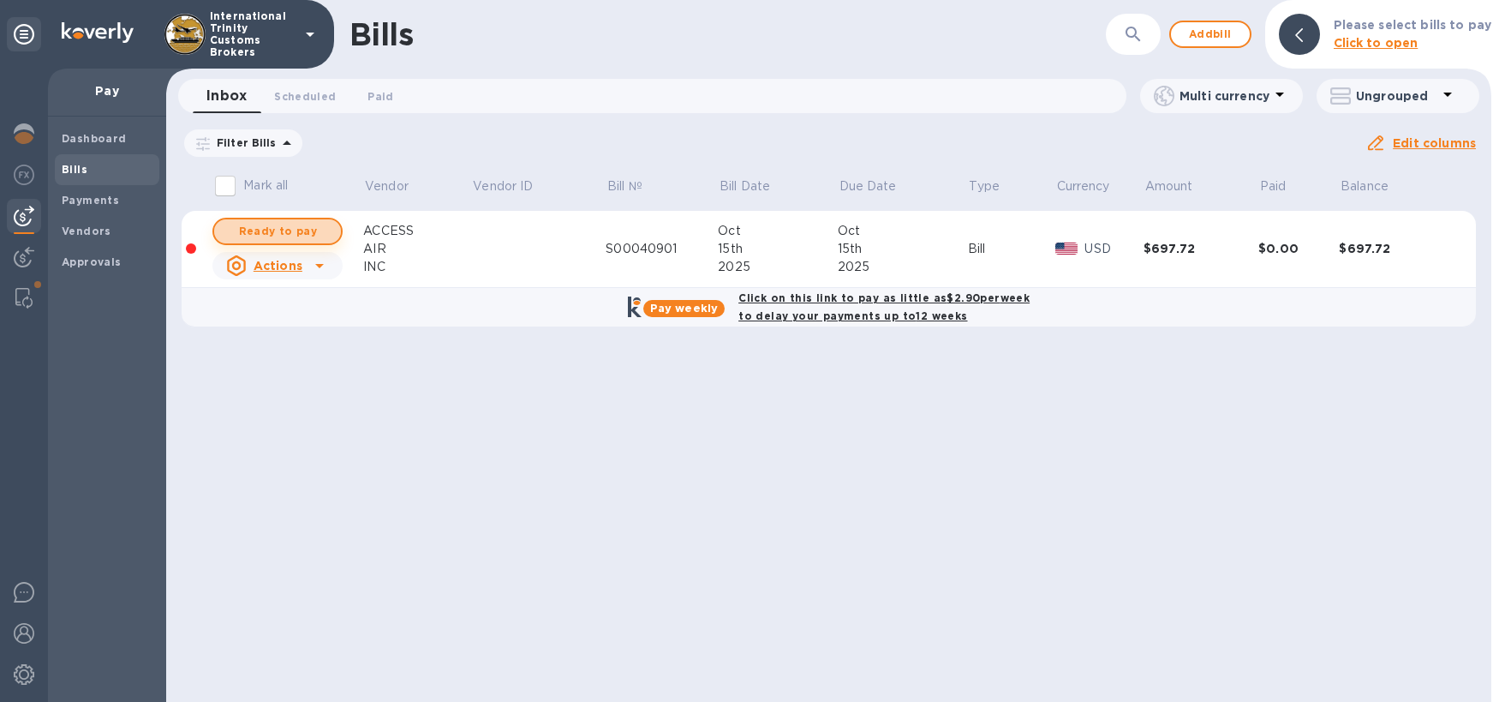
click at [267, 233] on span "Ready to pay" at bounding box center [277, 231] width 99 height 21
checkbox input "true"
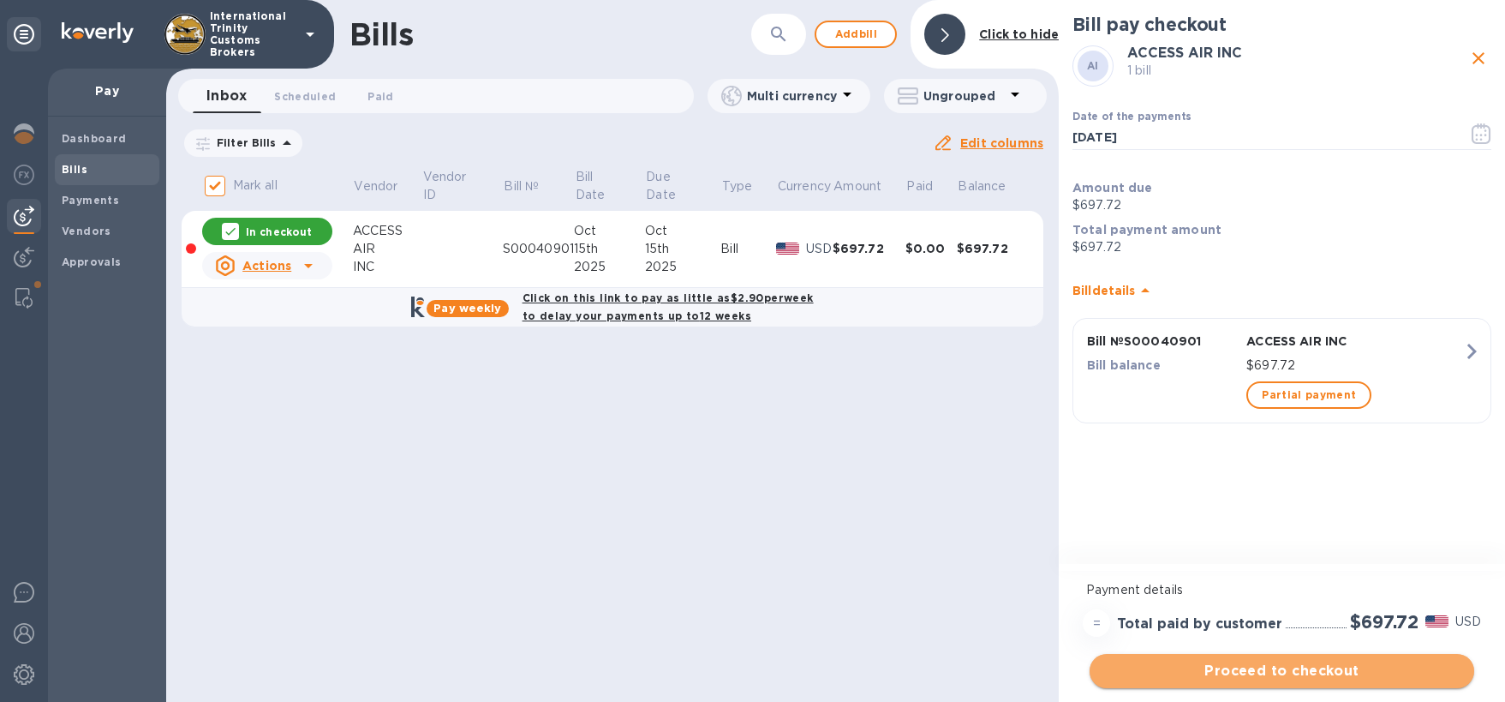
click at [1313, 673] on span "Proceed to checkout" at bounding box center [1281, 670] width 357 height 21
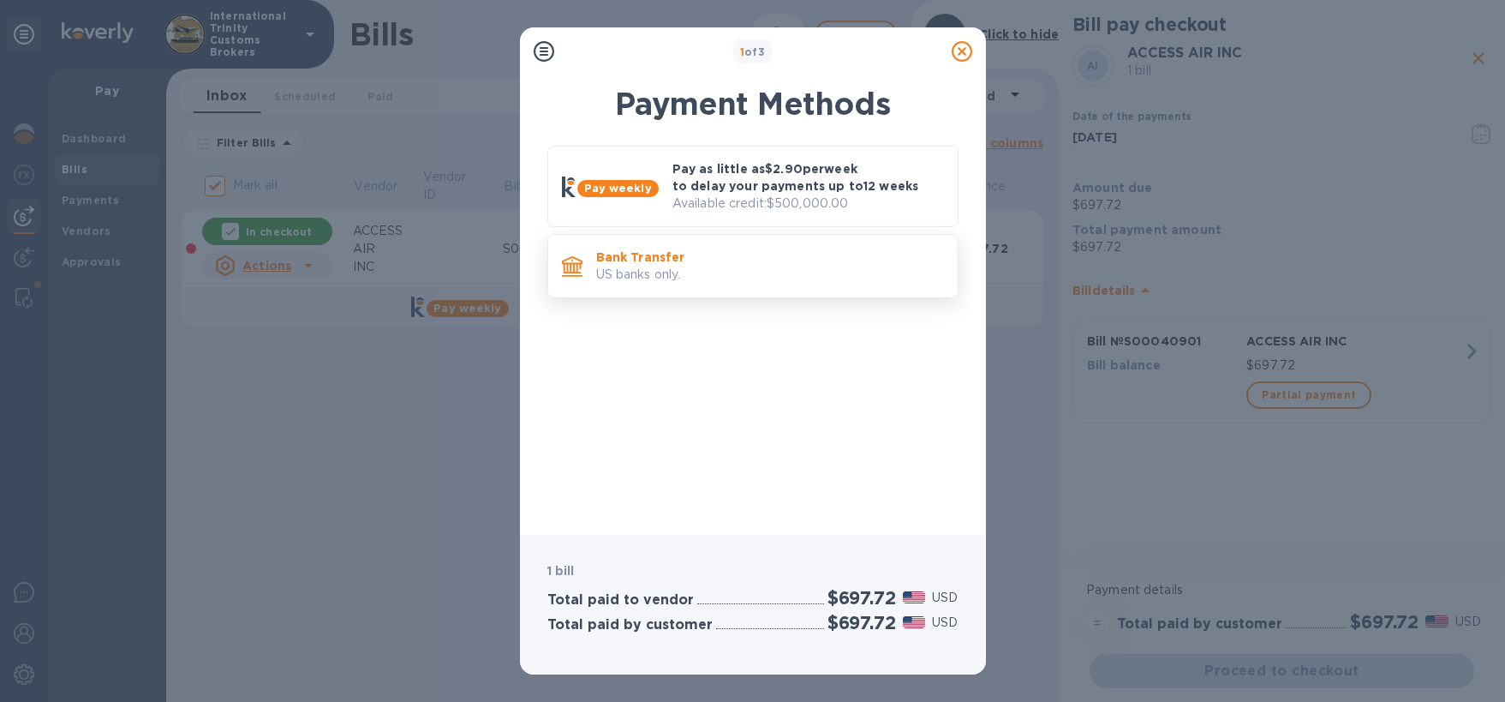
click at [669, 251] on p "Bank Transfer" at bounding box center [770, 256] width 348 height 17
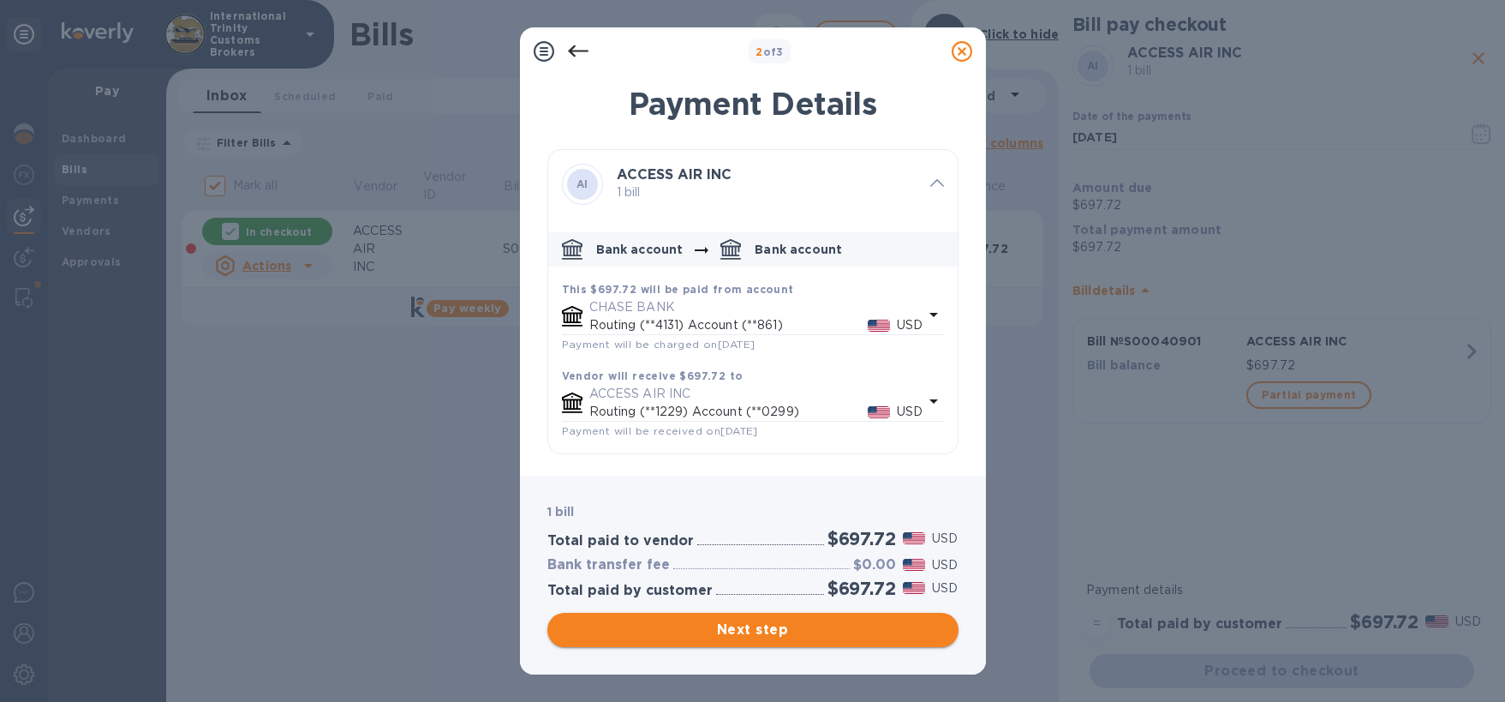
click at [767, 621] on span "Next step" at bounding box center [753, 629] width 384 height 21
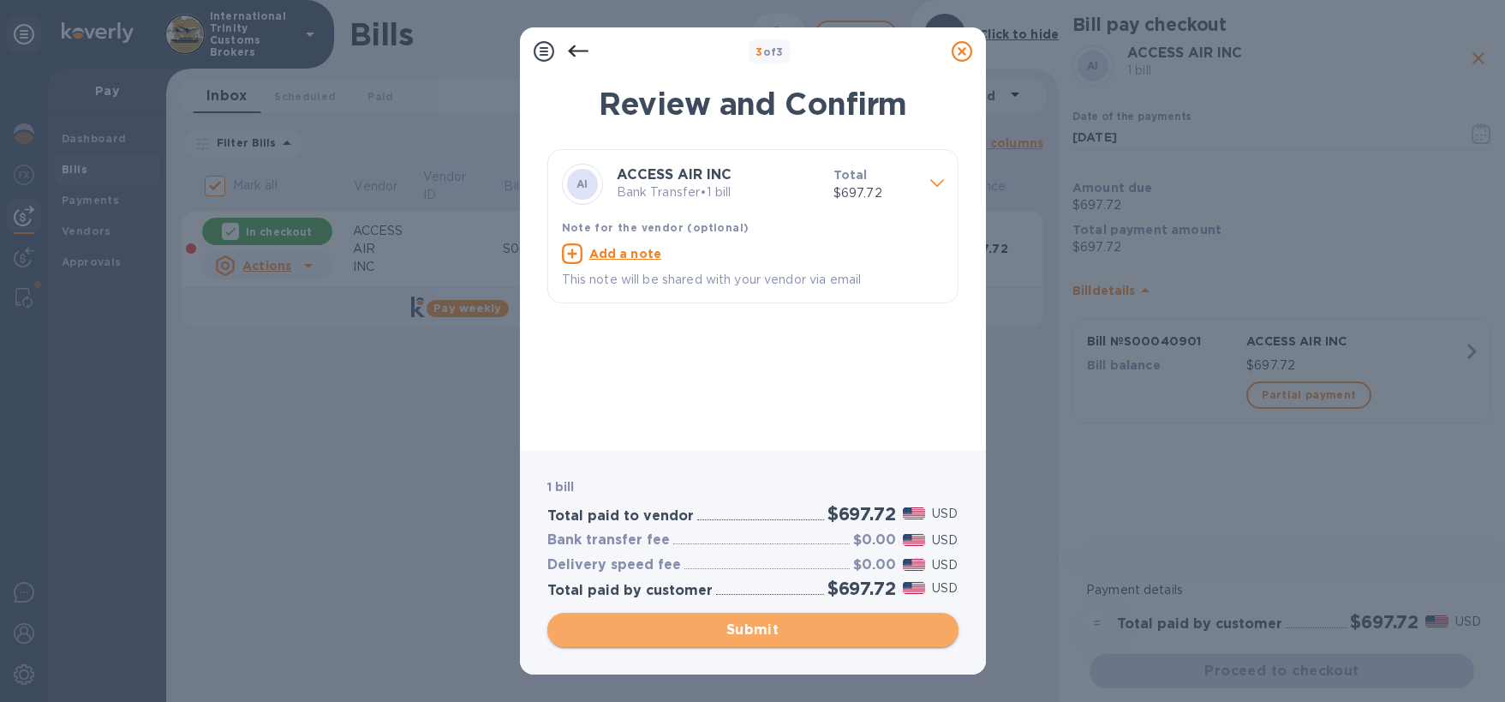
click at [791, 623] on span "Submit" at bounding box center [753, 629] width 384 height 21
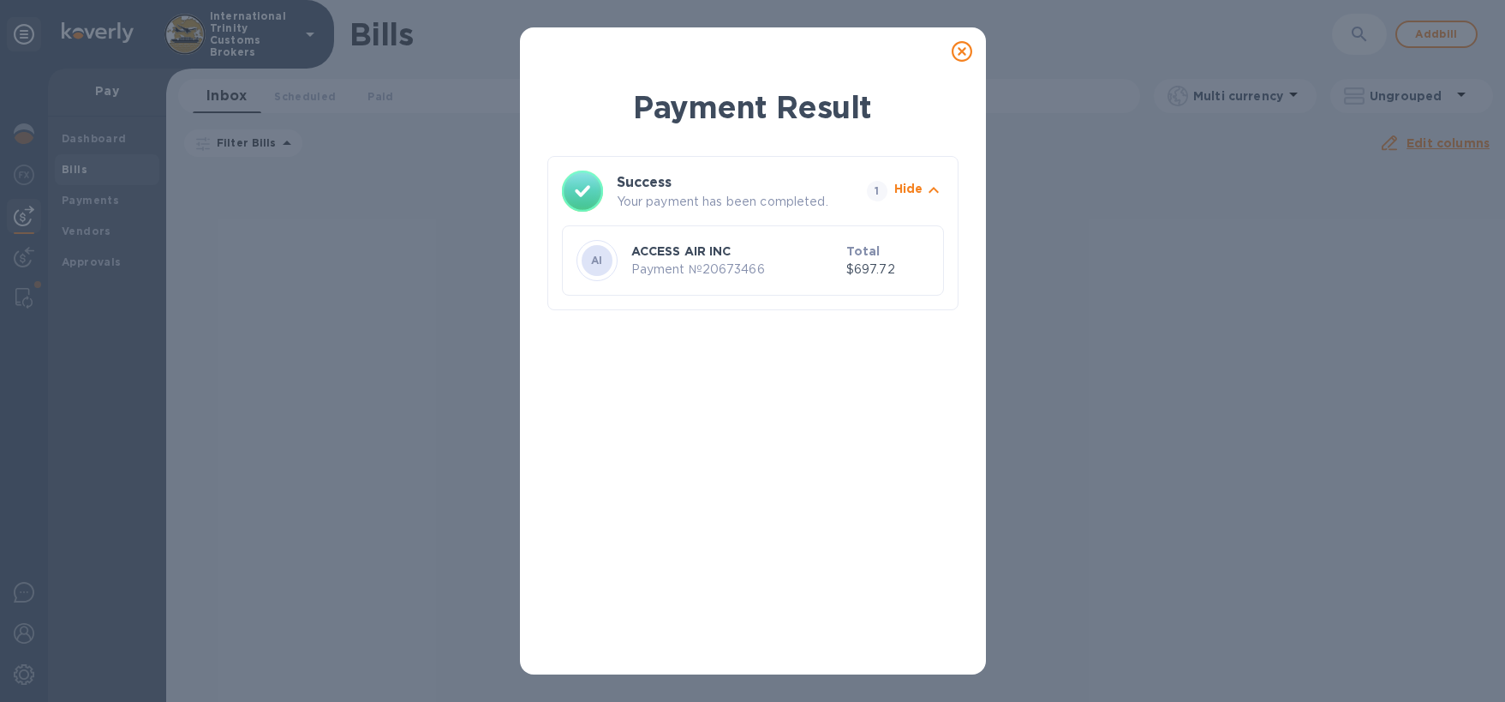
click at [721, 259] on p "ACCESS AIR INC" at bounding box center [735, 250] width 208 height 17
click at [829, 254] on p "ACCESS AIR INC" at bounding box center [735, 250] width 208 height 17
click at [923, 187] on icon "button" at bounding box center [933, 190] width 21 height 21
click at [864, 266] on p "$697.72" at bounding box center [887, 269] width 83 height 18
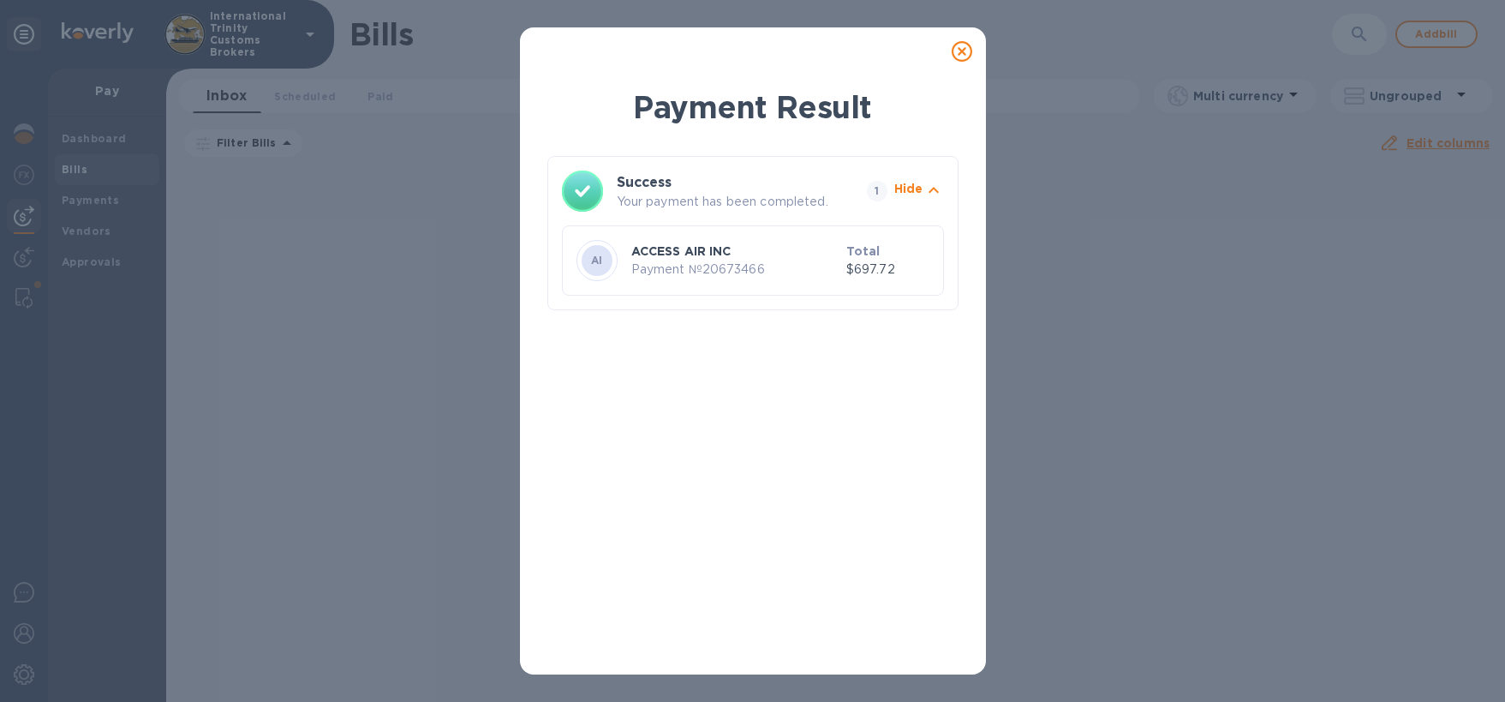
click at [967, 39] on div at bounding box center [962, 51] width 34 height 34
click at [959, 49] on icon at bounding box center [962, 51] width 21 height 21
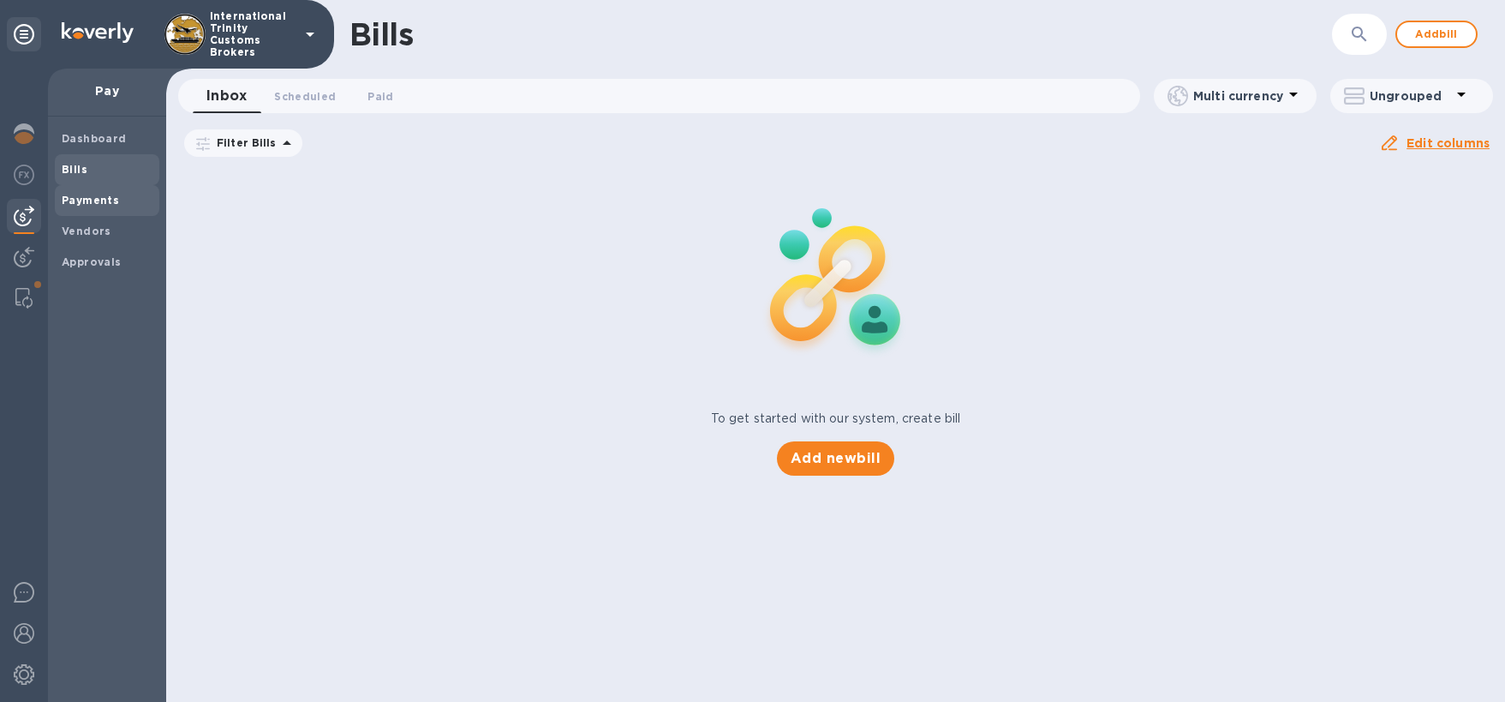
click at [111, 207] on span "Payments" at bounding box center [90, 200] width 57 height 17
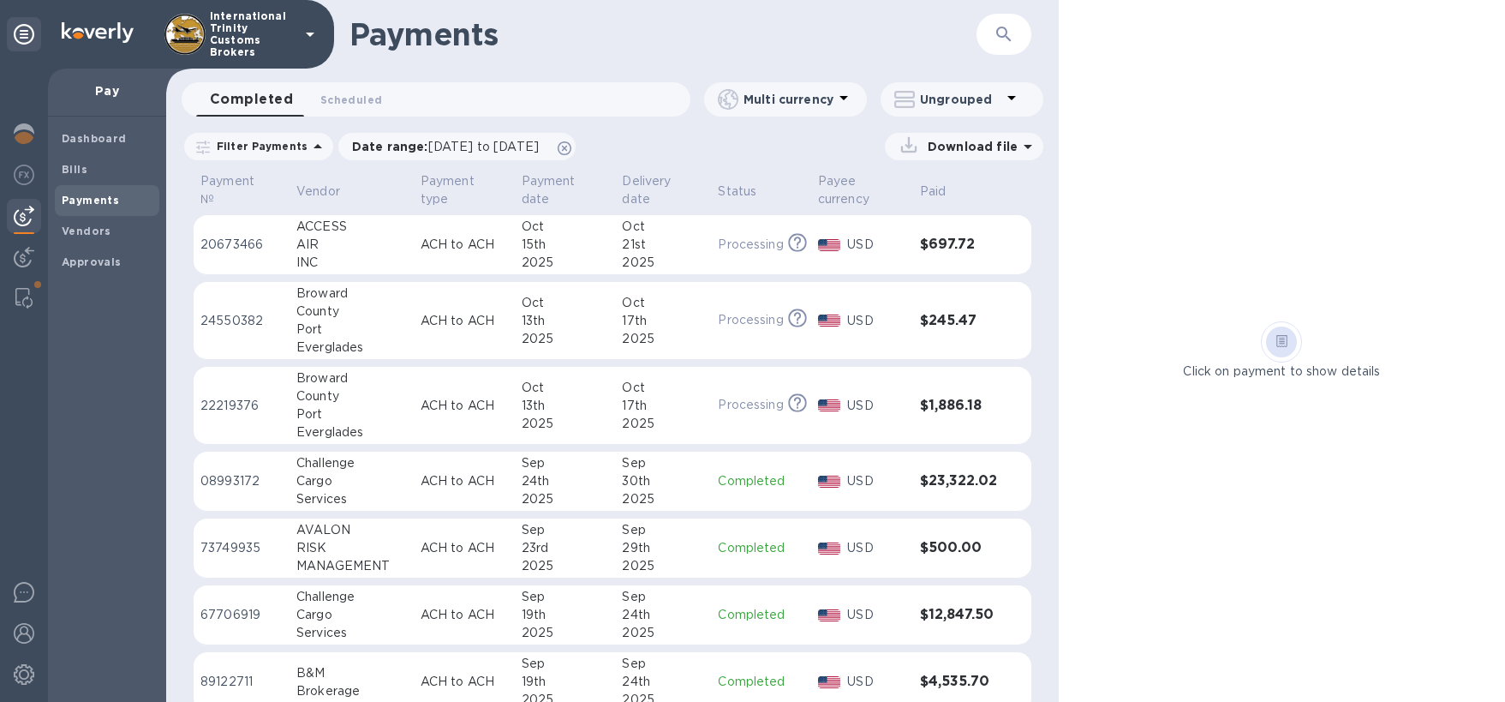
click at [946, 245] on h3 "$697.72" at bounding box center [958, 244] width 77 height 16
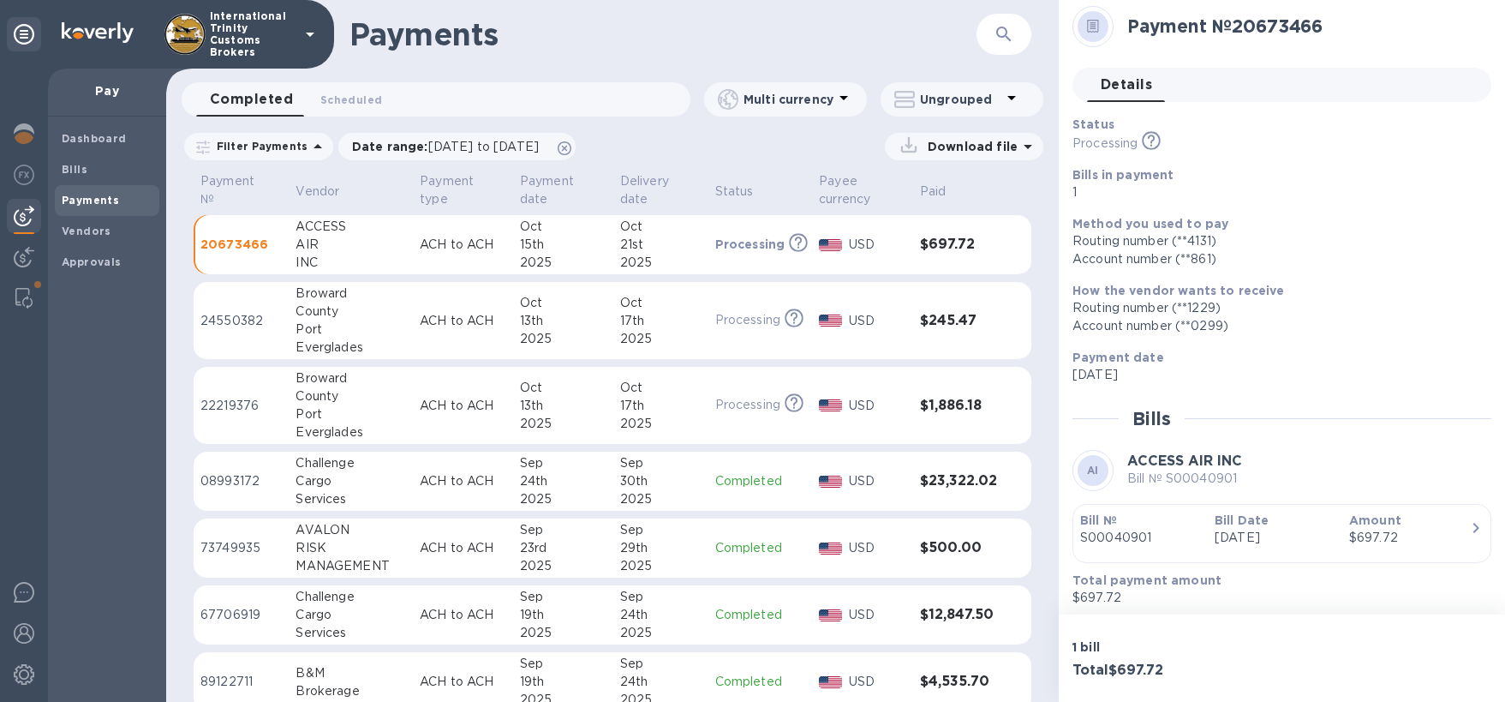
scroll to position [14, 0]
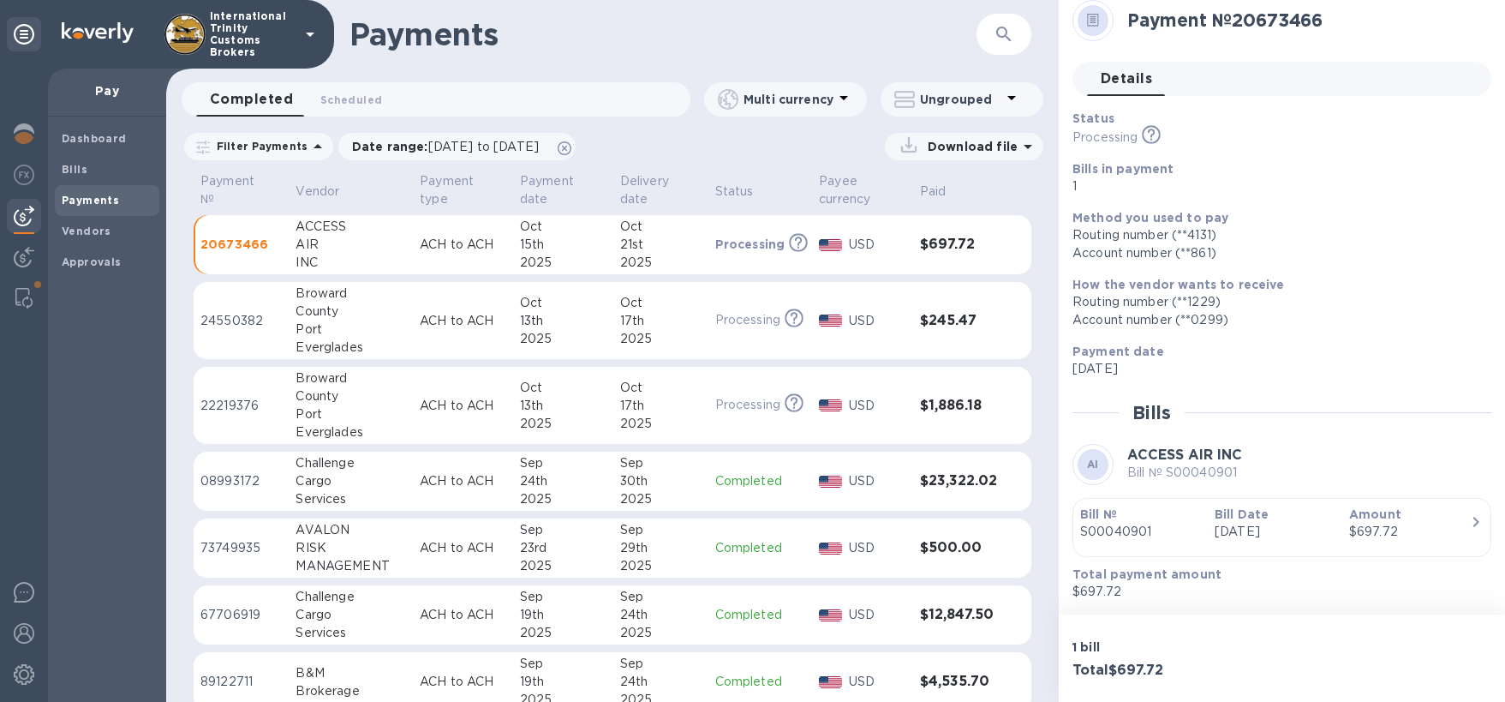
click at [1294, 528] on p "[DATE]" at bounding box center [1275, 532] width 121 height 18
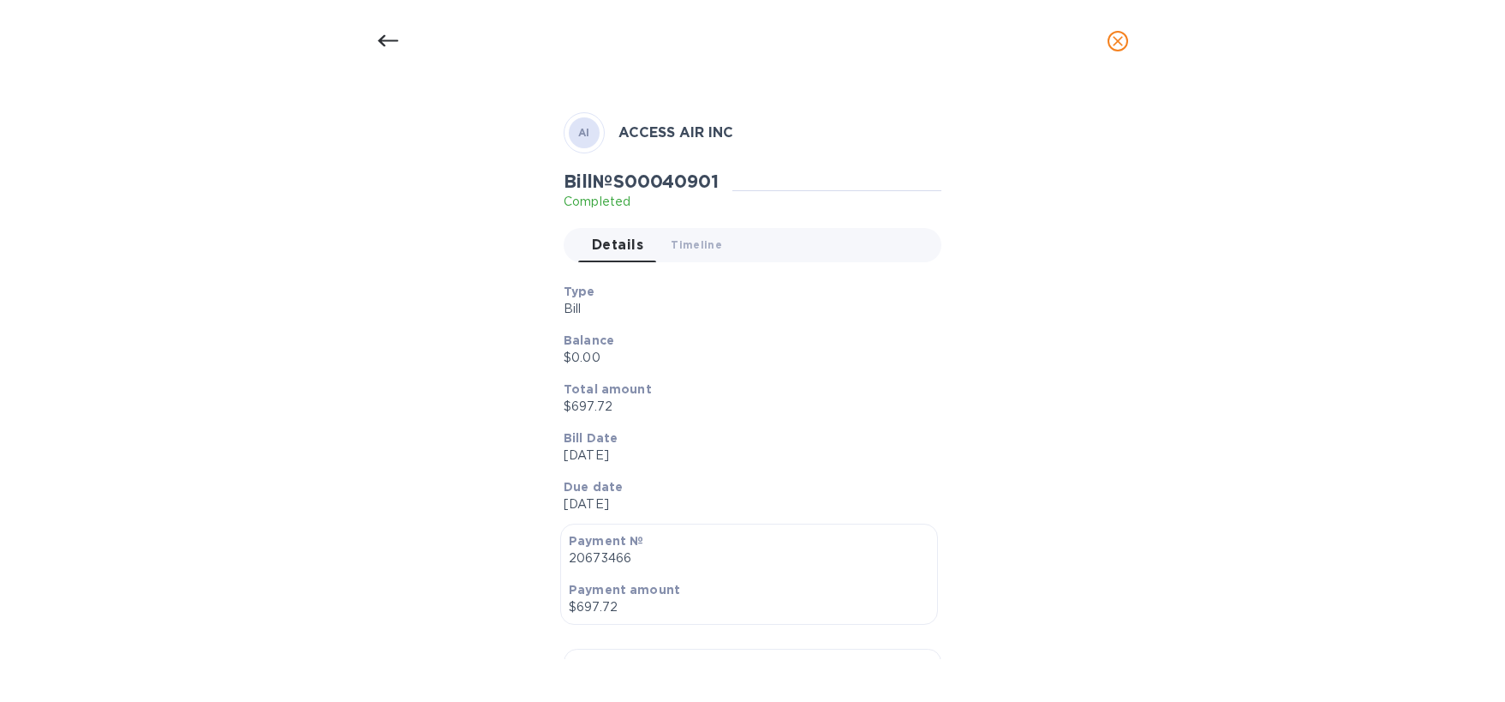
scroll to position [0, 0]
